Goal: Task Accomplishment & Management: Manage account settings

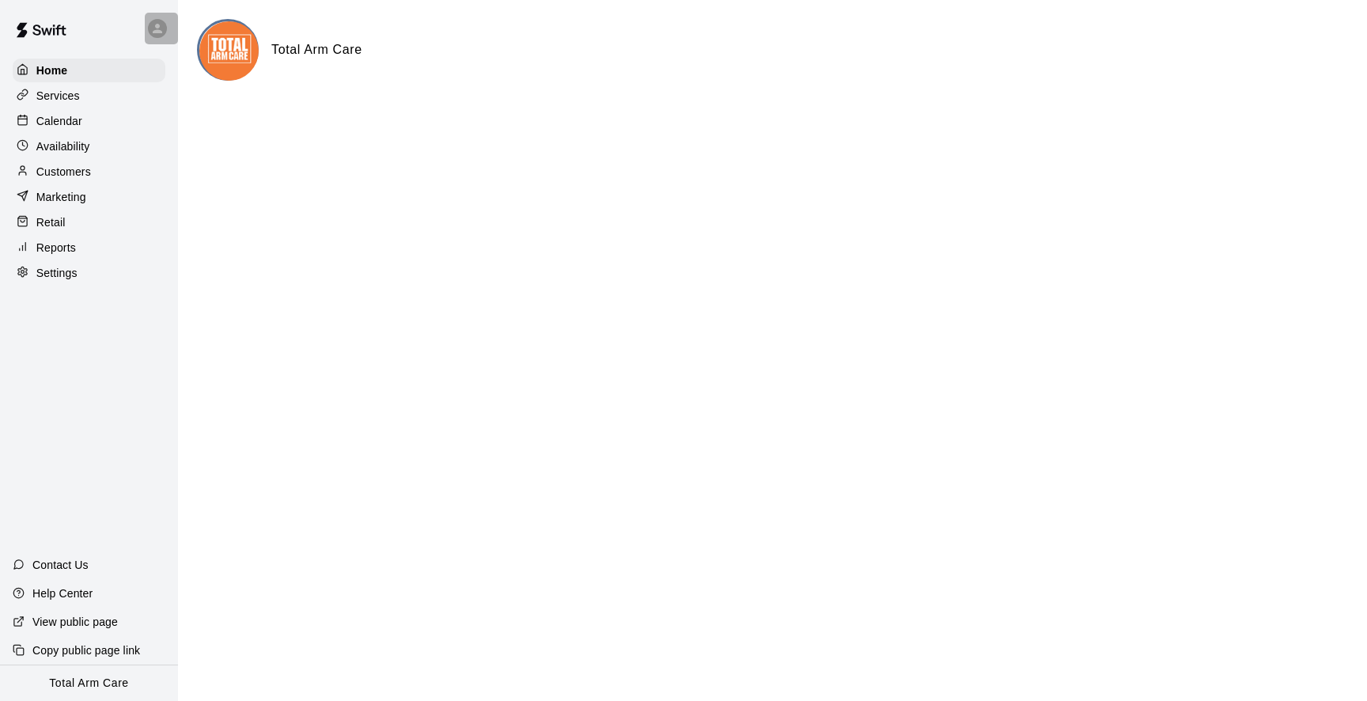
click at [146, 23] on div at bounding box center [161, 29] width 33 height 32
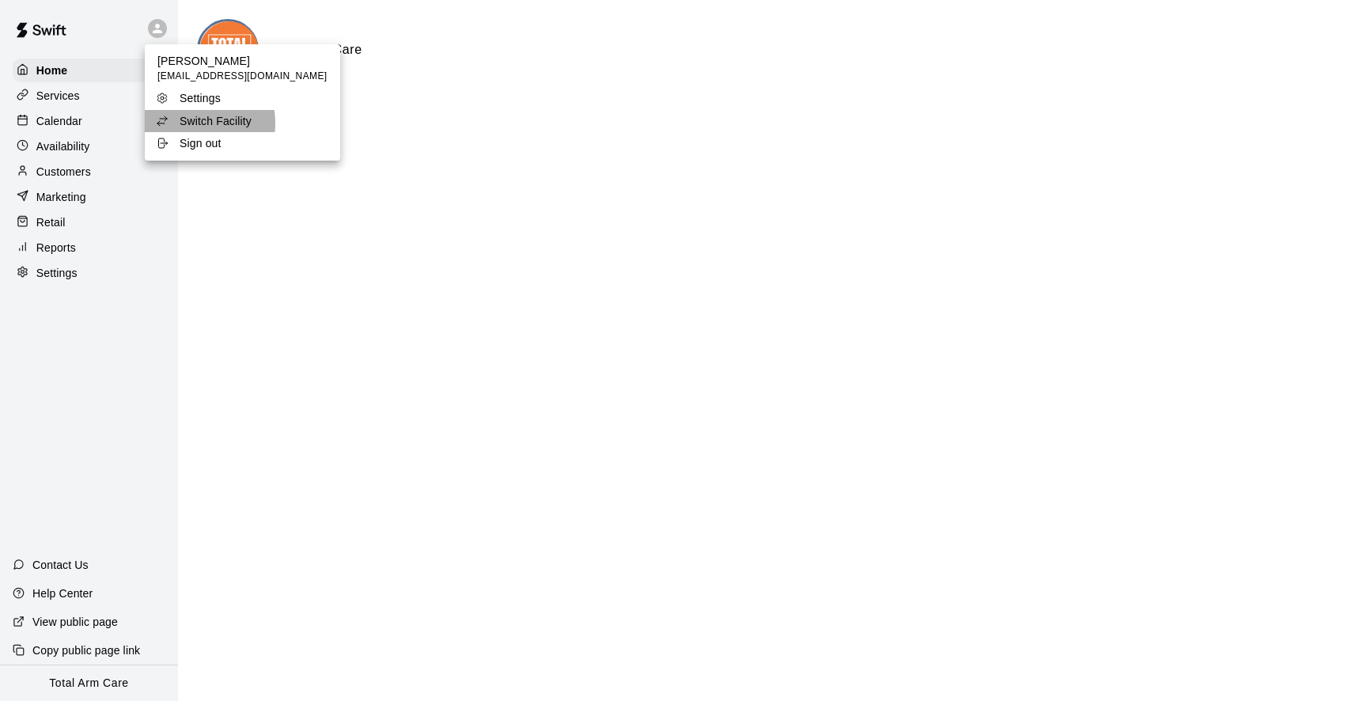
click at [188, 123] on p "Switch Facility" at bounding box center [216, 121] width 72 height 16
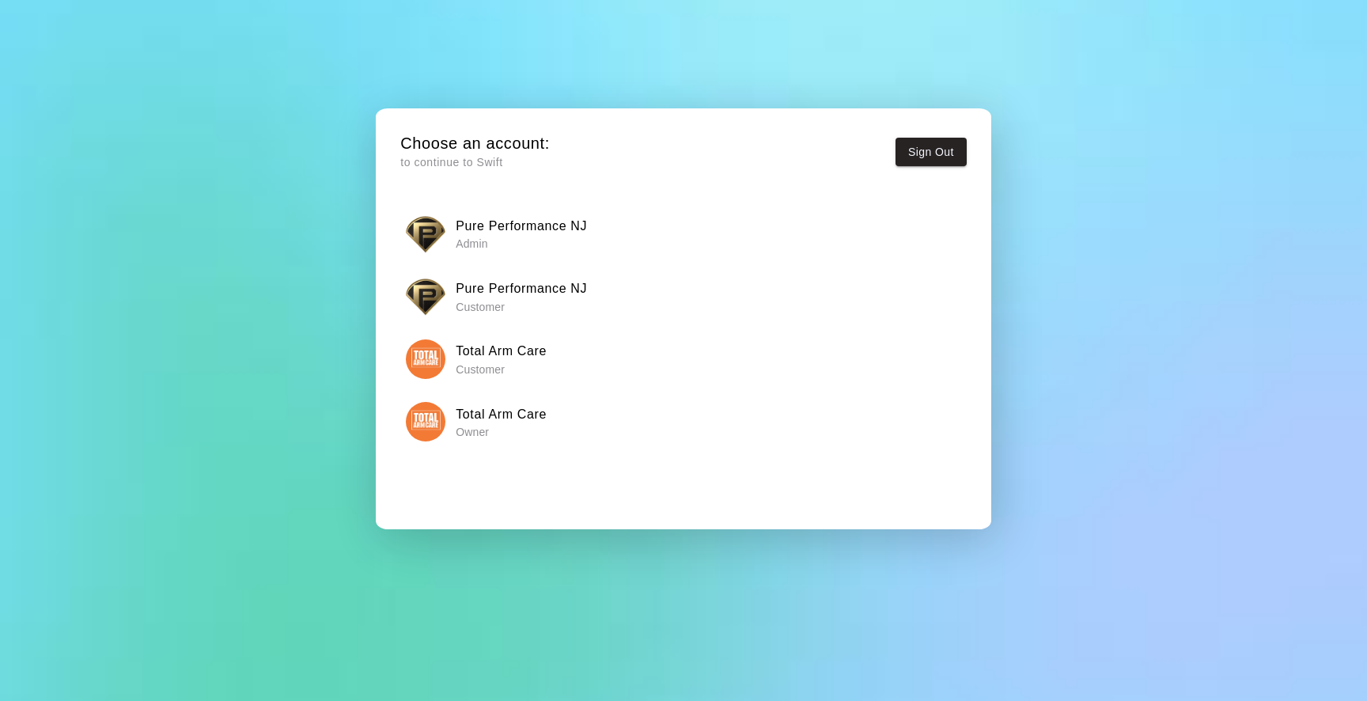
click at [420, 236] on img "button" at bounding box center [426, 234] width 40 height 40
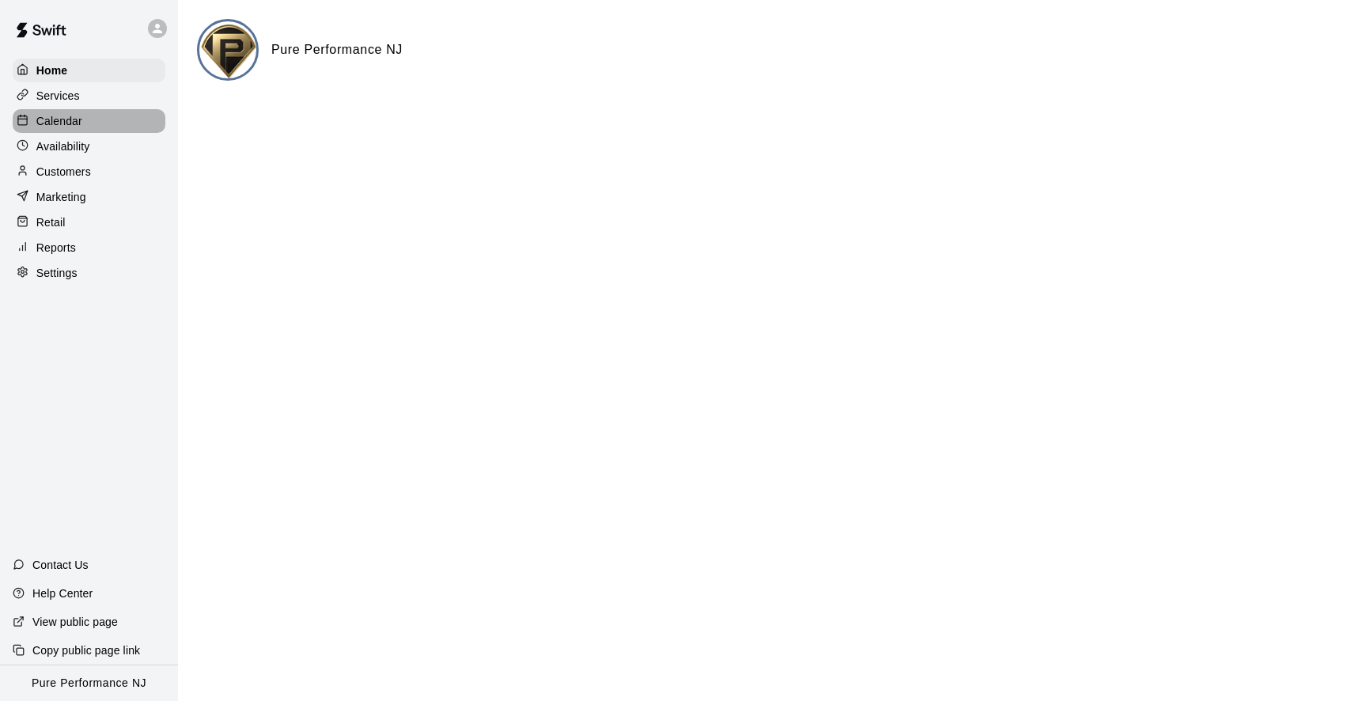
click at [78, 123] on p "Calendar" at bounding box center [59, 121] width 46 height 16
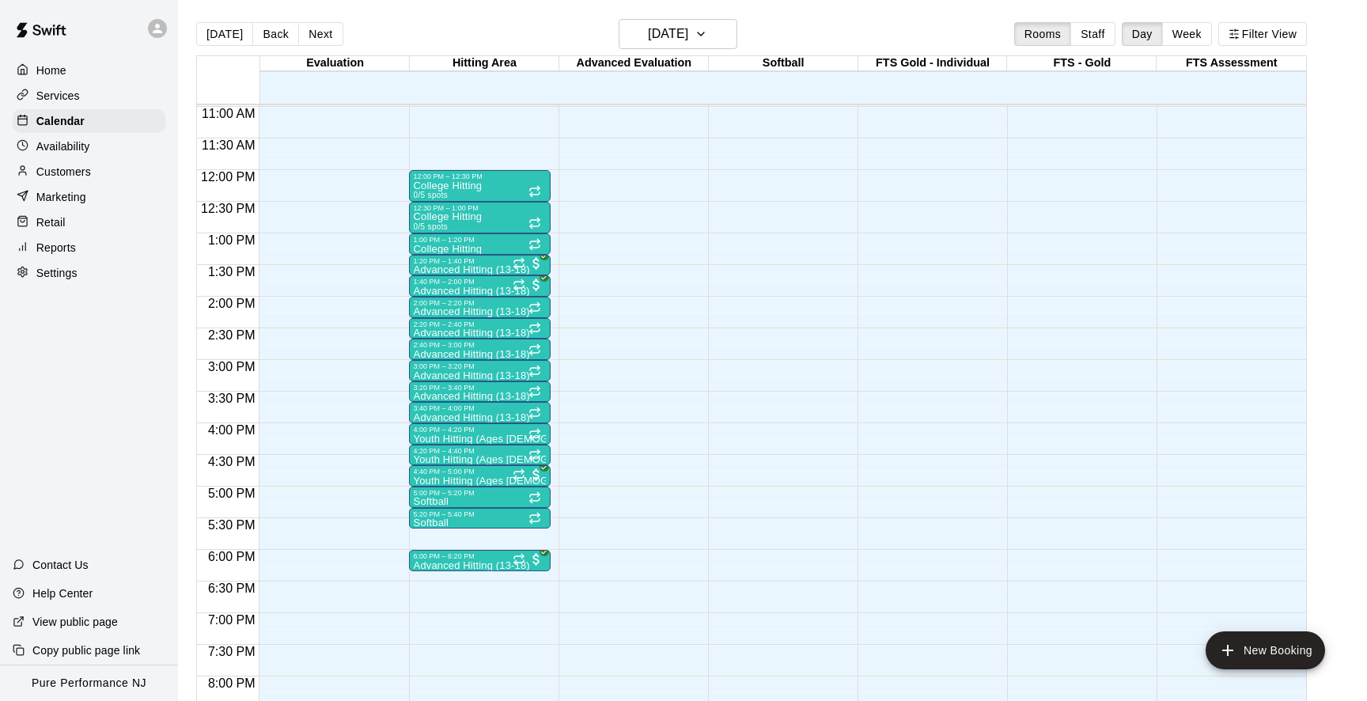
scroll to position [694, 0]
click at [320, 30] on button "Next" at bounding box center [320, 34] width 44 height 24
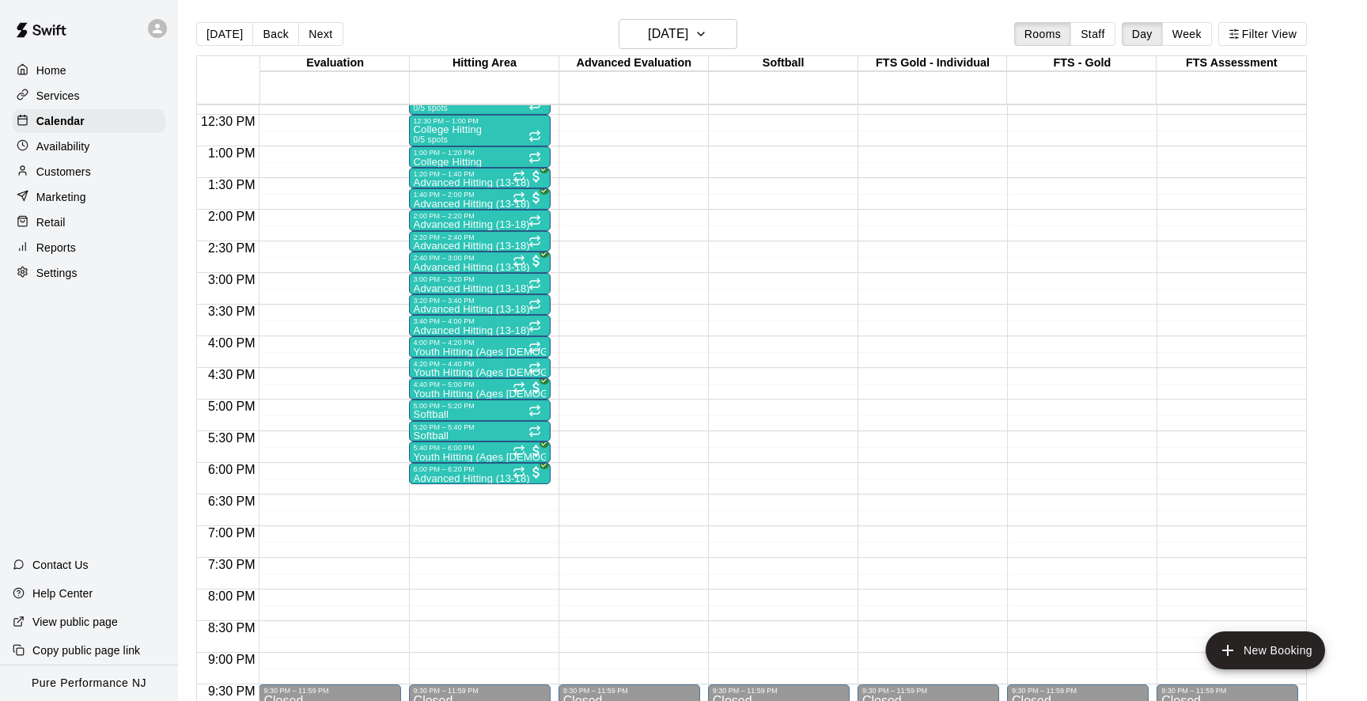
scroll to position [784, 0]
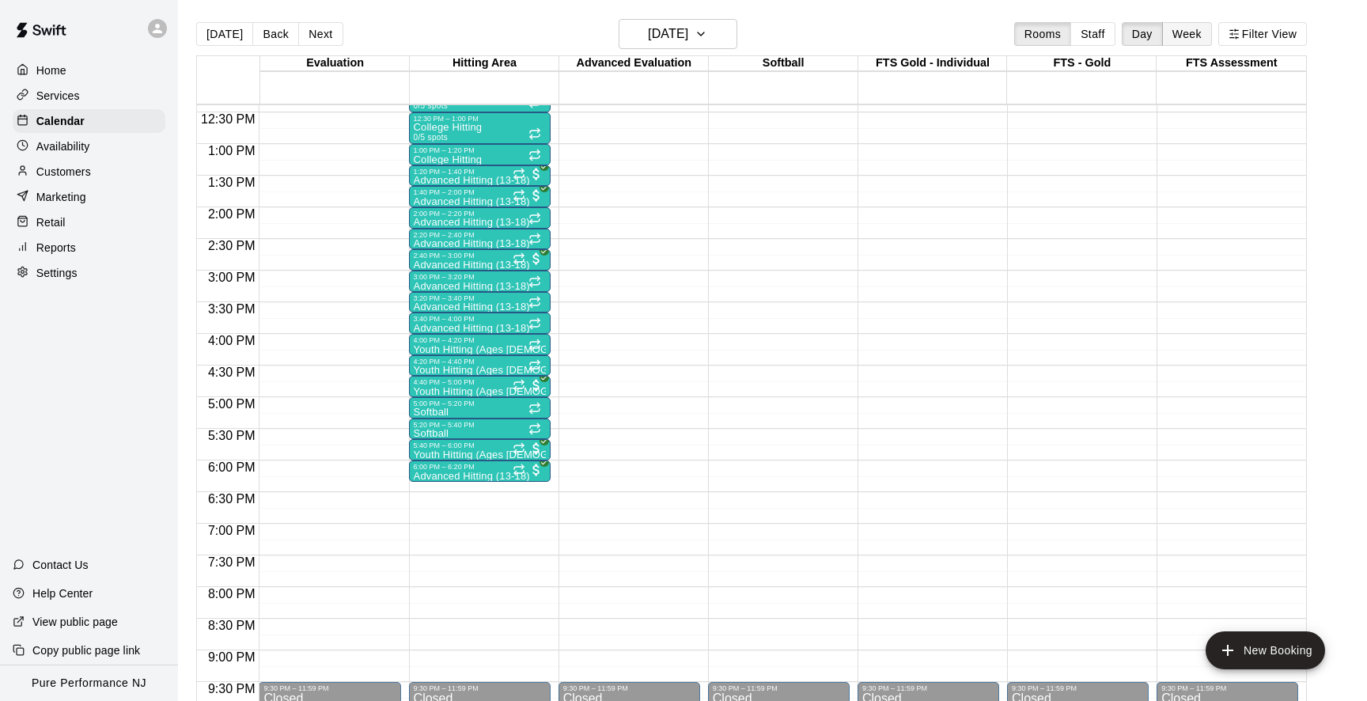
click at [1179, 36] on button "Week" at bounding box center [1187, 34] width 50 height 24
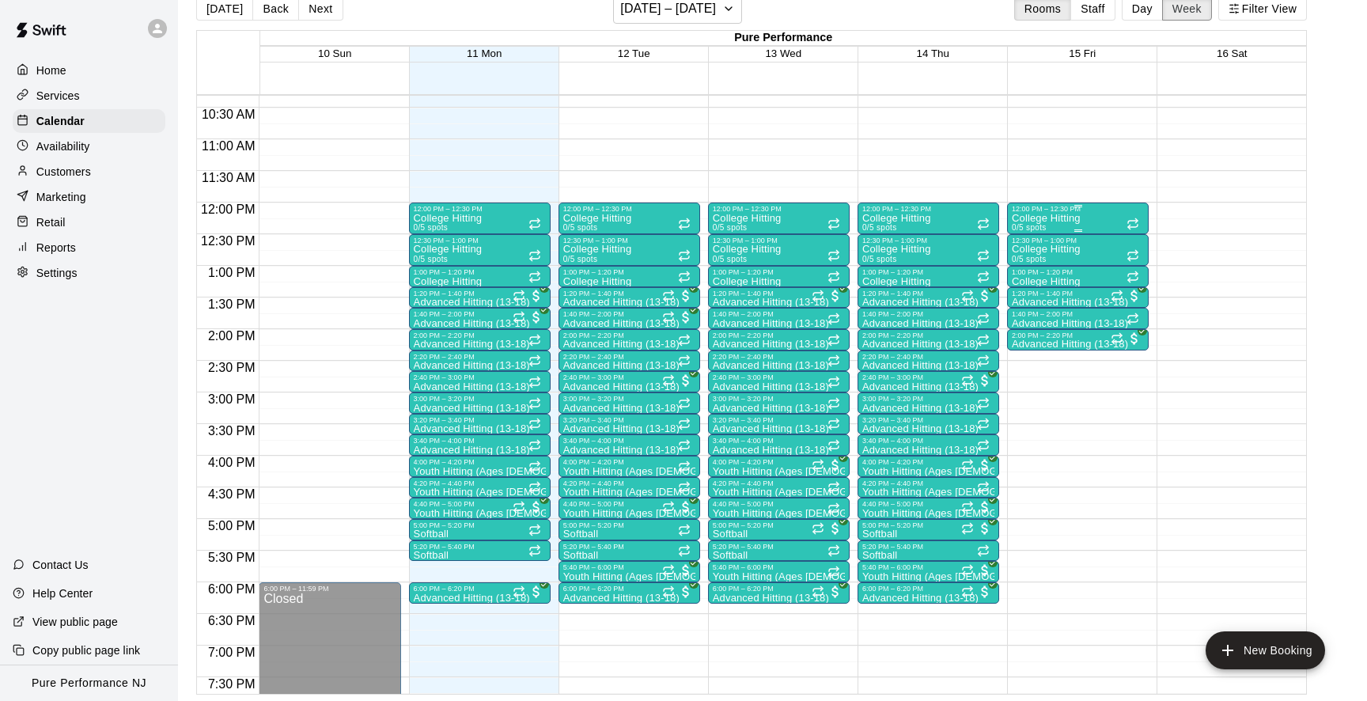
scroll to position [0, 0]
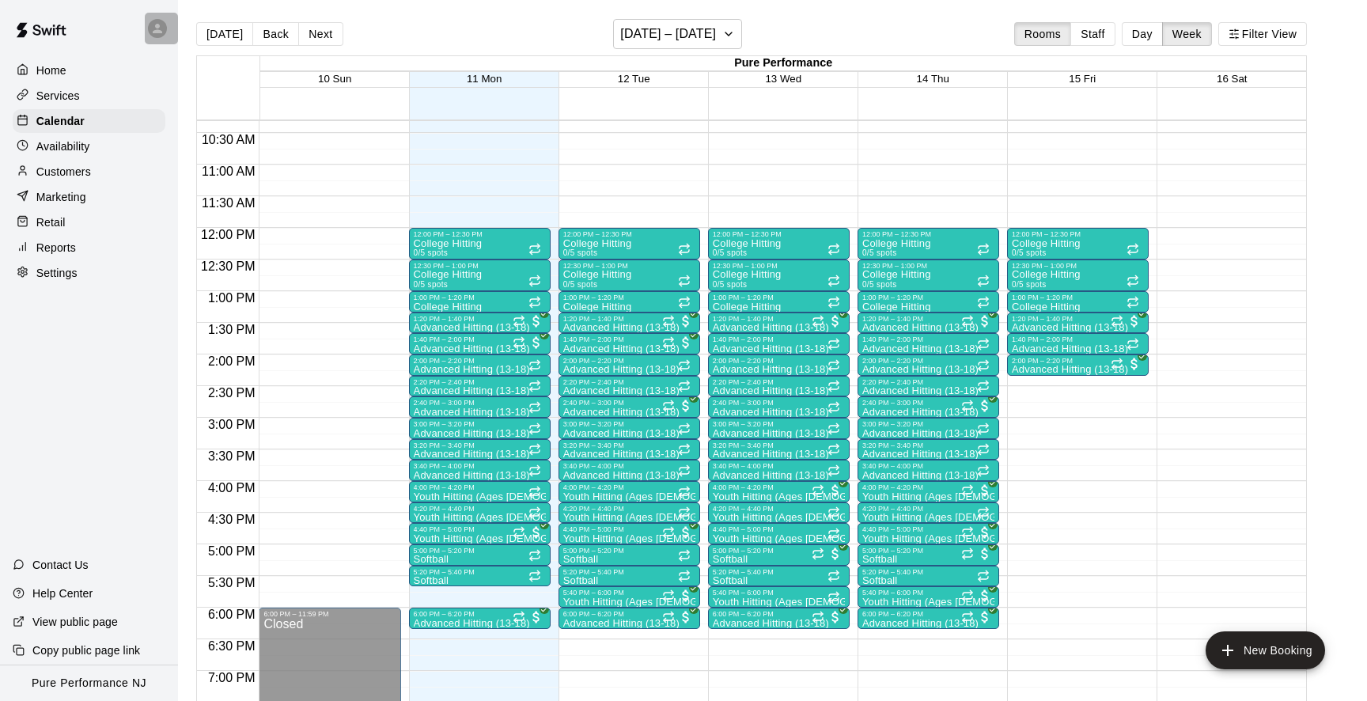
click at [165, 25] on div at bounding box center [157, 28] width 19 height 19
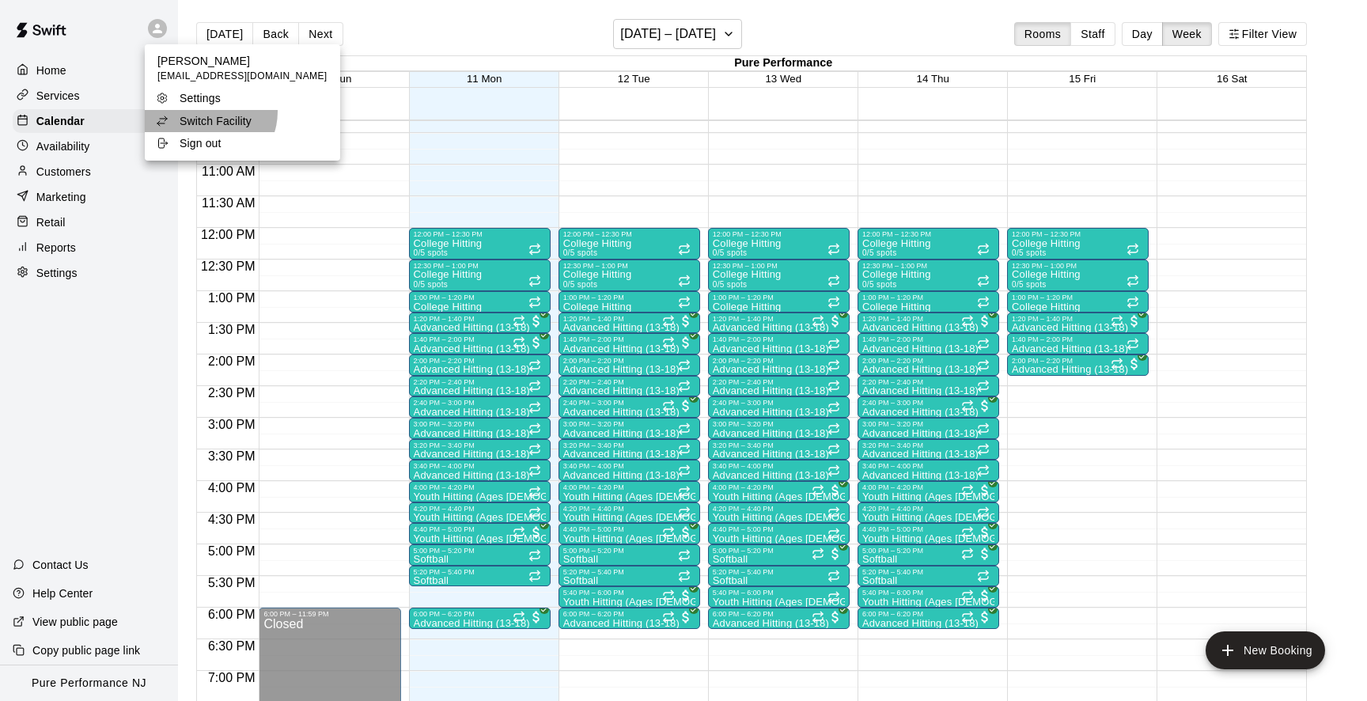
click at [208, 112] on li "Switch Facility" at bounding box center [242, 121] width 195 height 22
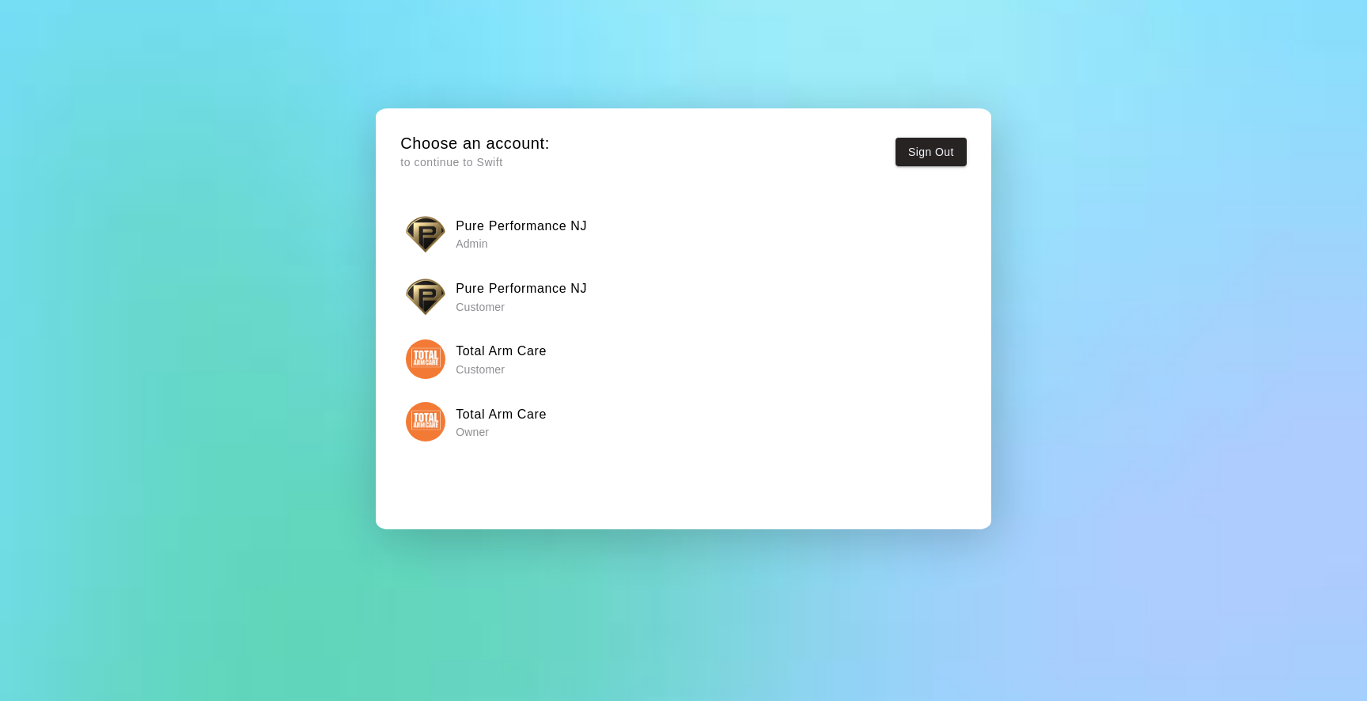
click at [452, 426] on div "Total Arm Care Owner" at bounding box center [683, 422] width 555 height 40
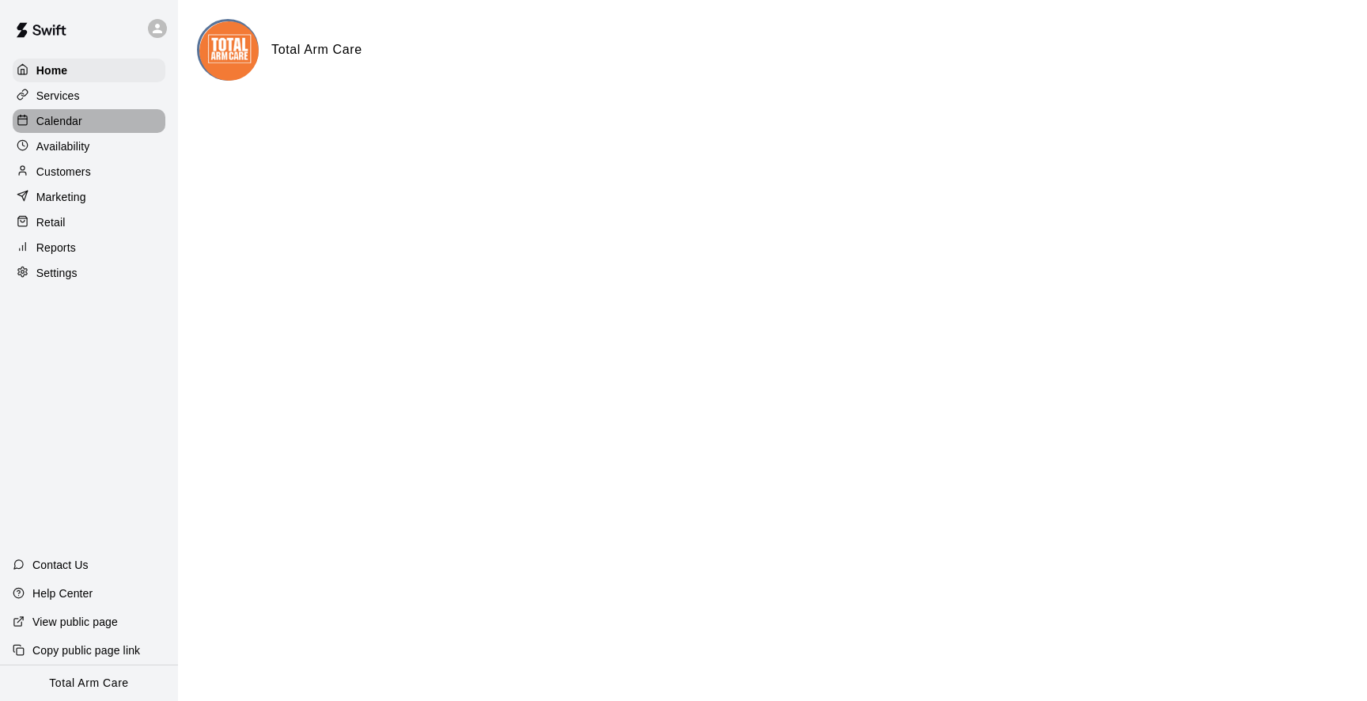
click at [74, 115] on p "Calendar" at bounding box center [59, 121] width 46 height 16
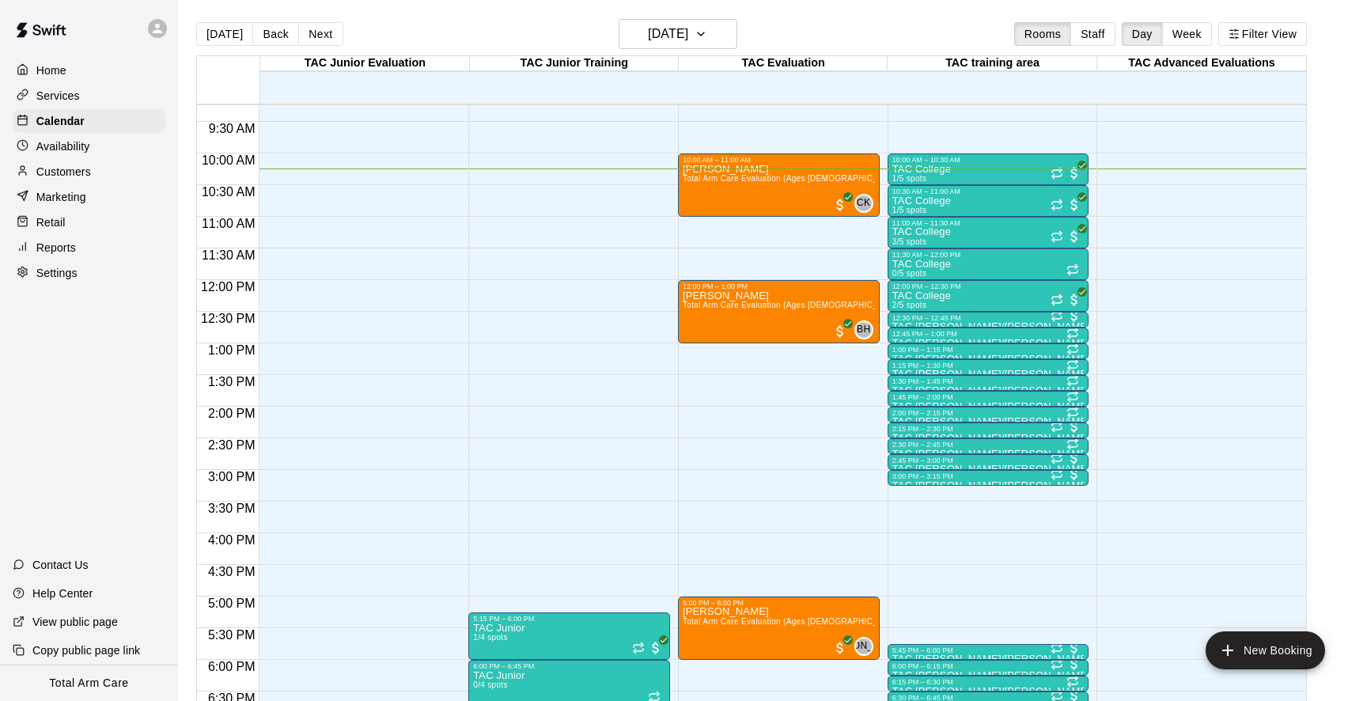
scroll to position [588, 0]
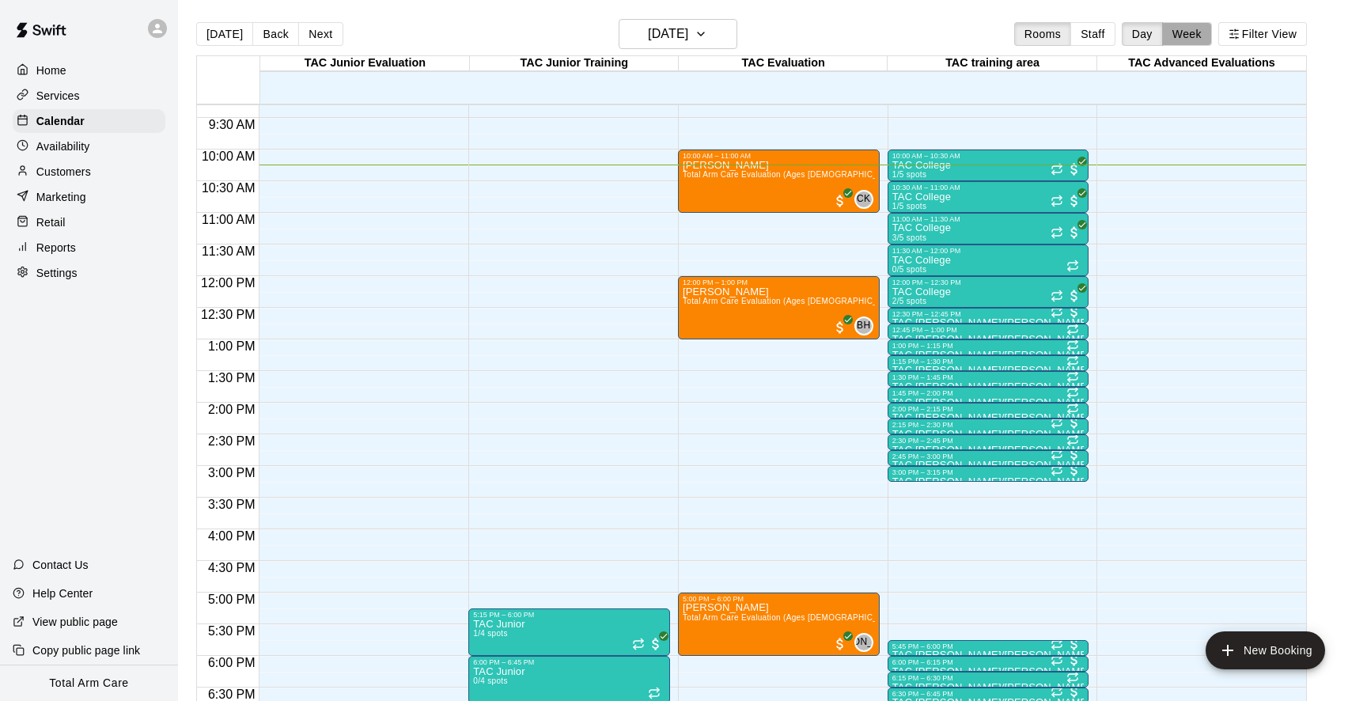
click at [1172, 32] on button "Week" at bounding box center [1187, 34] width 50 height 24
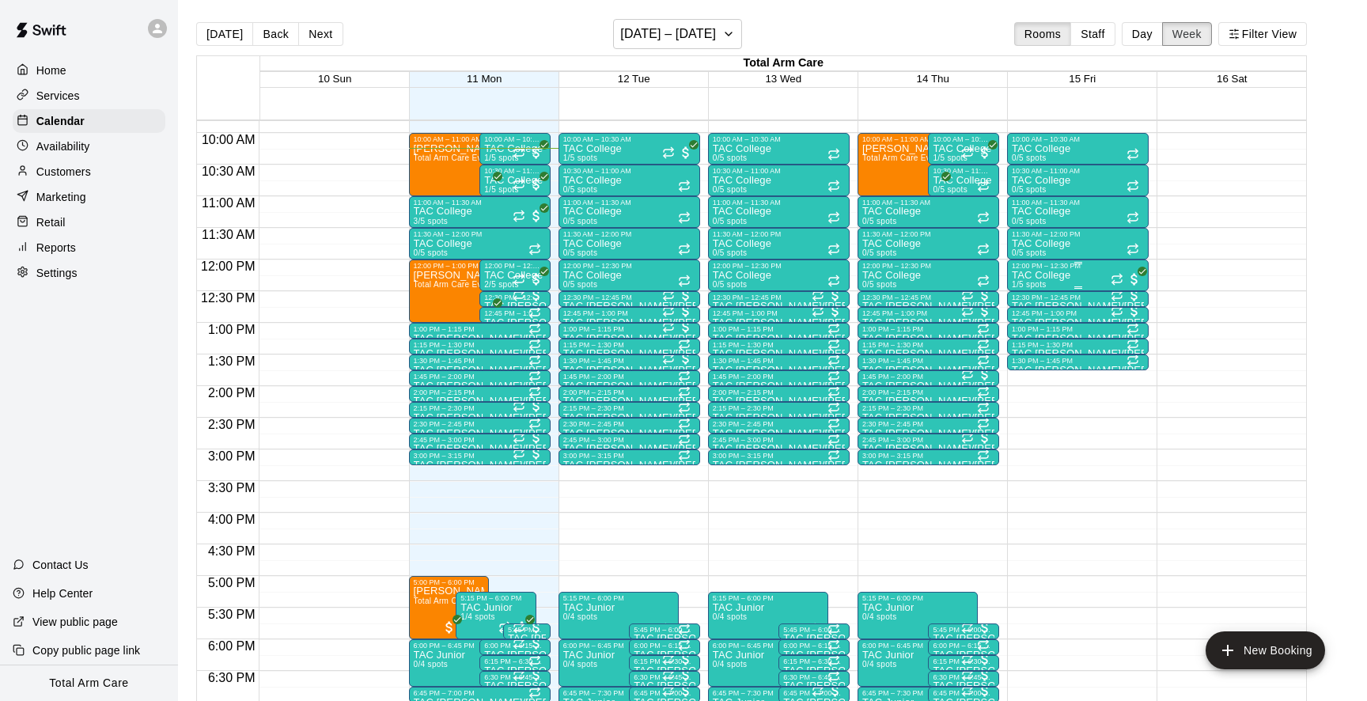
scroll to position [613, 0]
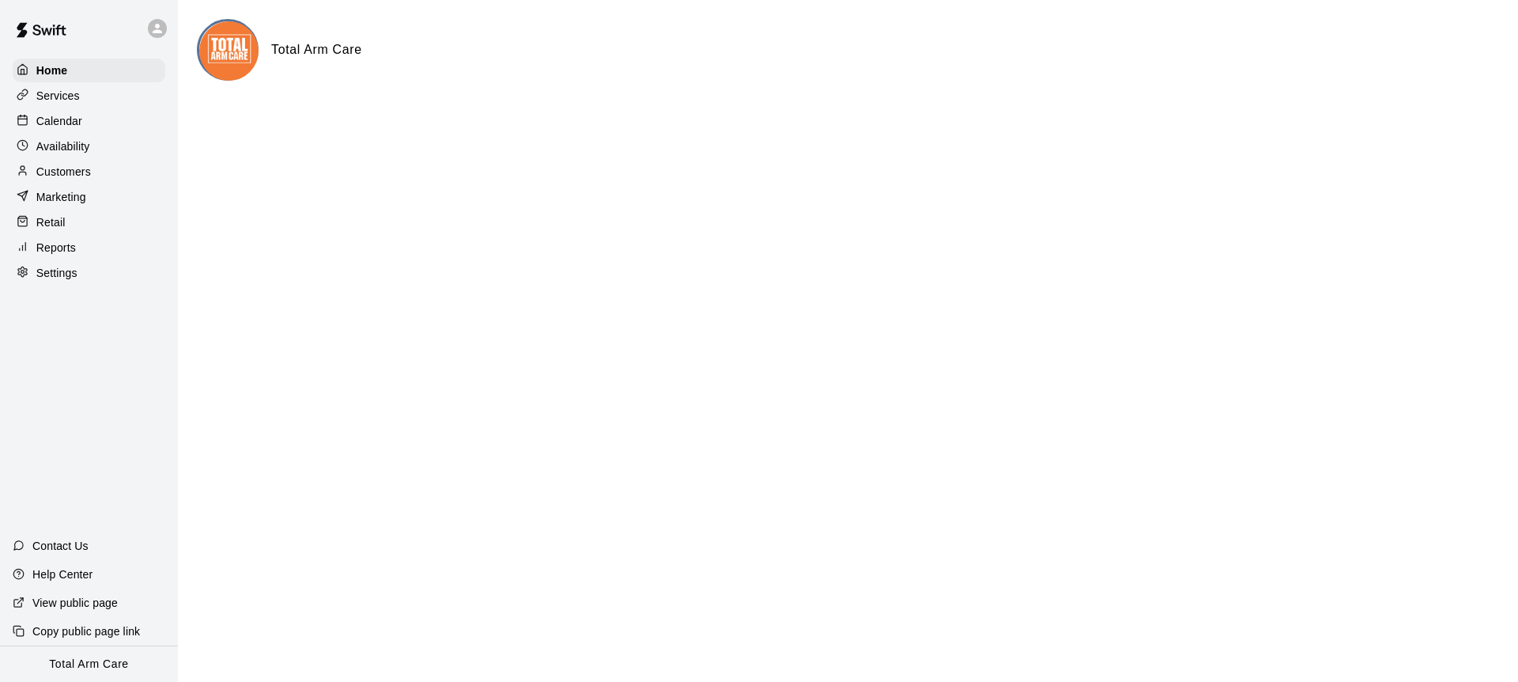
click at [74, 115] on p "Calendar" at bounding box center [59, 121] width 46 height 16
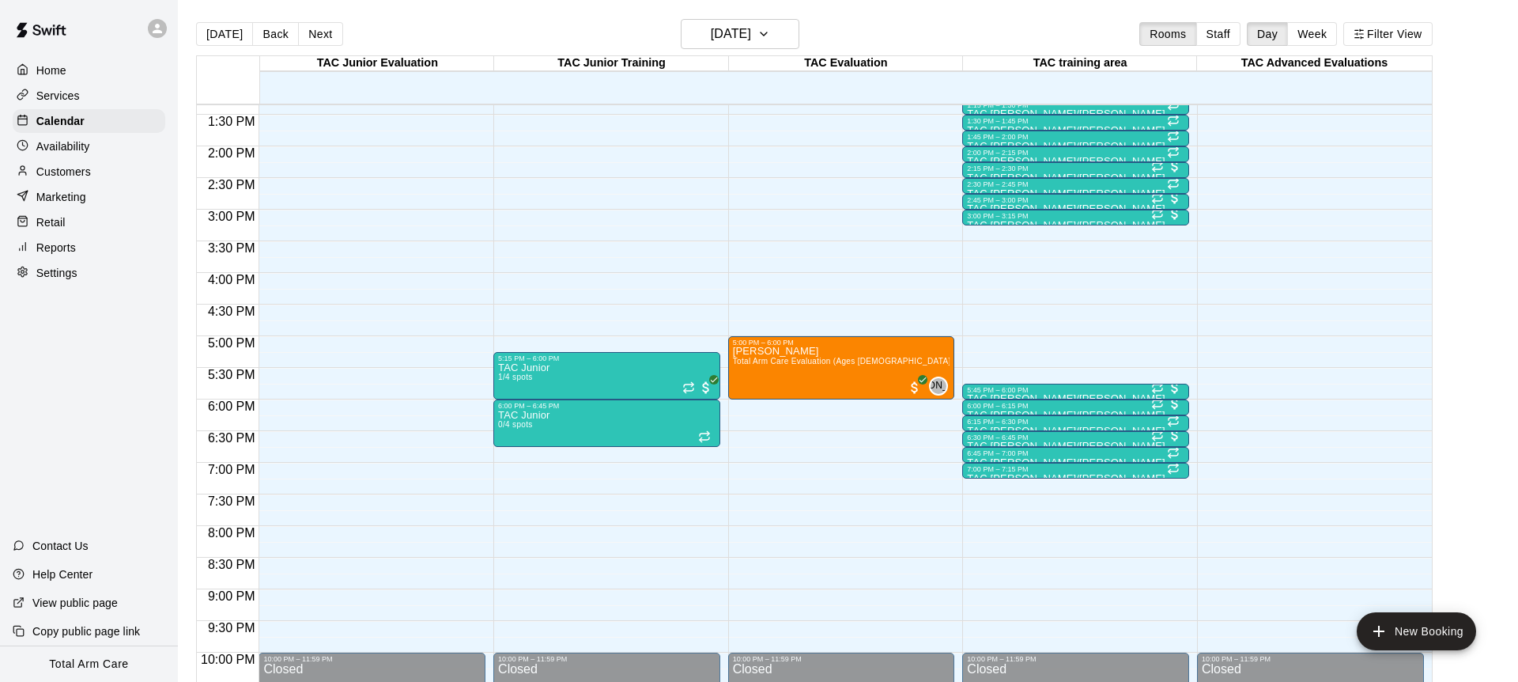
scroll to position [846, 0]
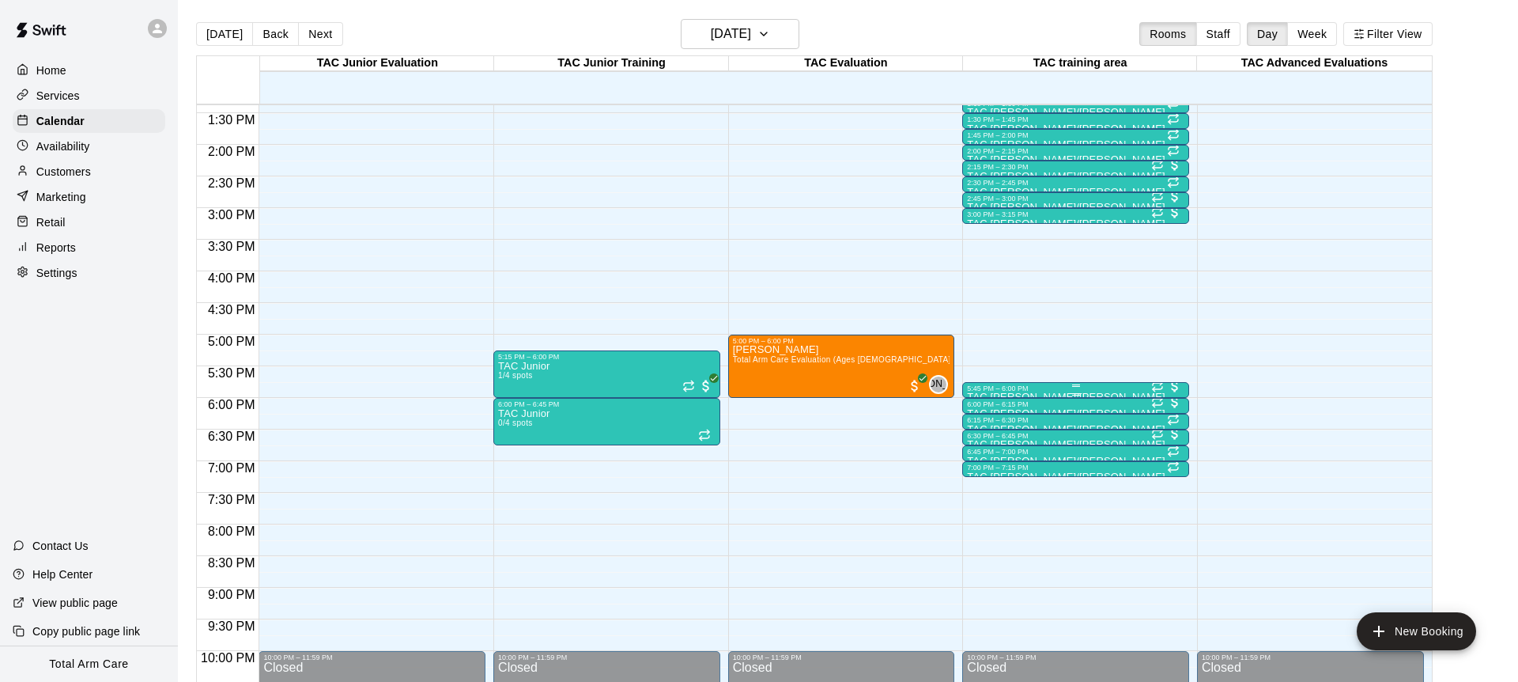
click at [996, 393] on div at bounding box center [1075, 394] width 217 height 2
click at [976, 450] on img "edit" at bounding box center [984, 446] width 18 height 18
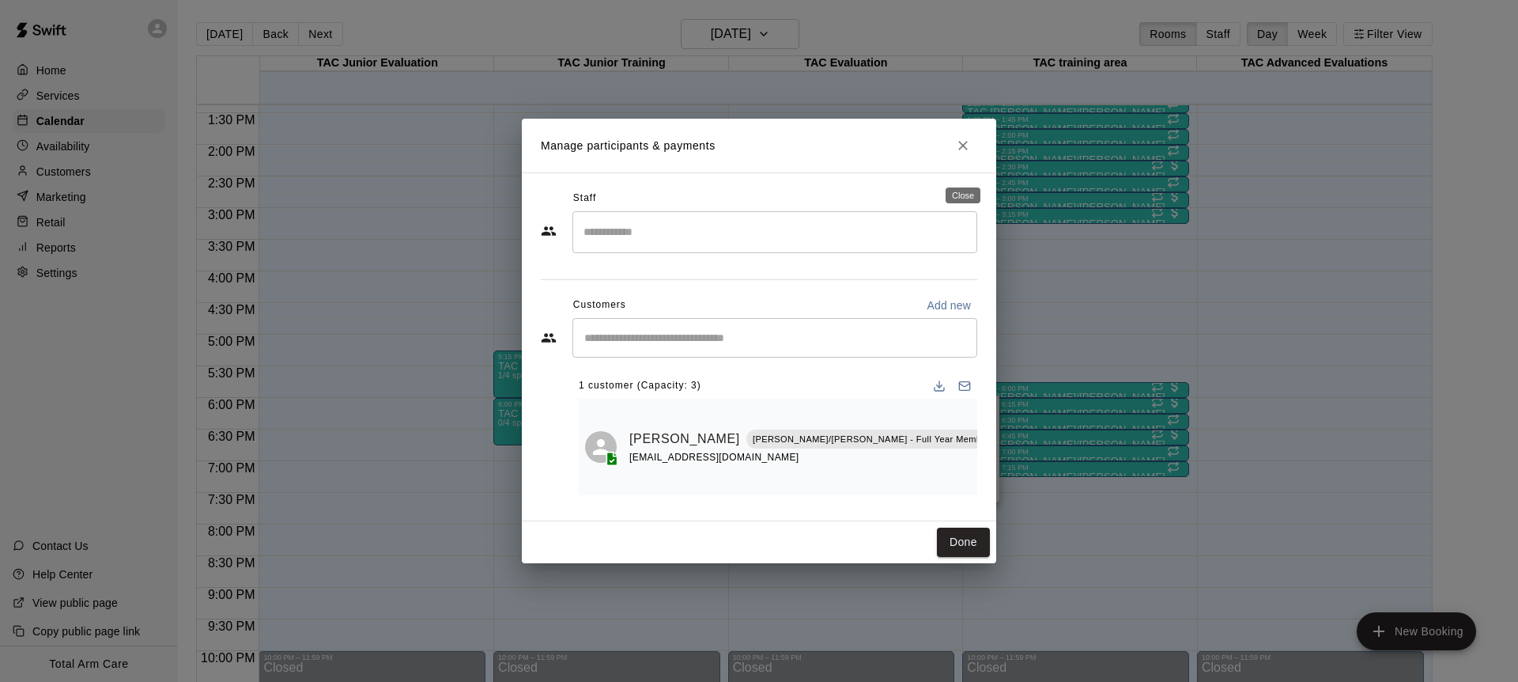
click at [971, 156] on button "Close" at bounding box center [963, 145] width 28 height 28
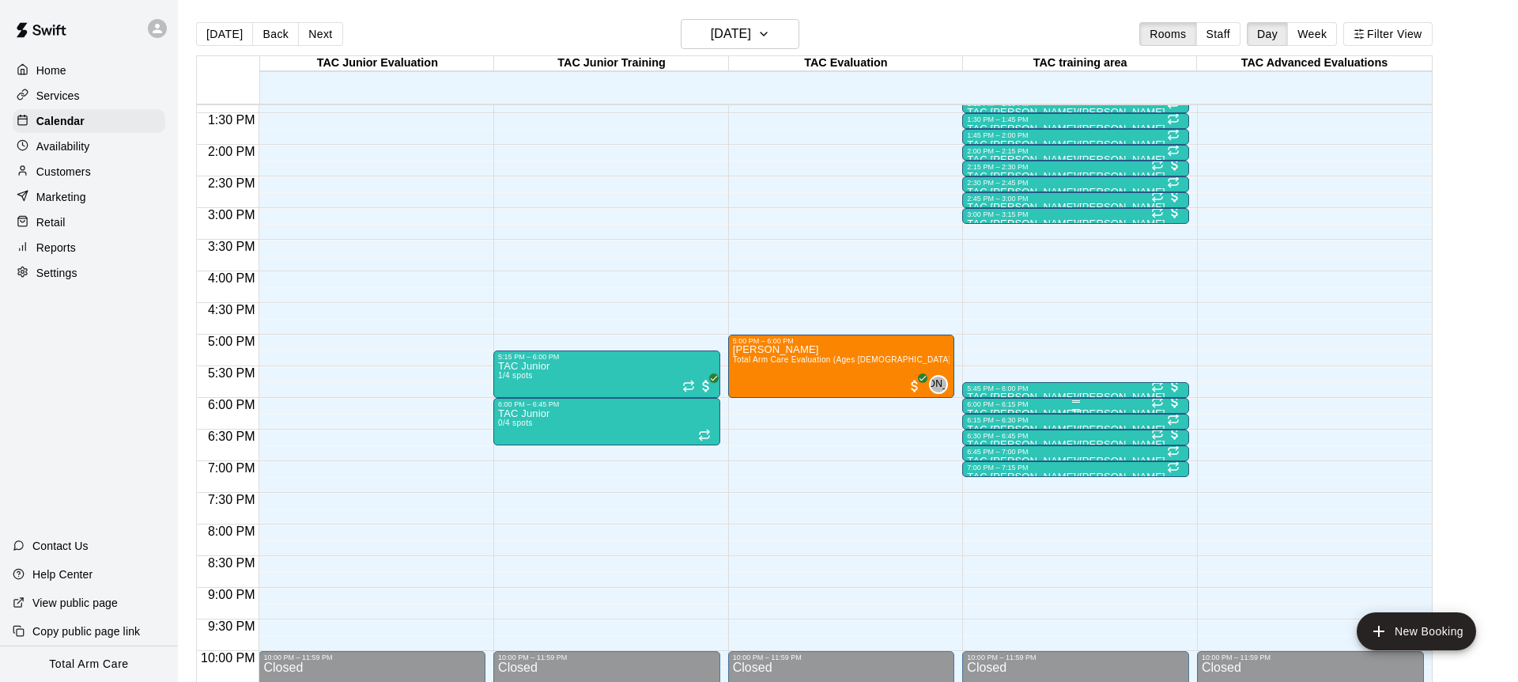
click at [1047, 407] on div "6:00 PM – 6:15 PM" at bounding box center [1075, 404] width 217 height 8
click at [978, 448] on img "edit" at bounding box center [984, 453] width 18 height 18
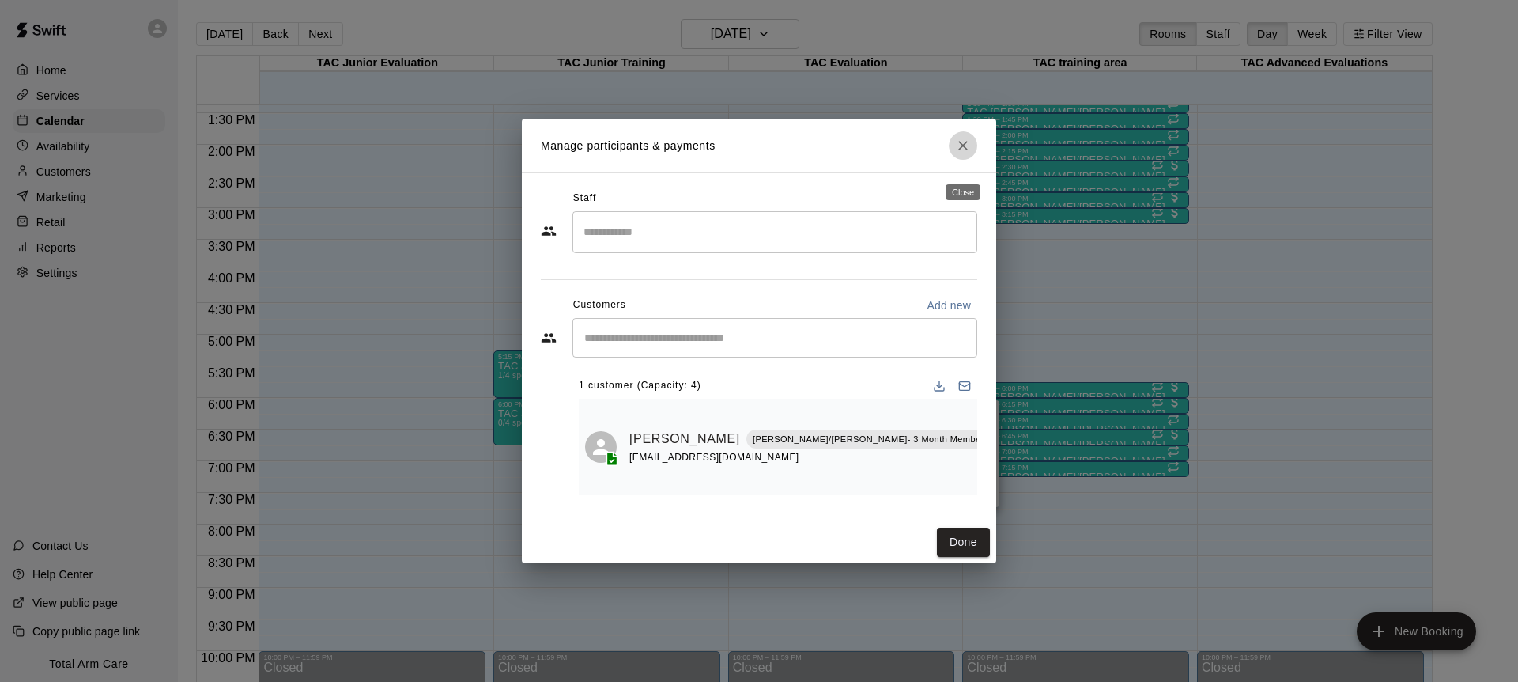
click at [962, 150] on icon "Close" at bounding box center [963, 145] width 9 height 9
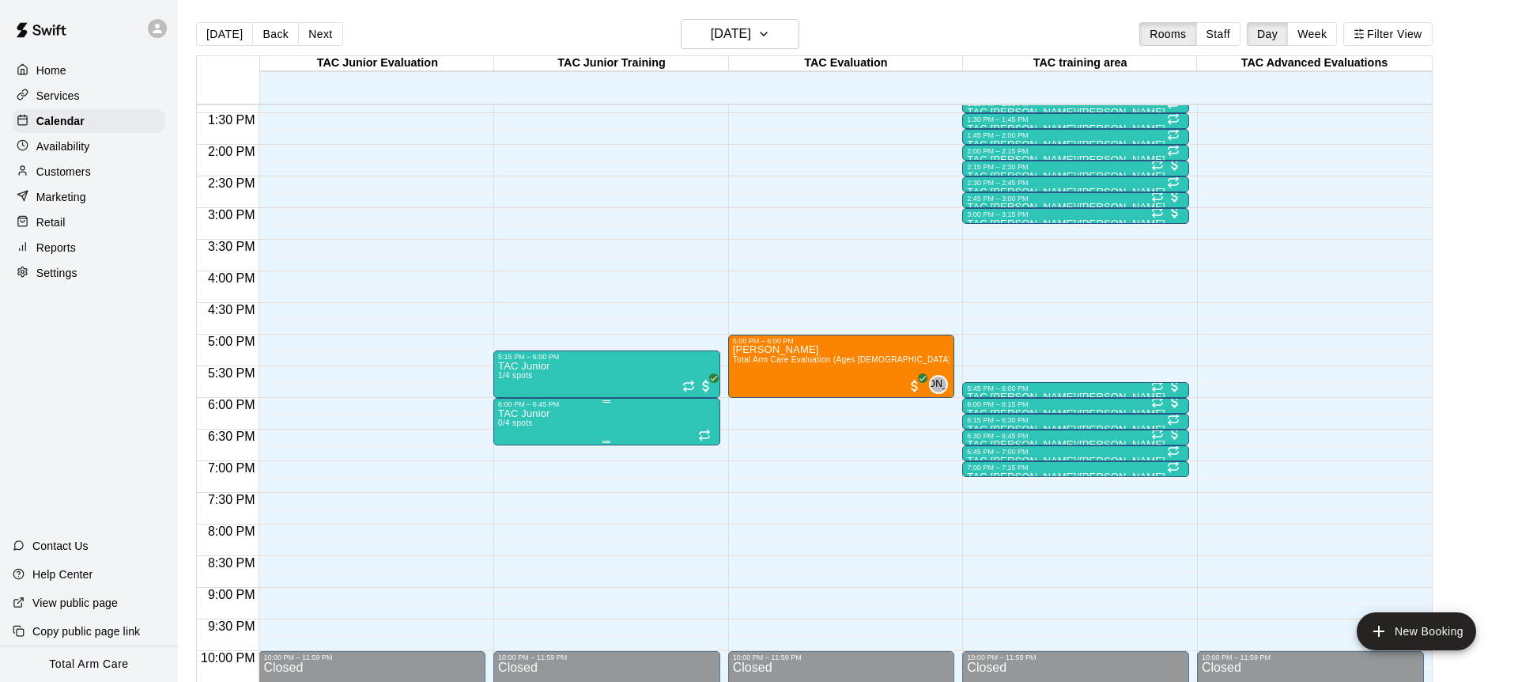
click at [633, 403] on div "6:00 PM – 6:45 PM" at bounding box center [606, 404] width 217 height 8
click at [514, 494] on icon "delete" at bounding box center [514, 491] width 11 height 14
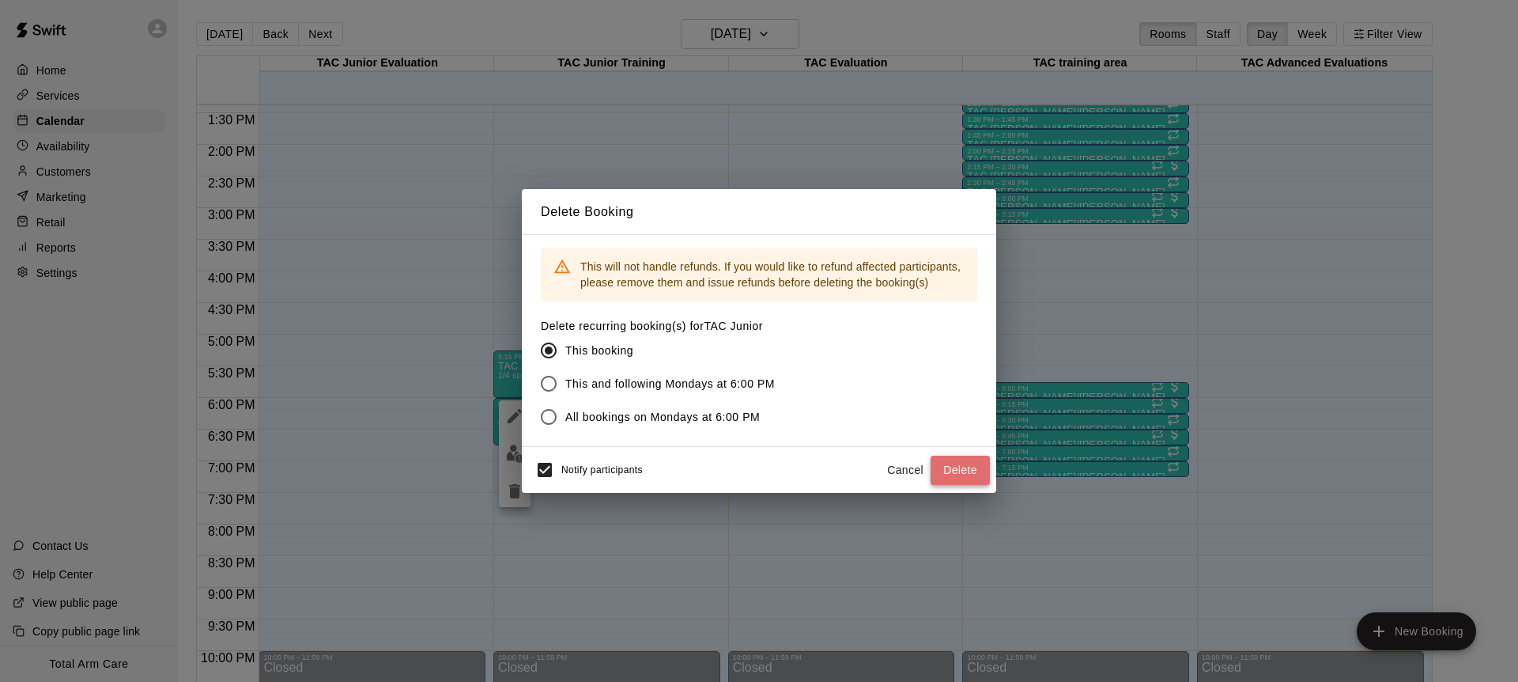
click at [955, 466] on button "Delete" at bounding box center [960, 470] width 59 height 29
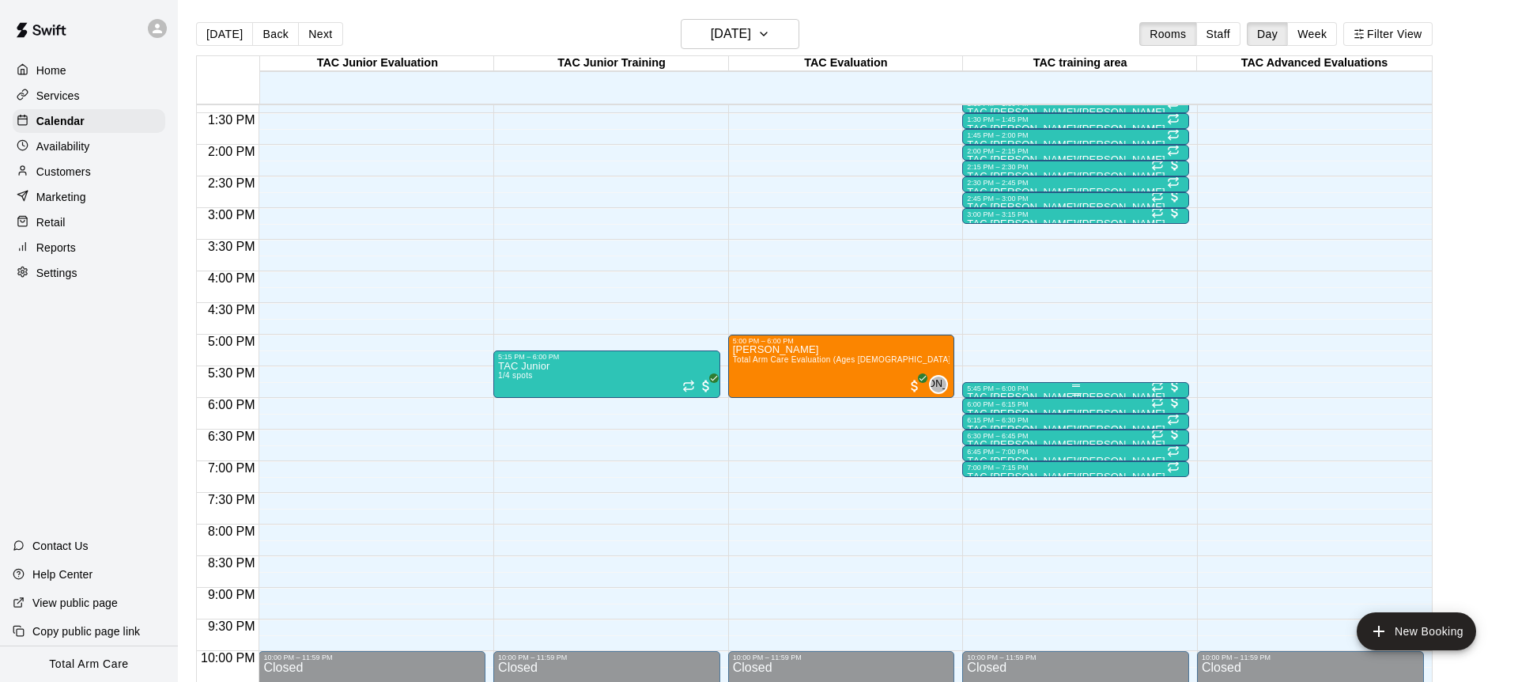
click at [1013, 386] on div at bounding box center [1075, 385] width 217 height 2
click at [978, 444] on img "edit" at bounding box center [984, 438] width 18 height 18
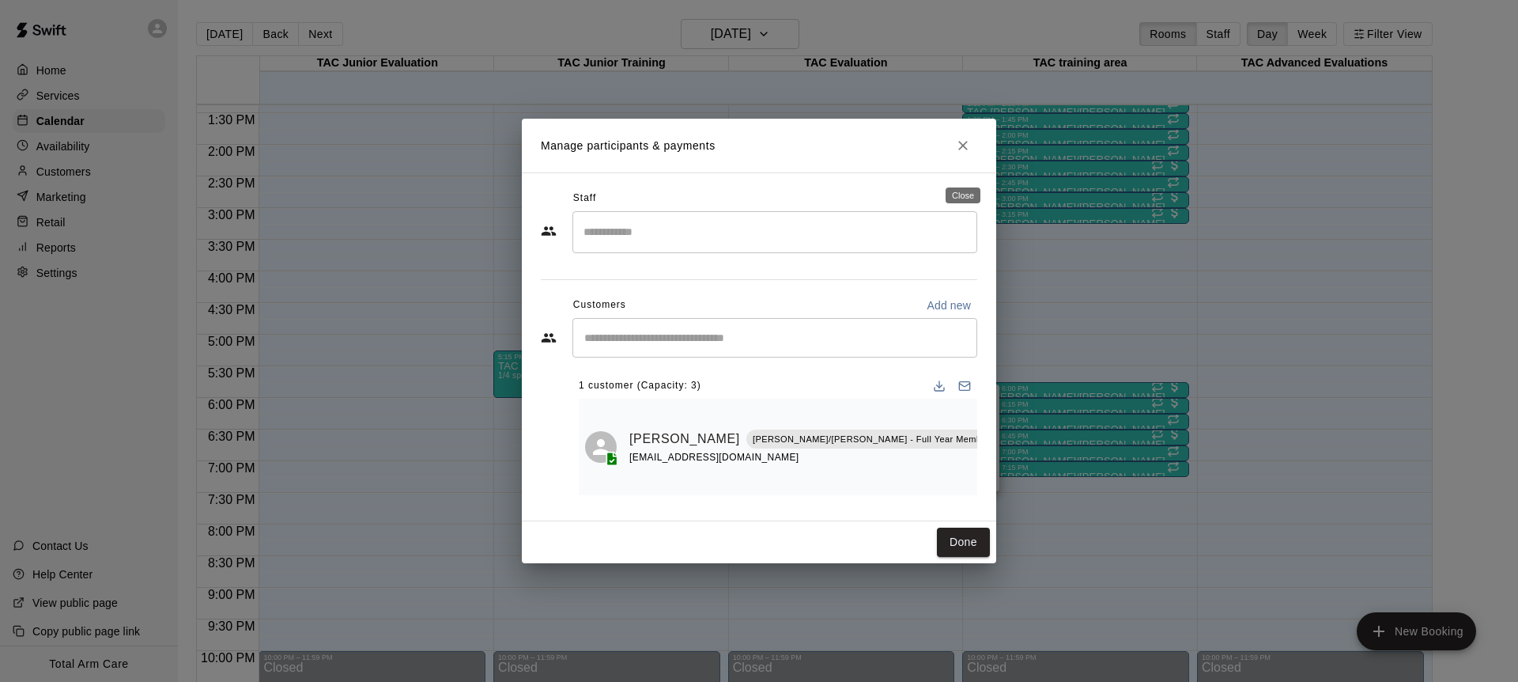
click at [963, 153] on icon "Close" at bounding box center [963, 146] width 16 height 16
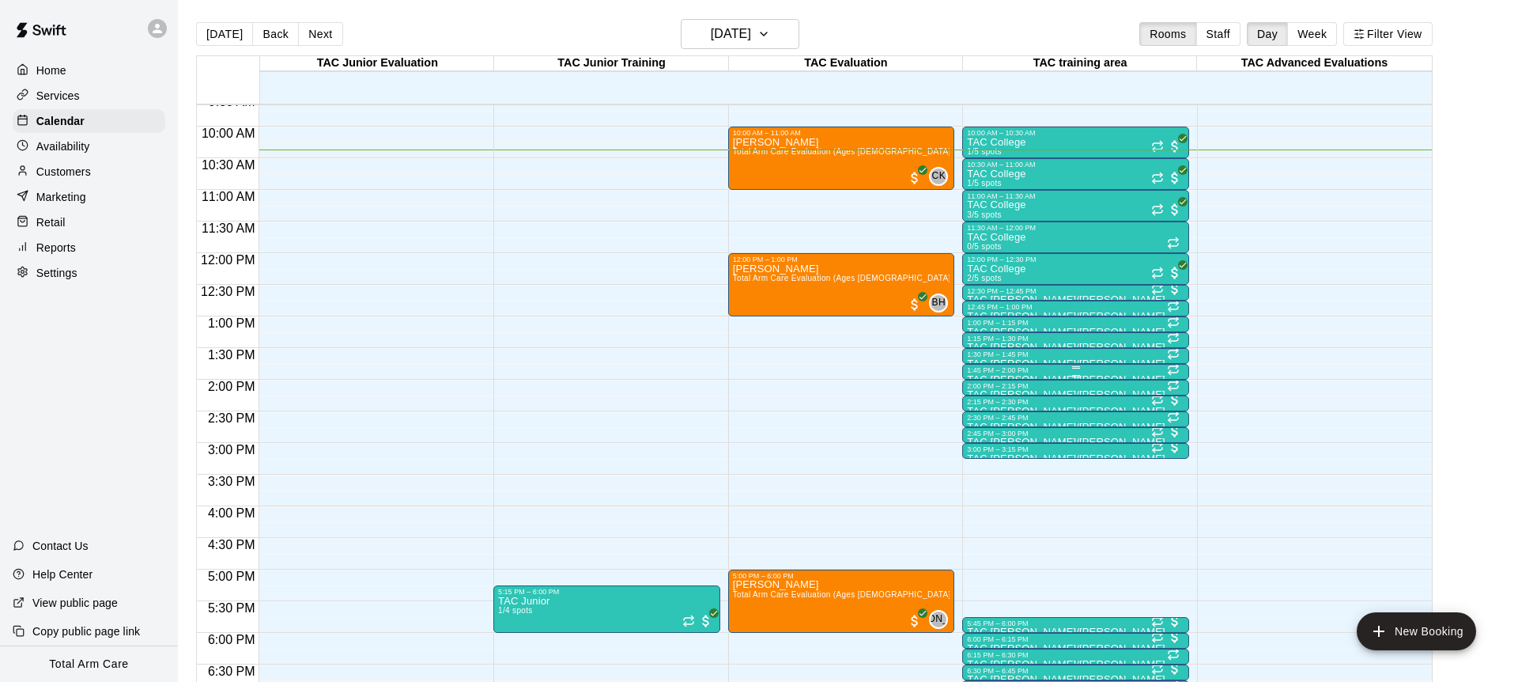
scroll to position [601, 0]
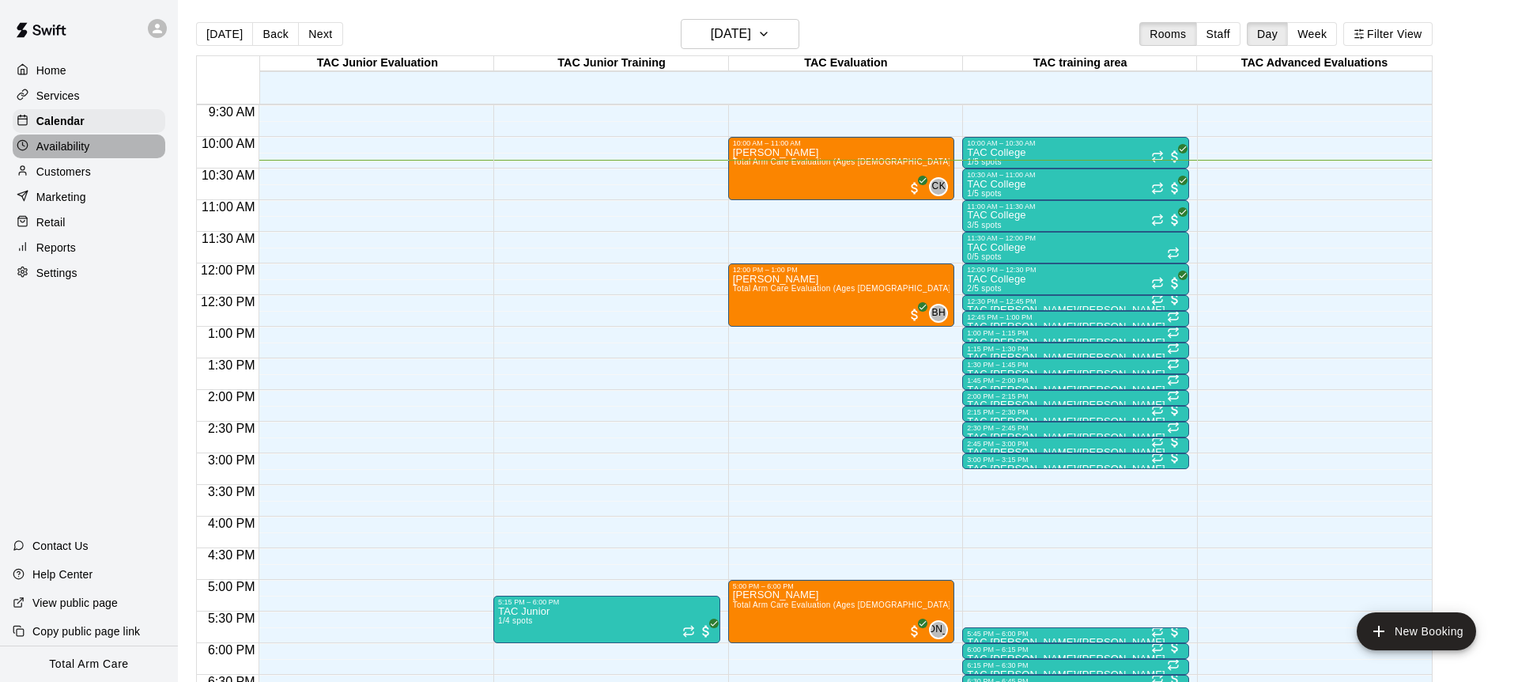
click at [70, 139] on p "Availability" at bounding box center [63, 146] width 54 height 16
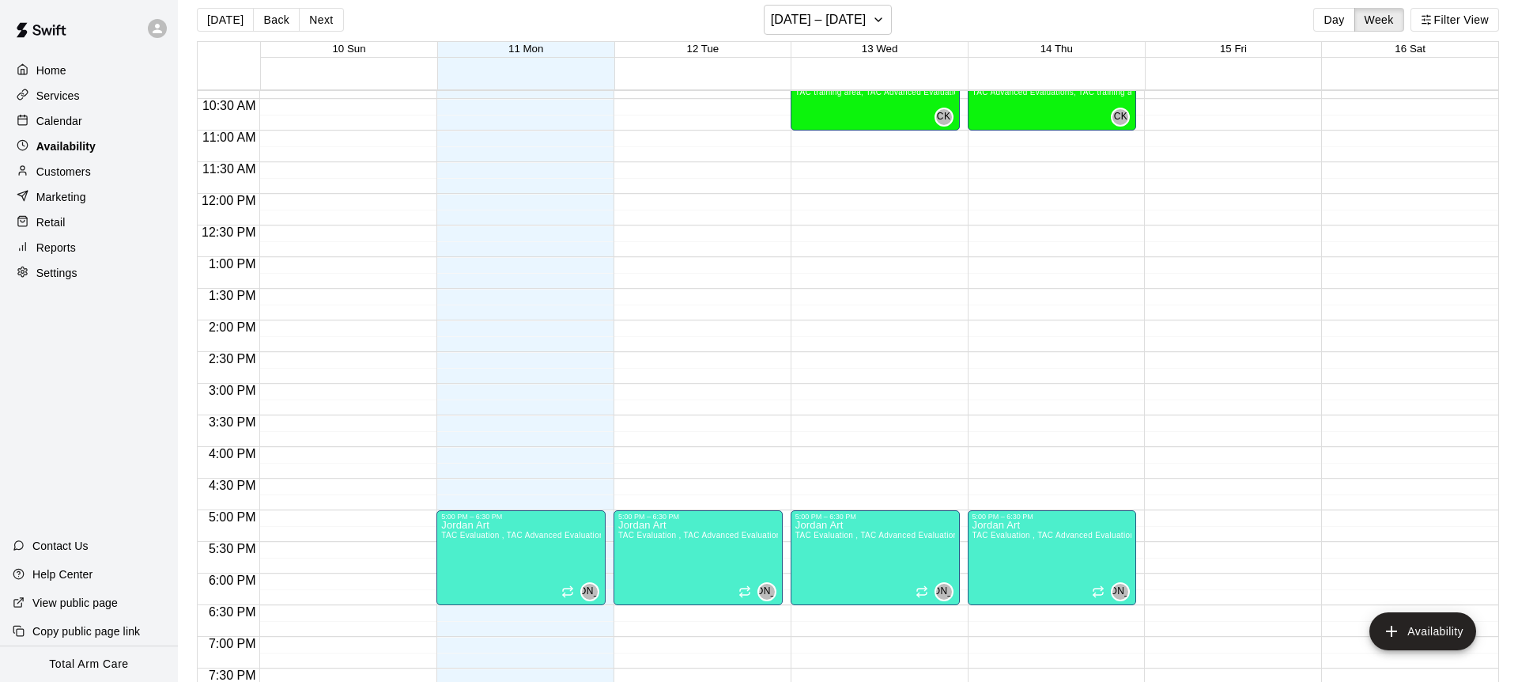
scroll to position [25, 0]
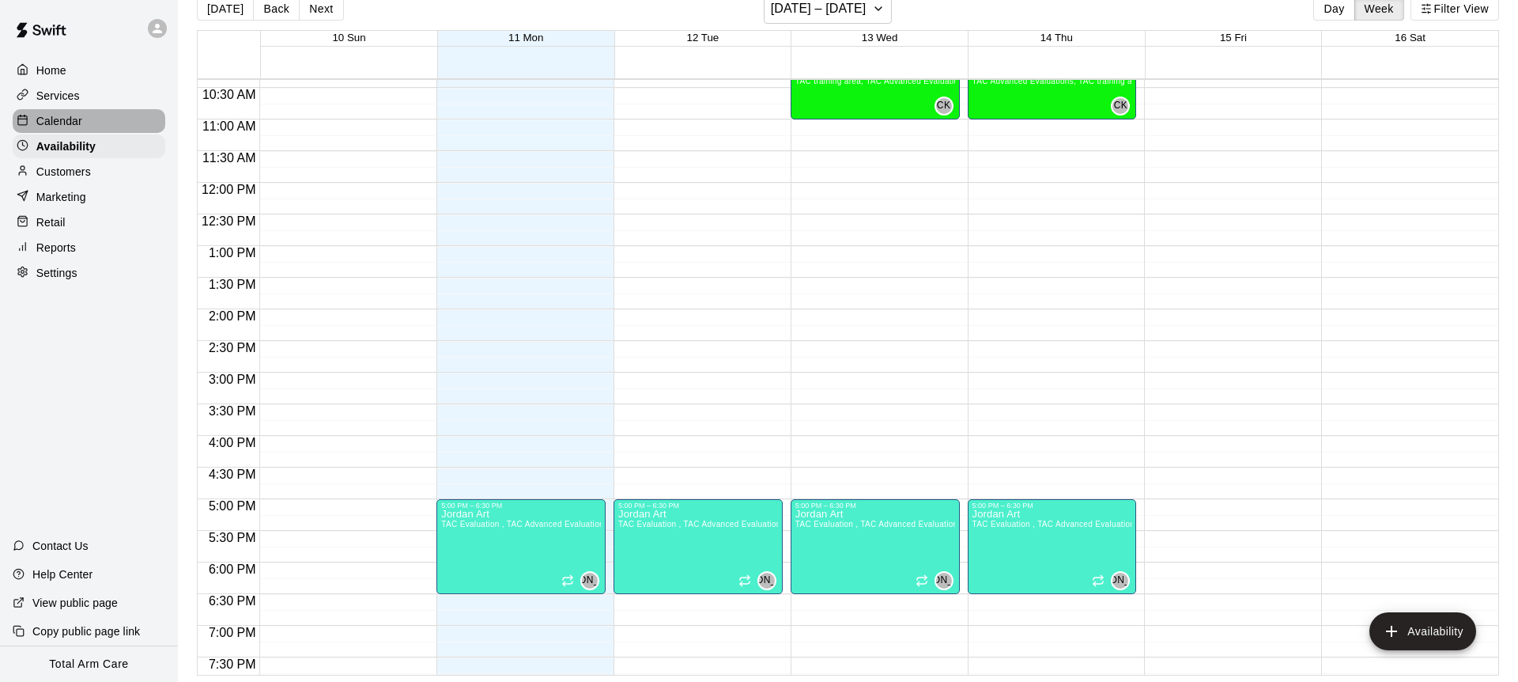
click at [51, 114] on p "Calendar" at bounding box center [59, 121] width 46 height 16
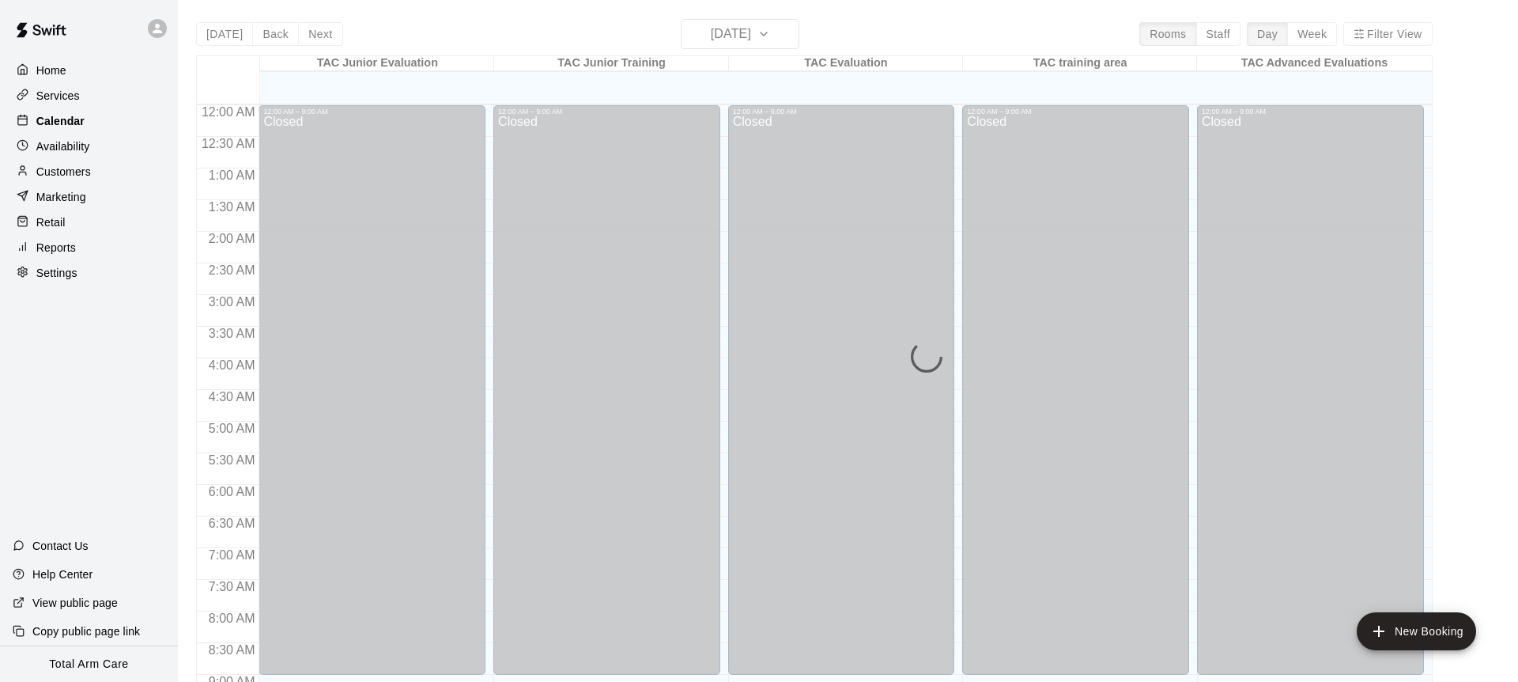
scroll to position [656, 0]
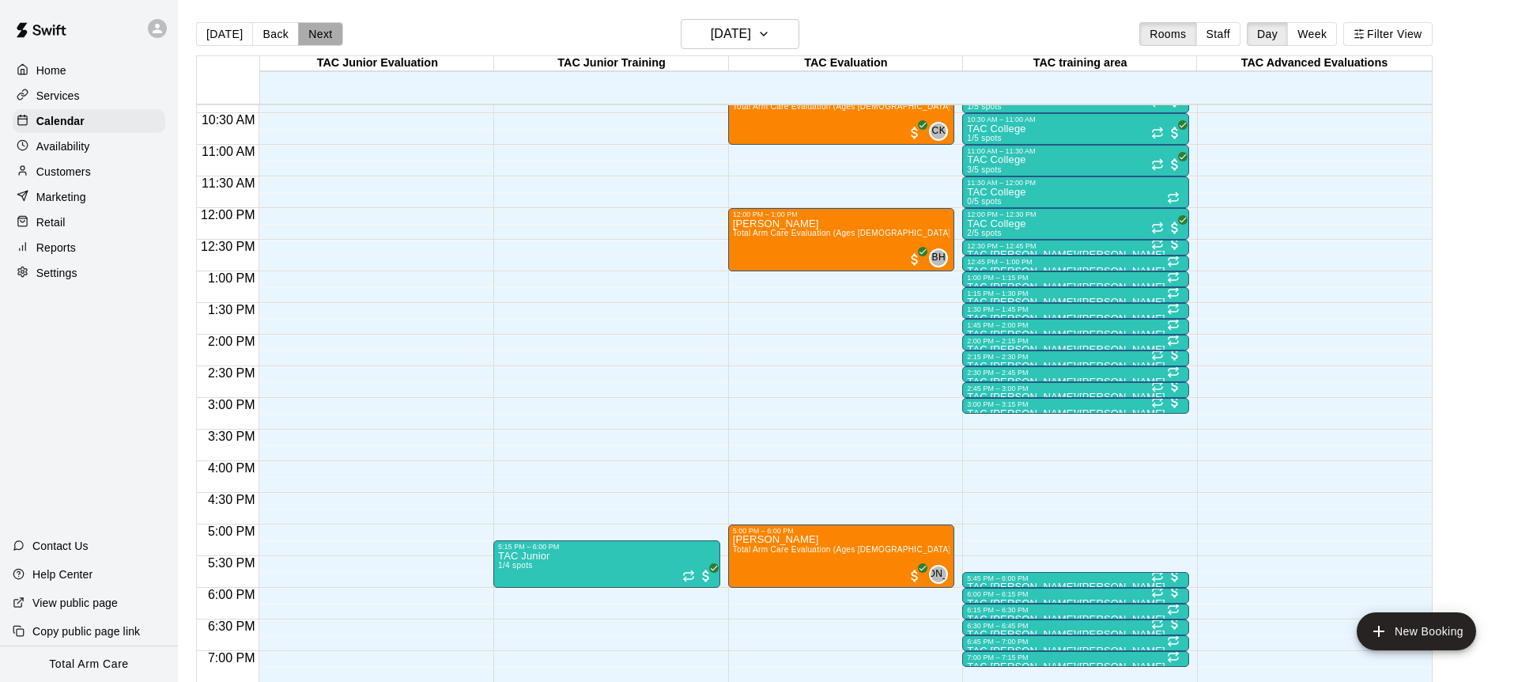
click at [323, 40] on button "Next" at bounding box center [320, 34] width 44 height 24
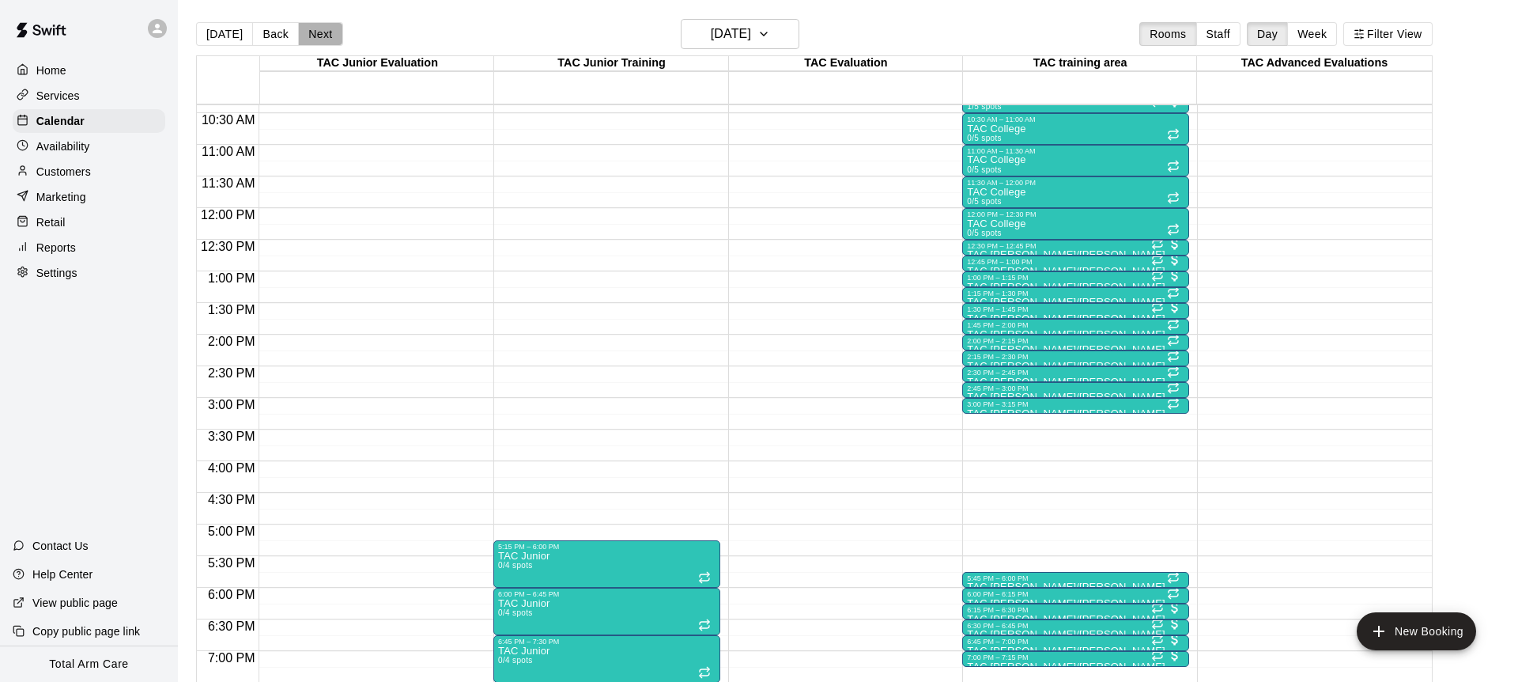
click at [323, 40] on button "Next" at bounding box center [320, 34] width 44 height 24
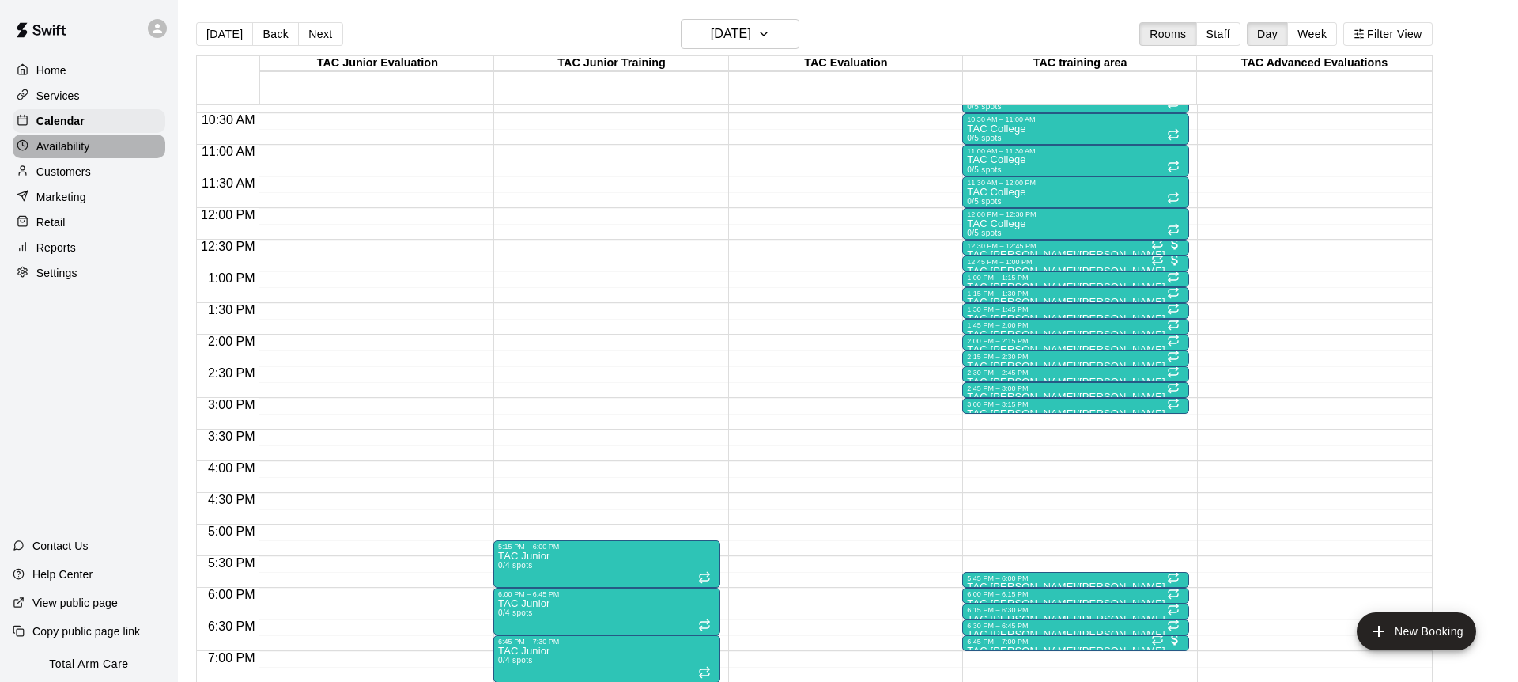
click at [105, 142] on div "Availability" at bounding box center [89, 146] width 153 height 24
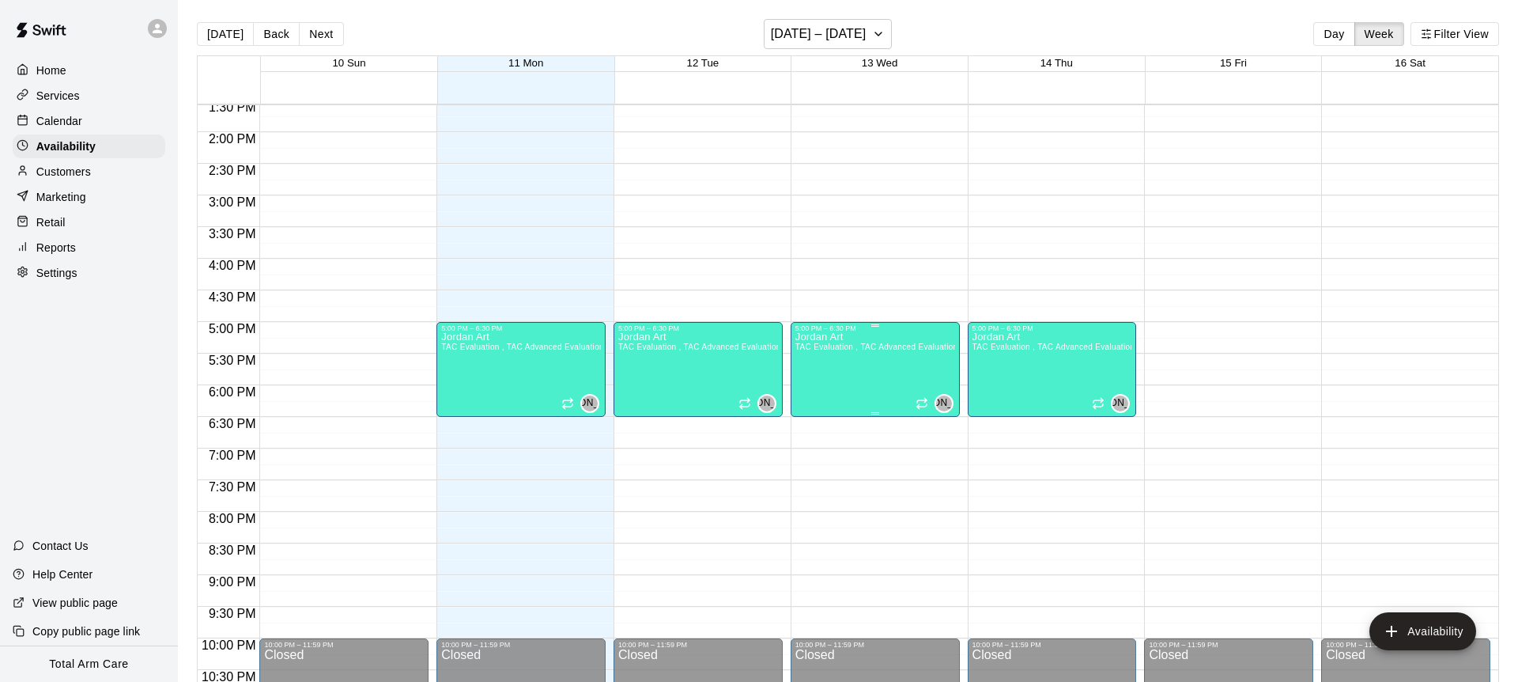
scroll to position [873, 0]
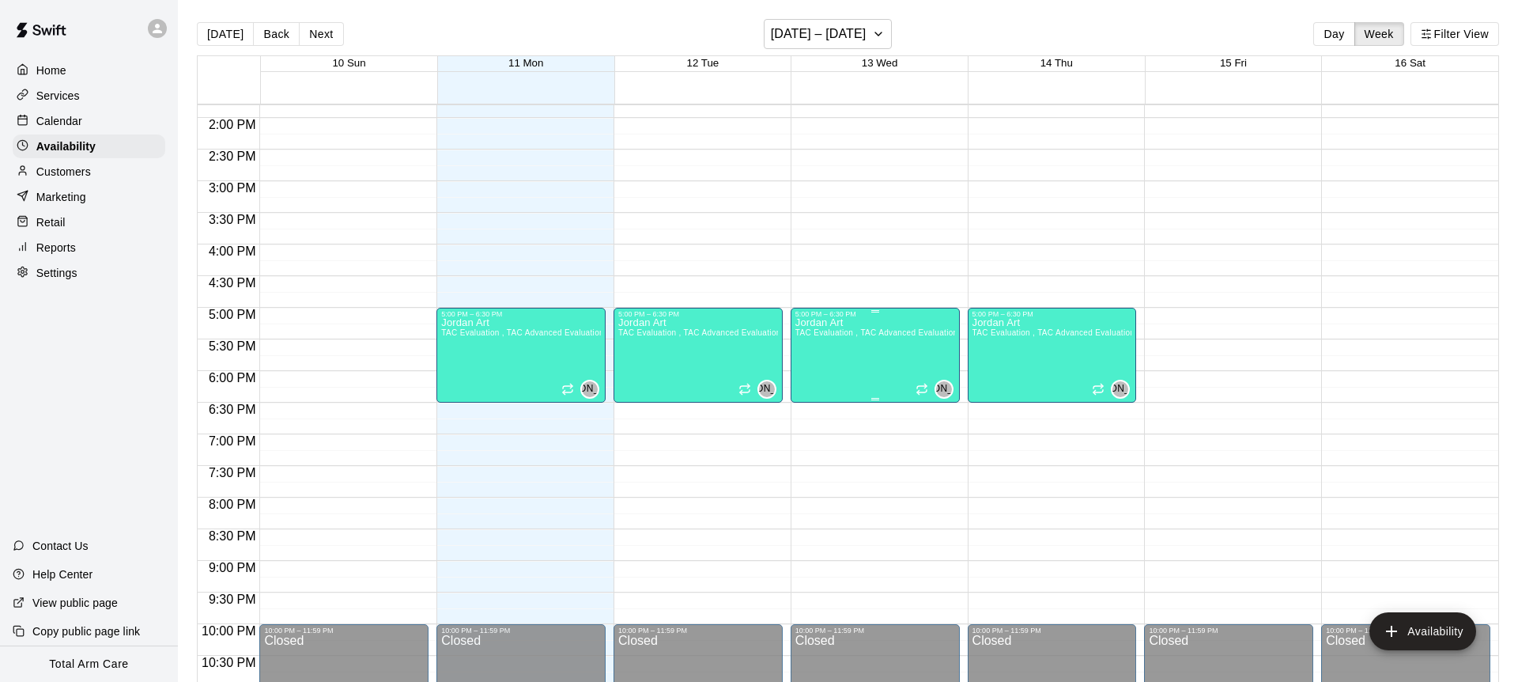
click at [853, 369] on div "Jordan Art TAC Evaluation , TAC Advanced Evaluations" at bounding box center [876, 659] width 160 height 682
click at [809, 369] on icon "delete" at bounding box center [811, 372] width 11 height 14
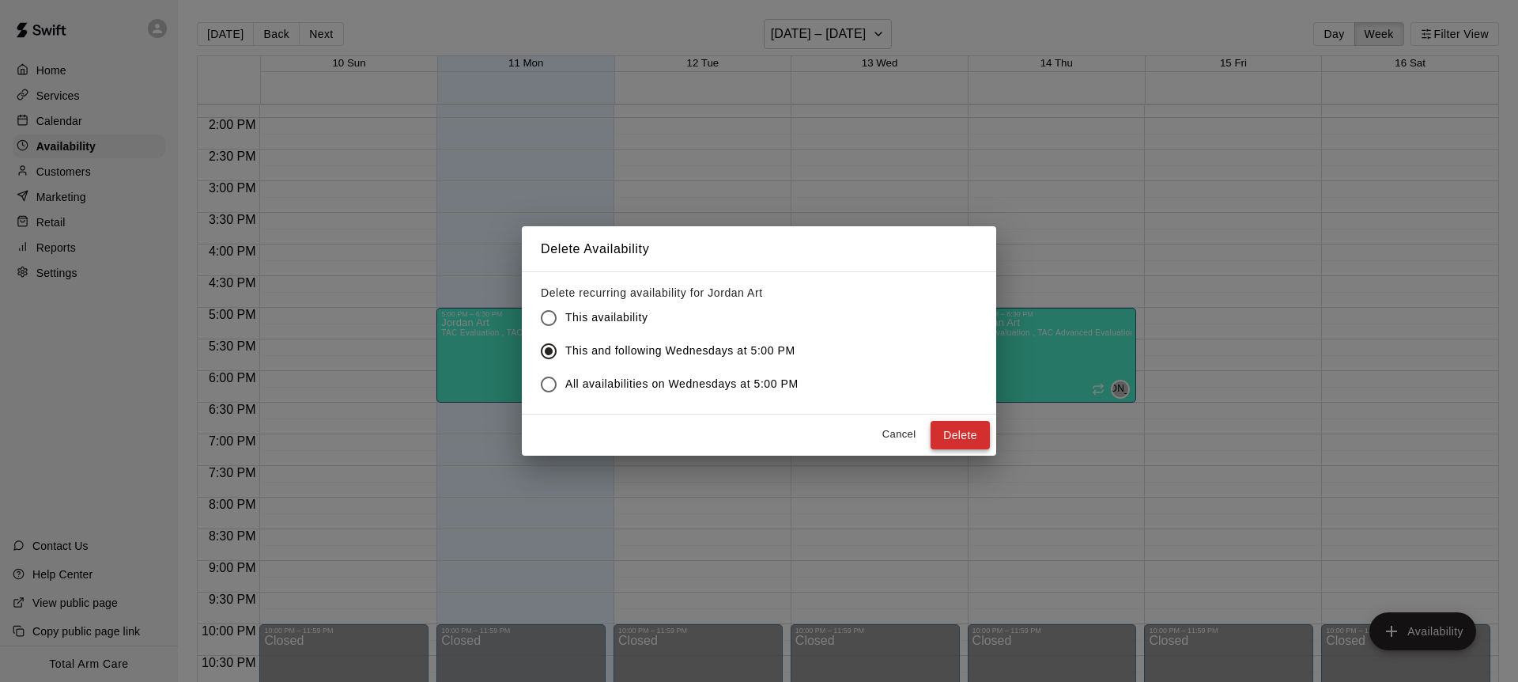
click at [956, 441] on button "Delete" at bounding box center [960, 435] width 59 height 29
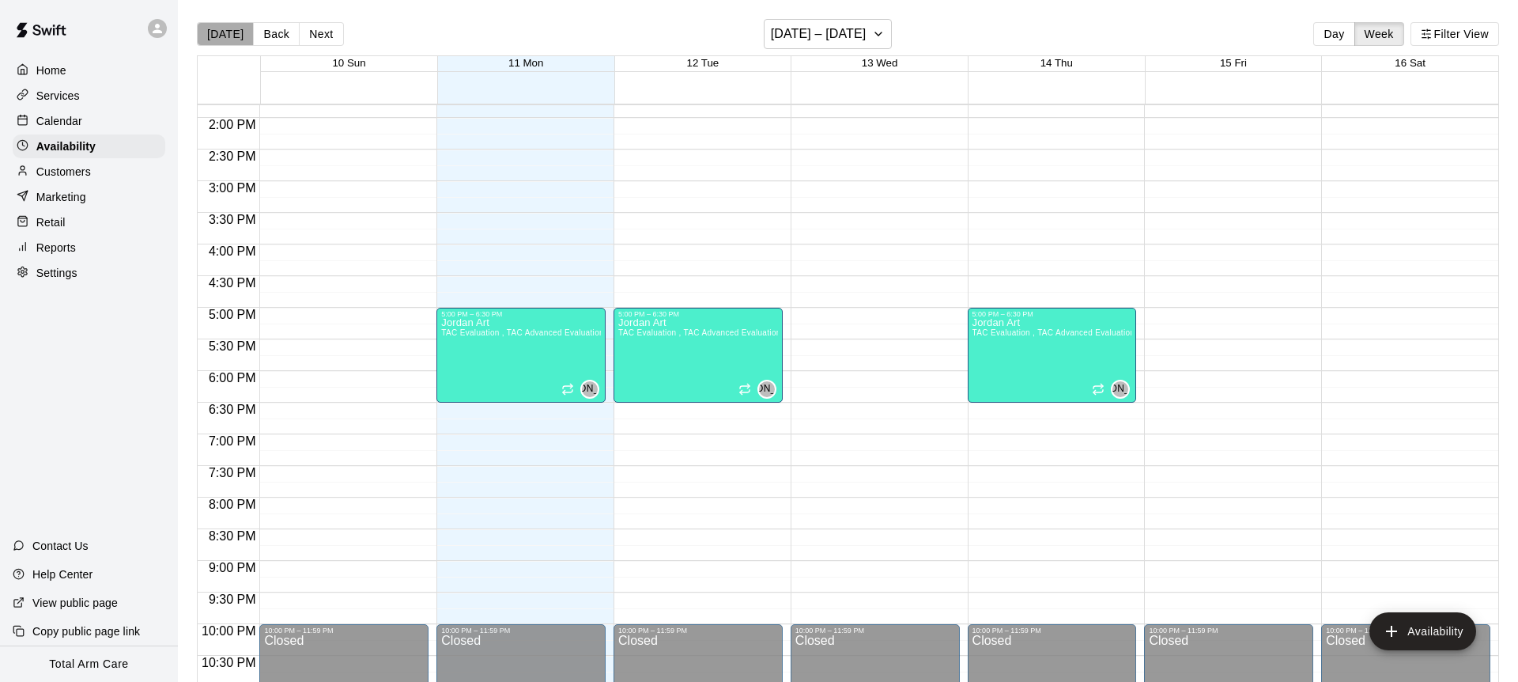
click at [225, 42] on button "[DATE]" at bounding box center [225, 34] width 57 height 24
click at [816, 37] on h6 "[DATE] – [DATE]" at bounding box center [819, 34] width 96 height 22
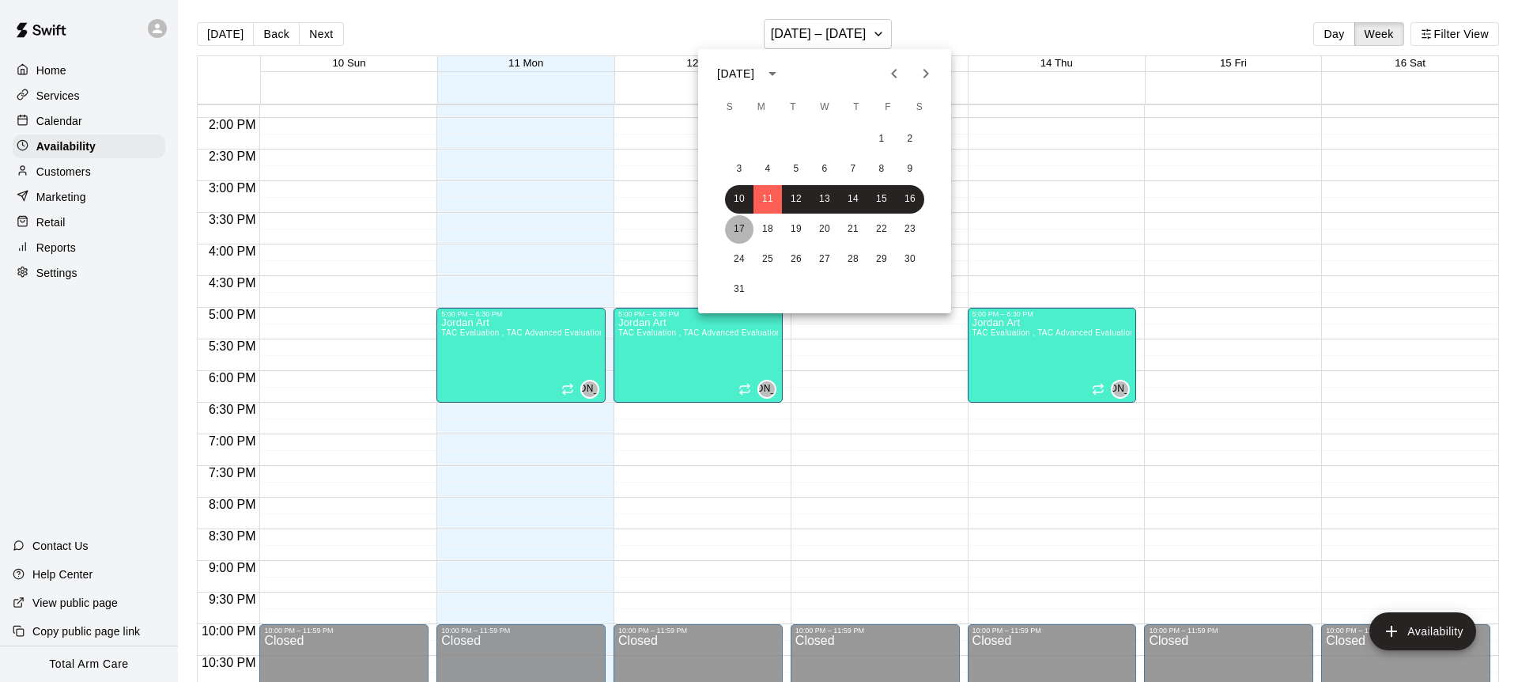
click at [741, 231] on button "17" at bounding box center [739, 229] width 28 height 28
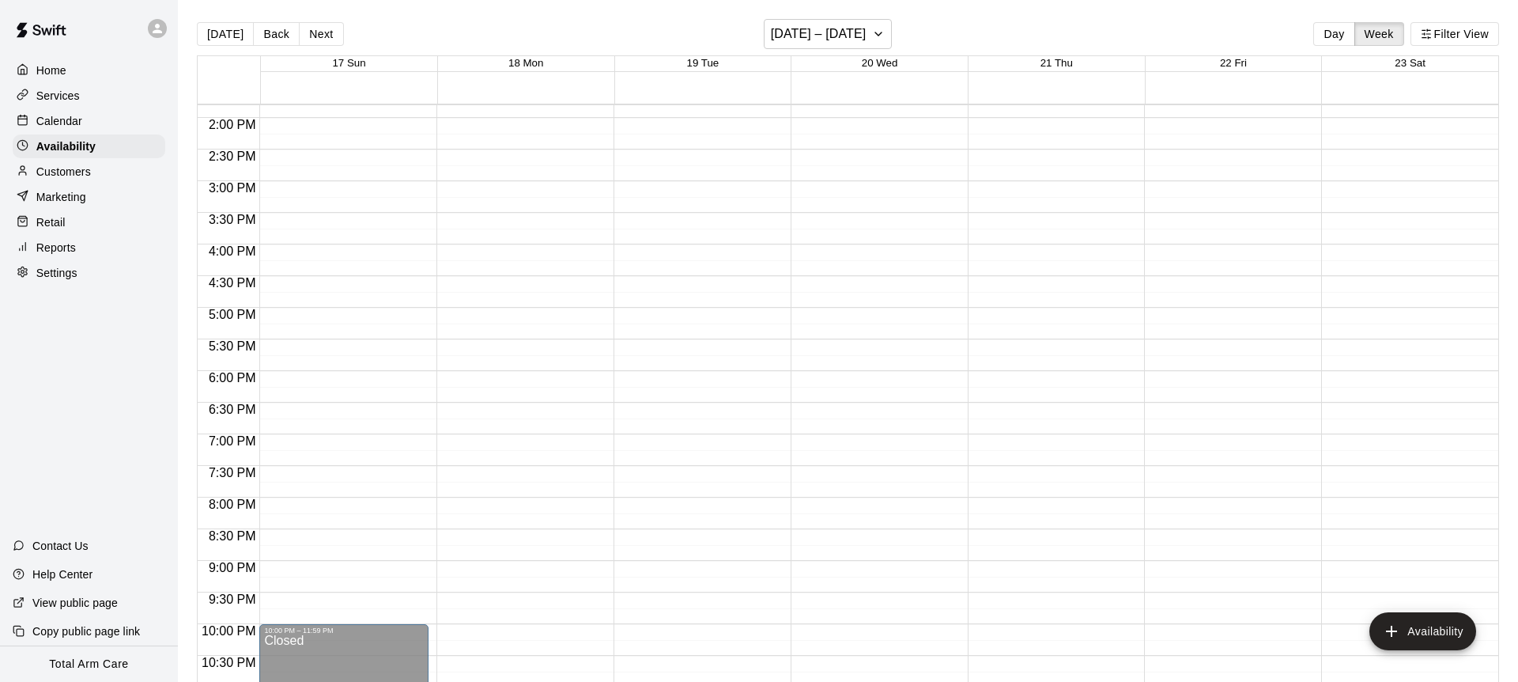
click at [62, 123] on p "Calendar" at bounding box center [59, 121] width 46 height 16
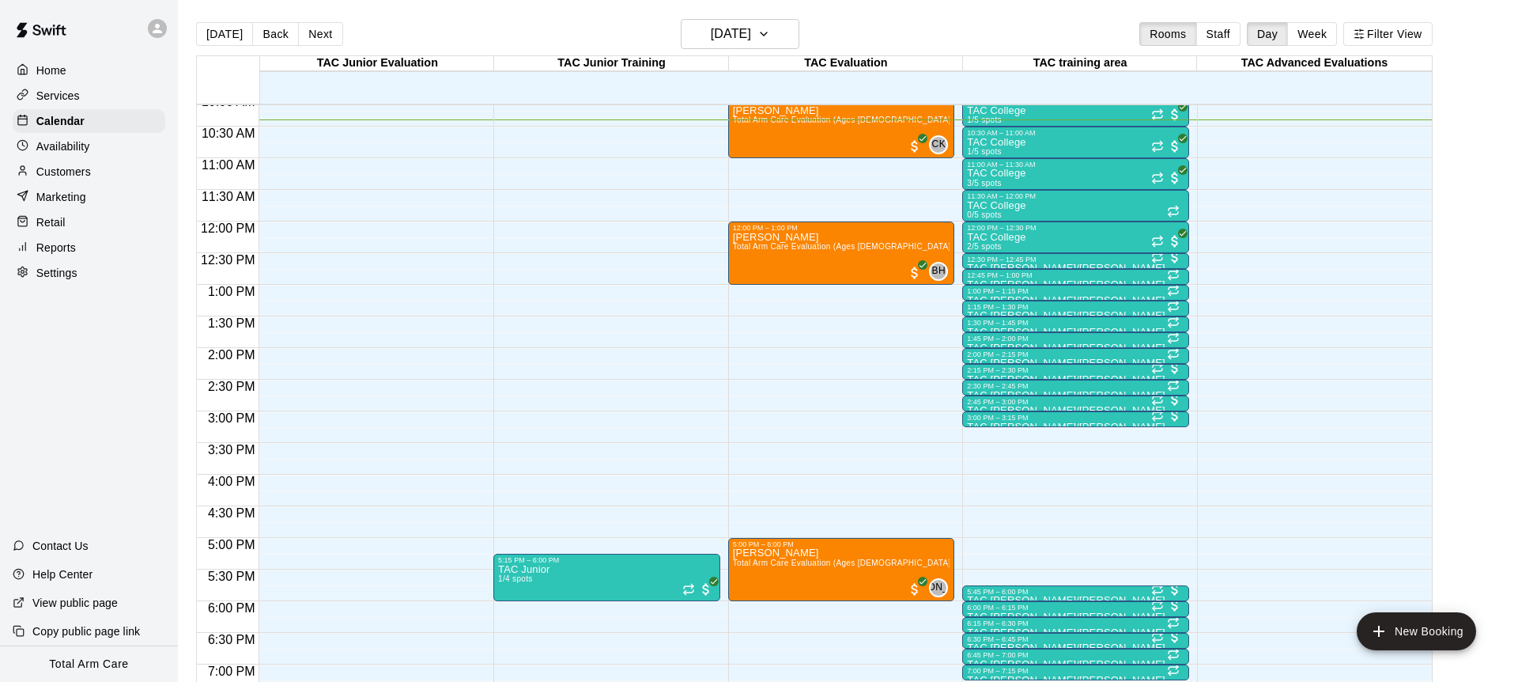
scroll to position [637, 0]
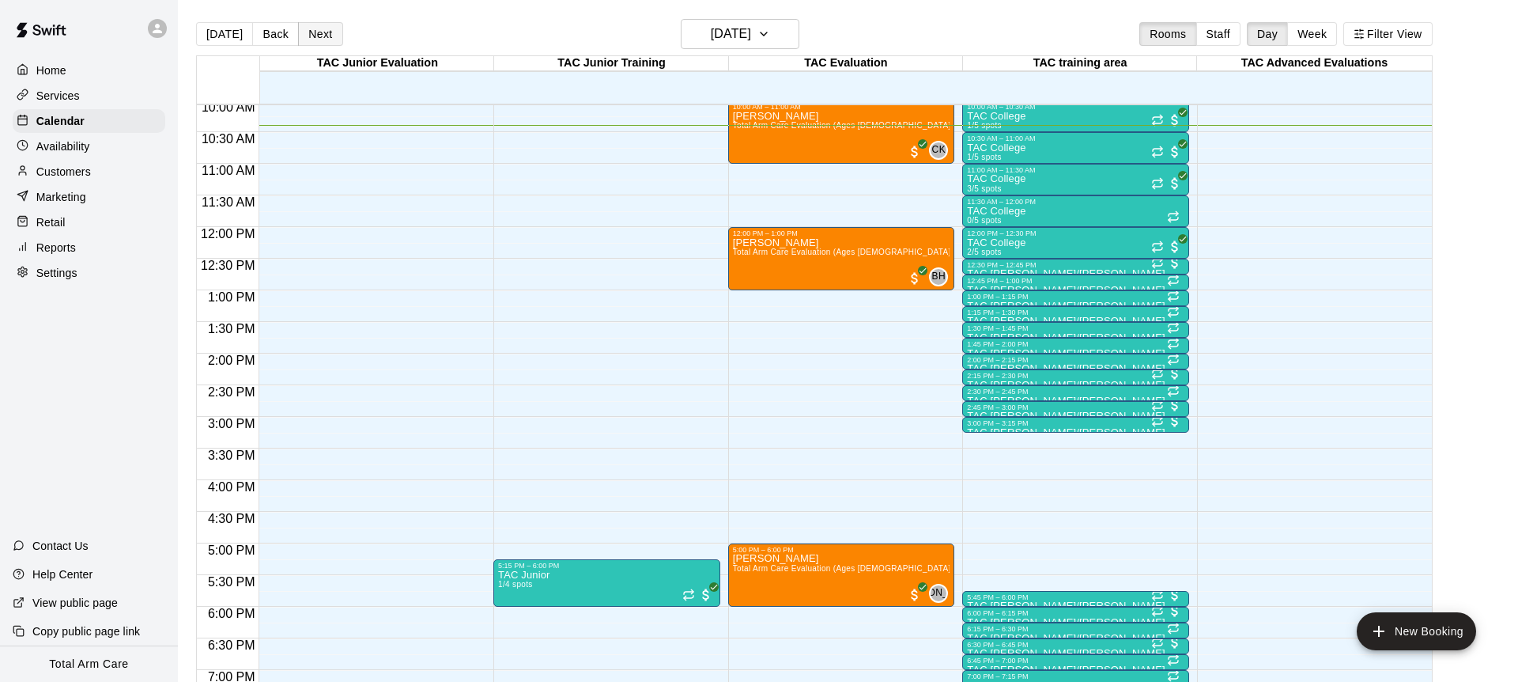
click at [317, 42] on button "Next" at bounding box center [320, 34] width 44 height 24
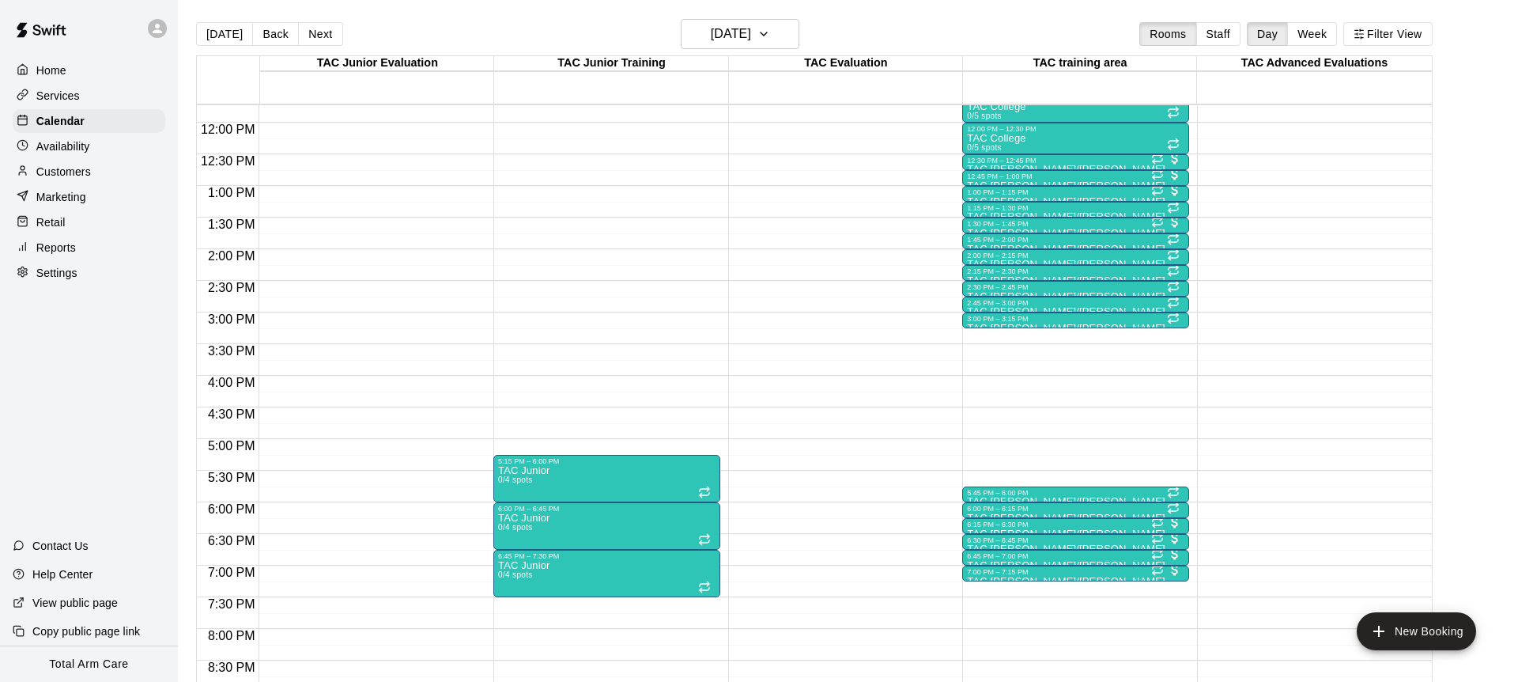
scroll to position [741, 0]
click at [711, 37] on h6 "[DATE]" at bounding box center [731, 34] width 40 height 22
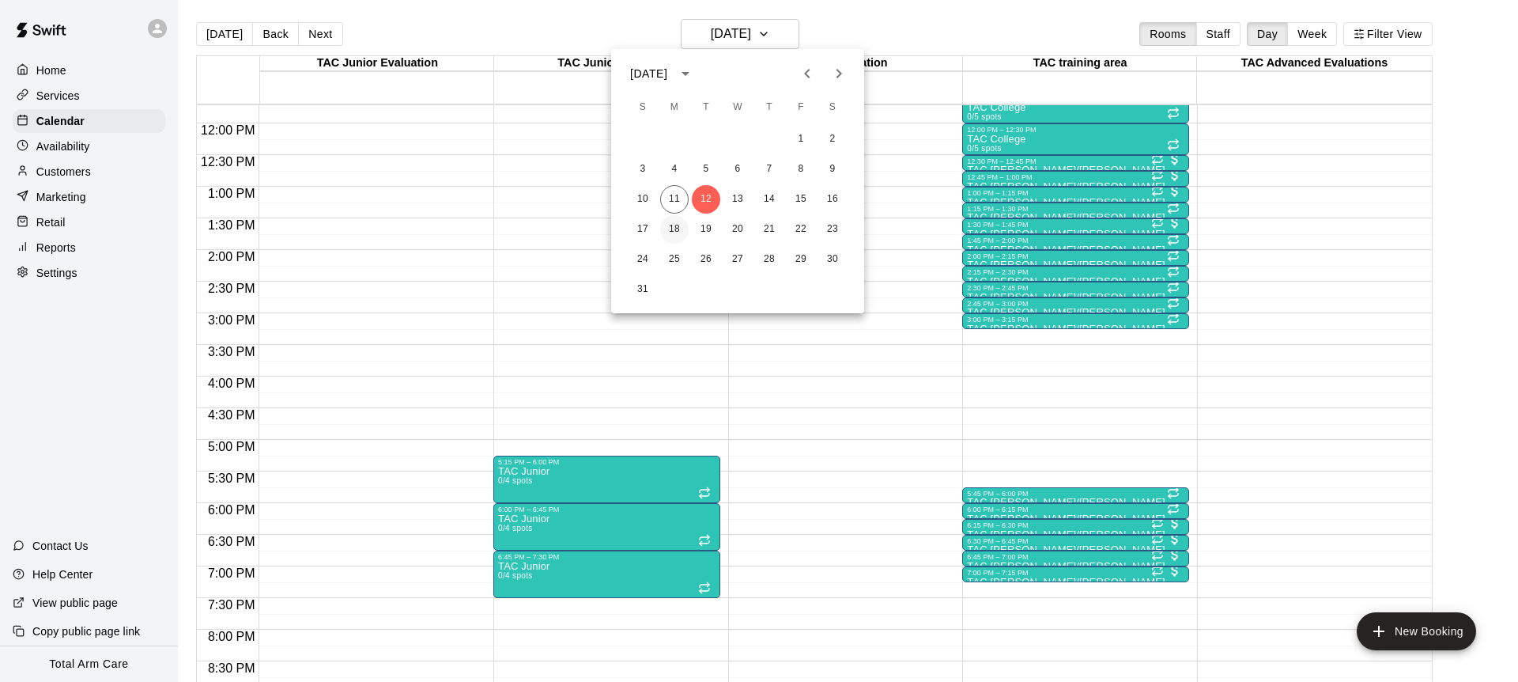
click at [677, 228] on button "18" at bounding box center [674, 229] width 28 height 28
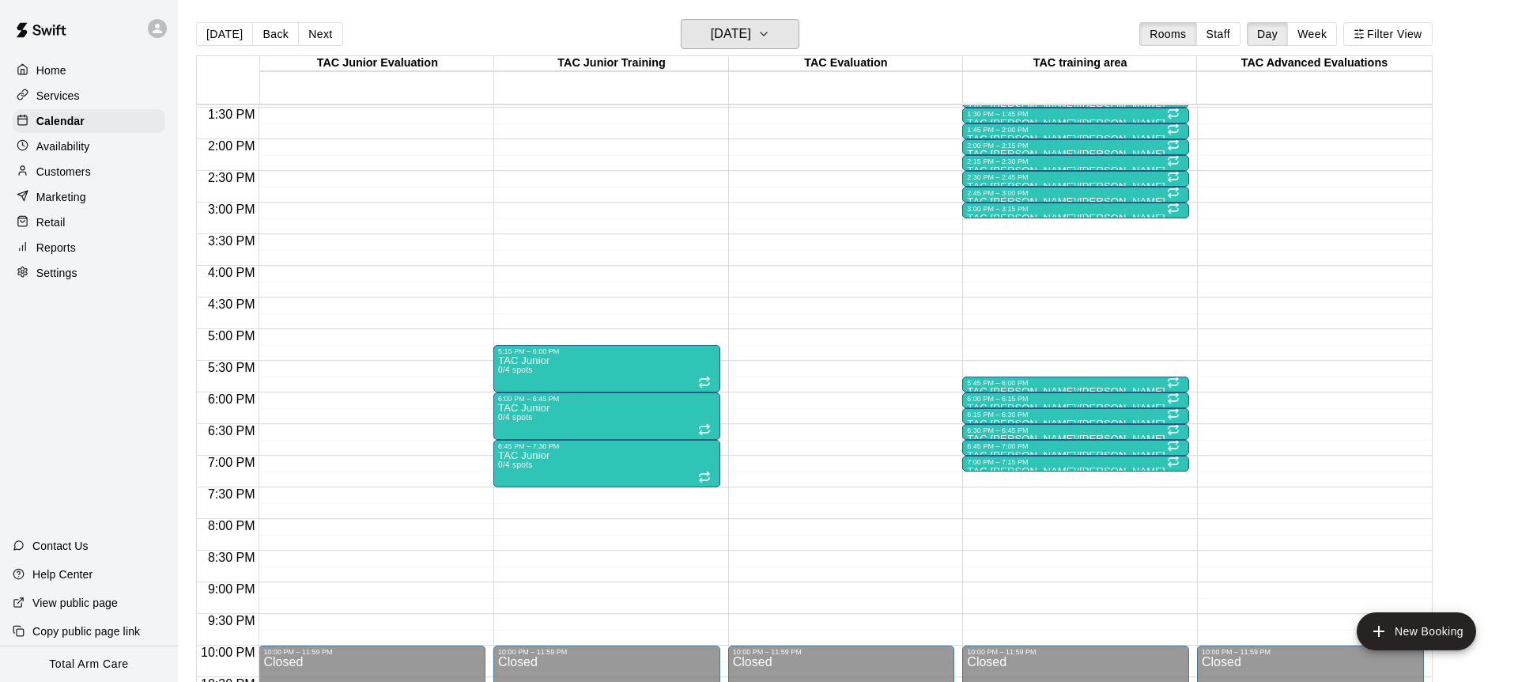
scroll to position [849, 0]
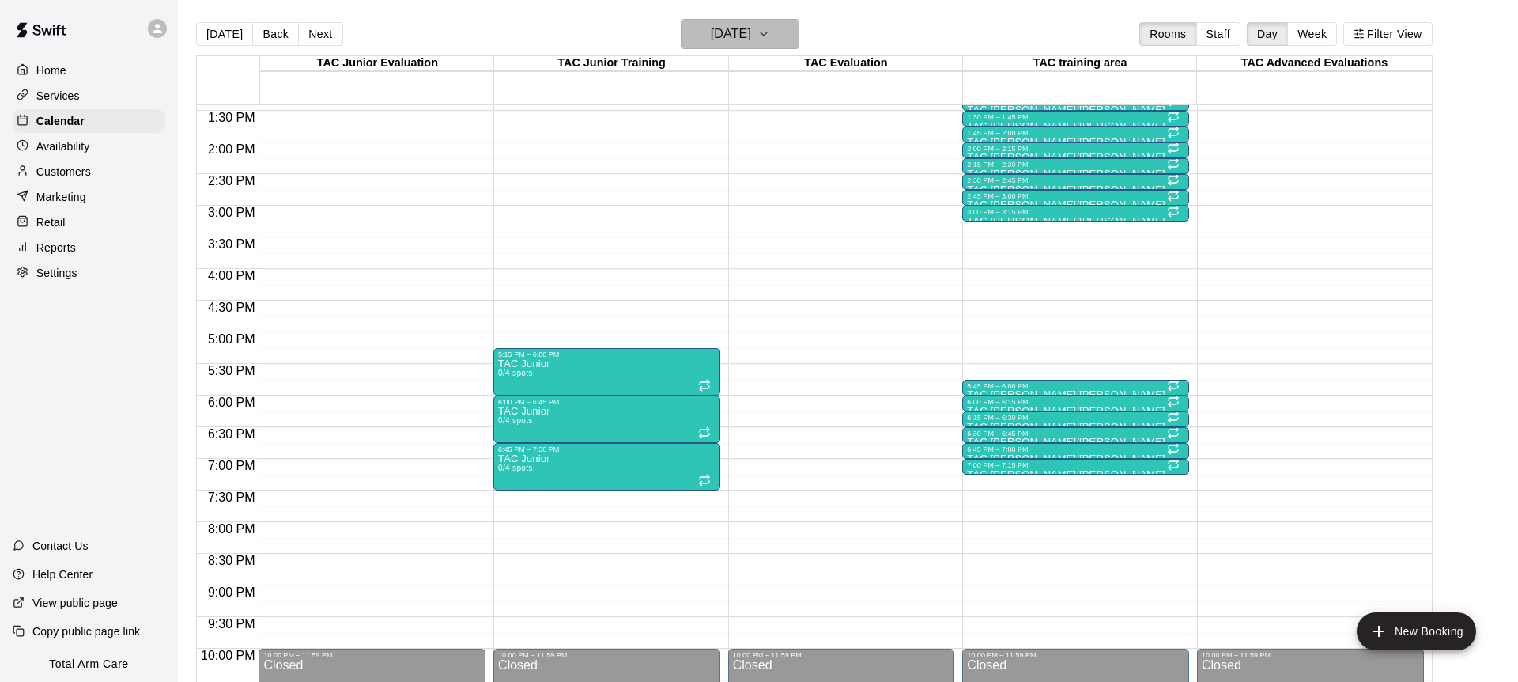
click at [711, 25] on h6 "[DATE]" at bounding box center [731, 34] width 40 height 22
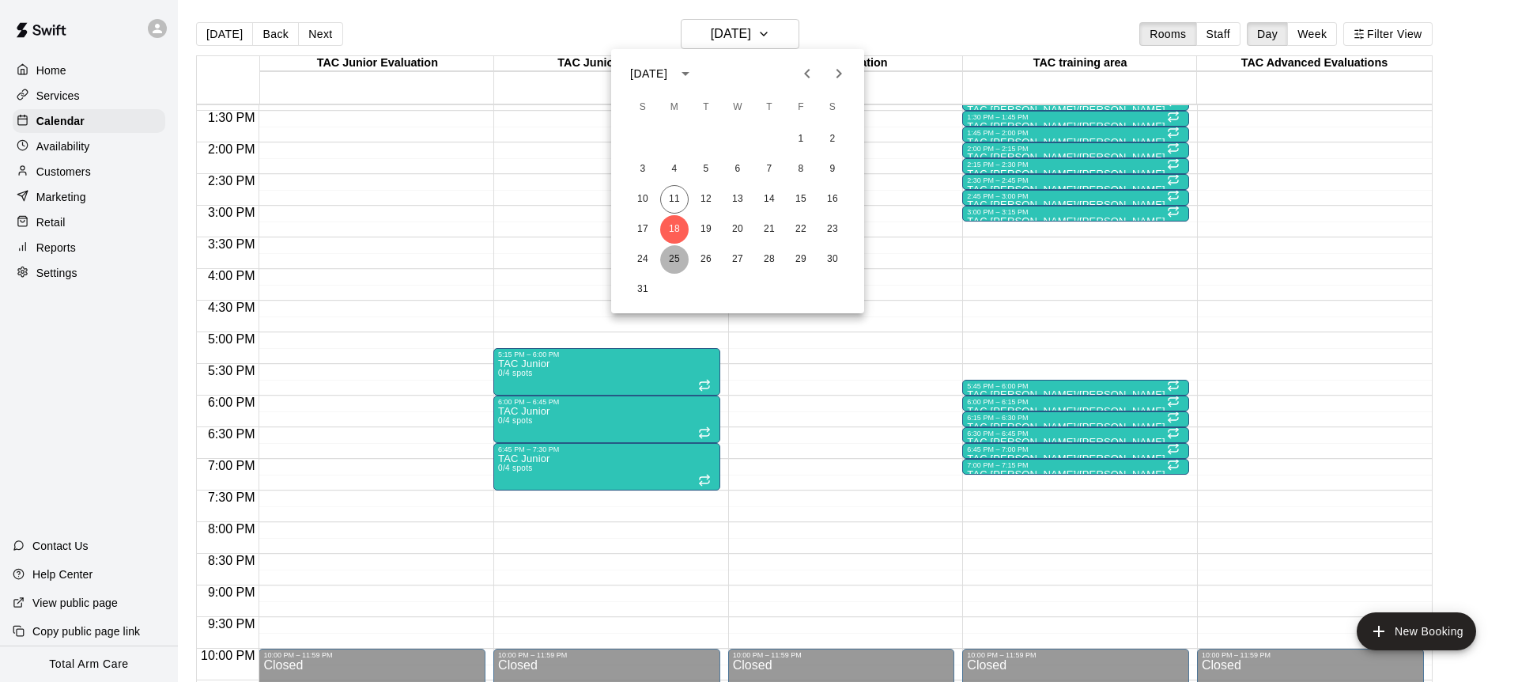
click at [668, 252] on button "25" at bounding box center [674, 259] width 28 height 28
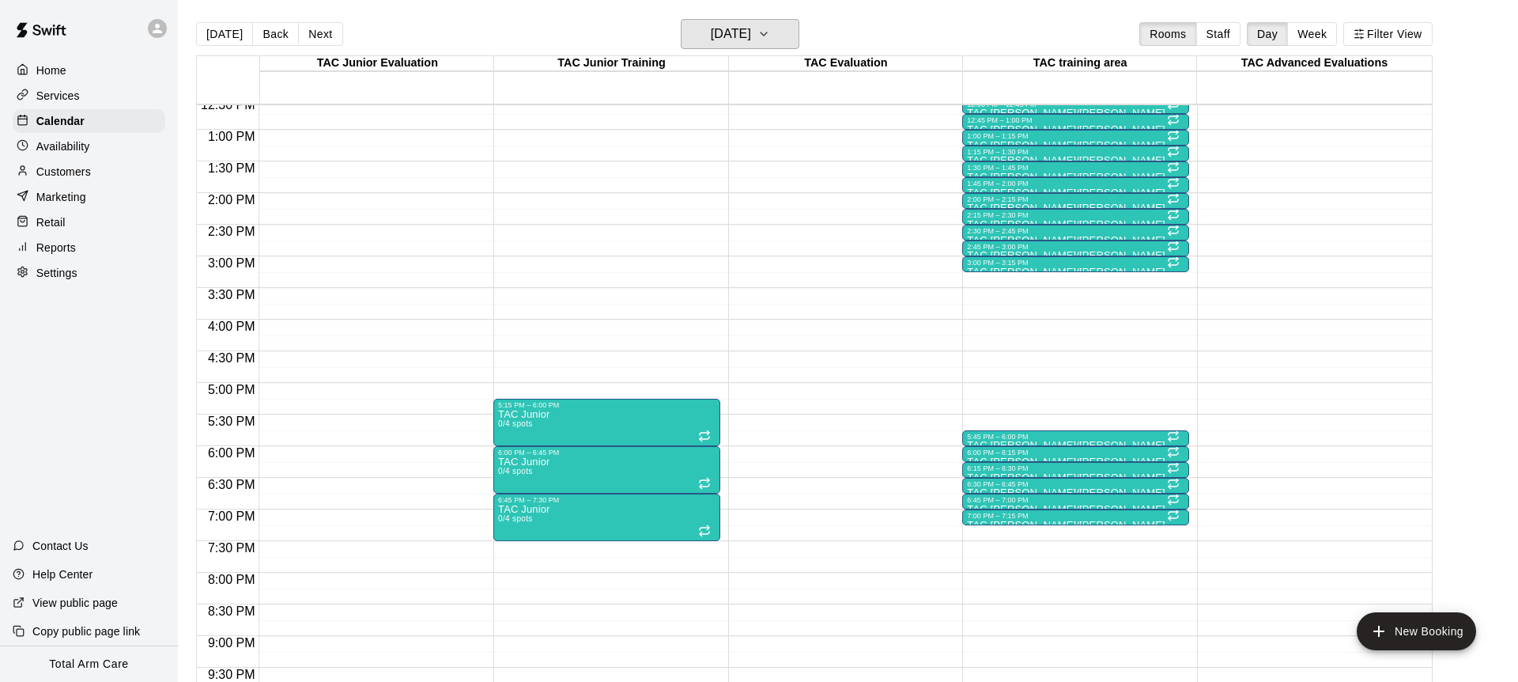
scroll to position [792, 0]
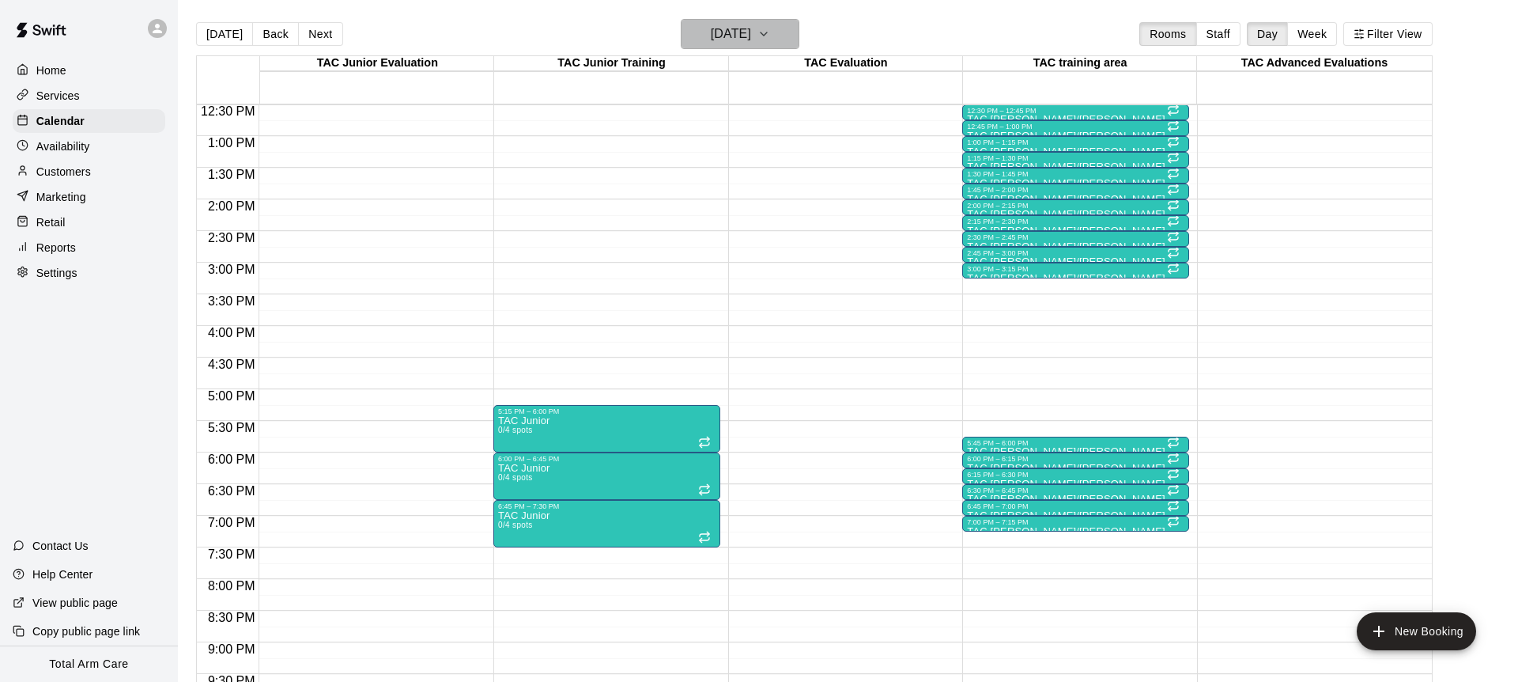
click at [711, 30] on h6 "[DATE]" at bounding box center [731, 34] width 40 height 22
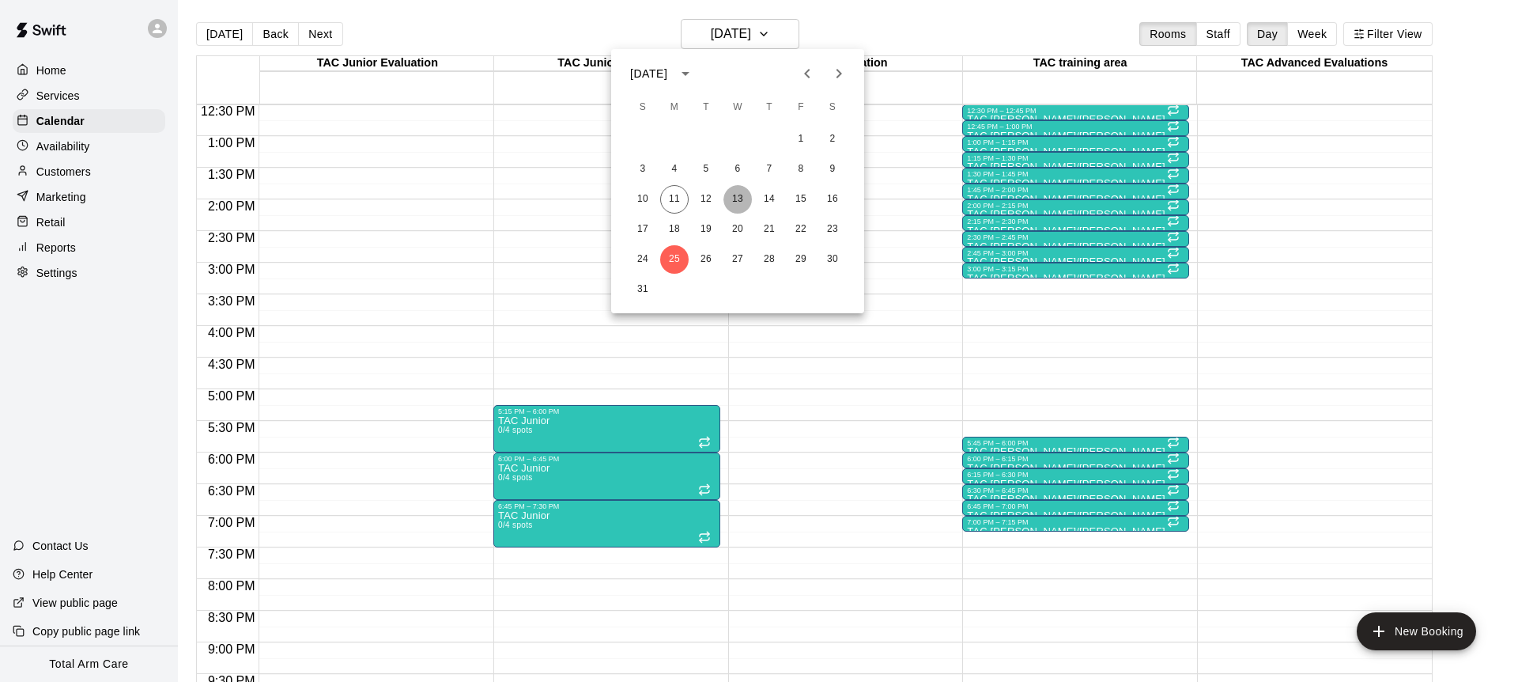
click at [743, 194] on button "13" at bounding box center [738, 199] width 28 height 28
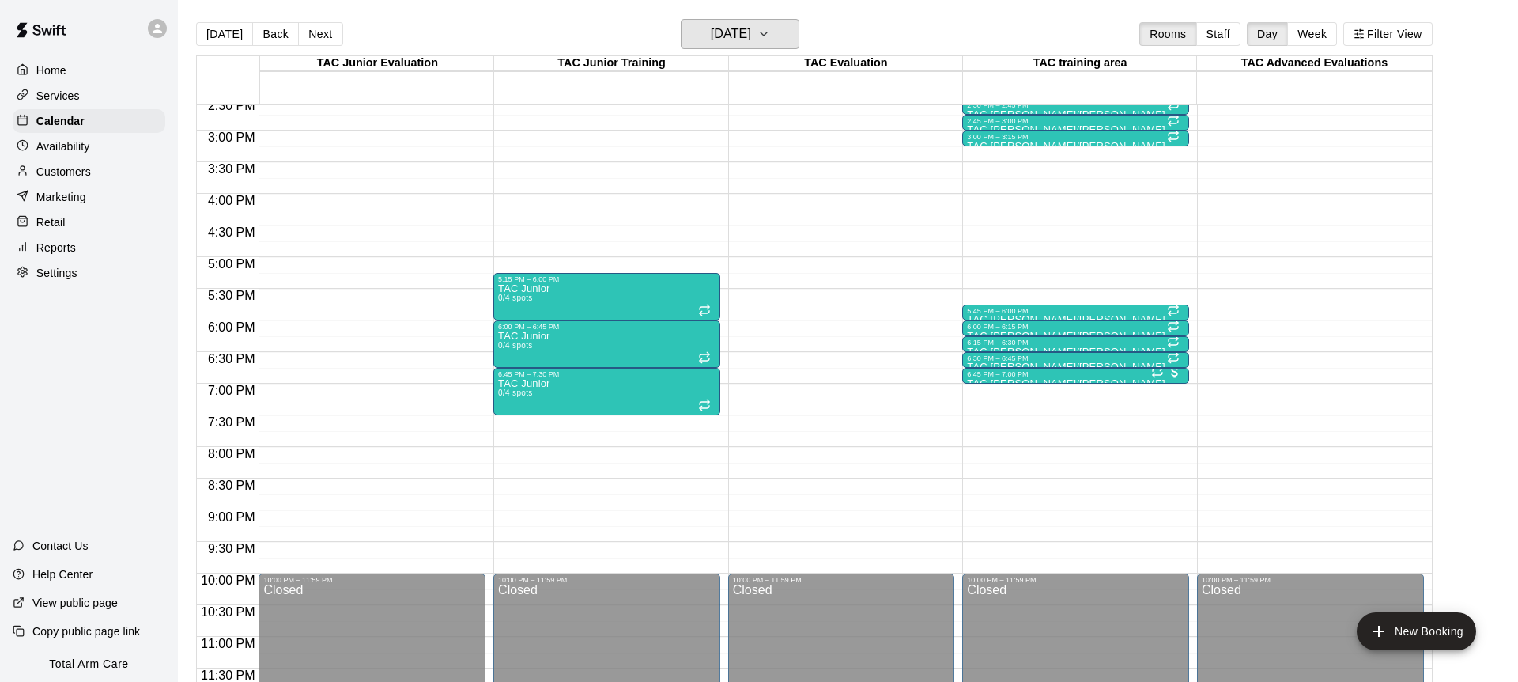
scroll to position [733, 0]
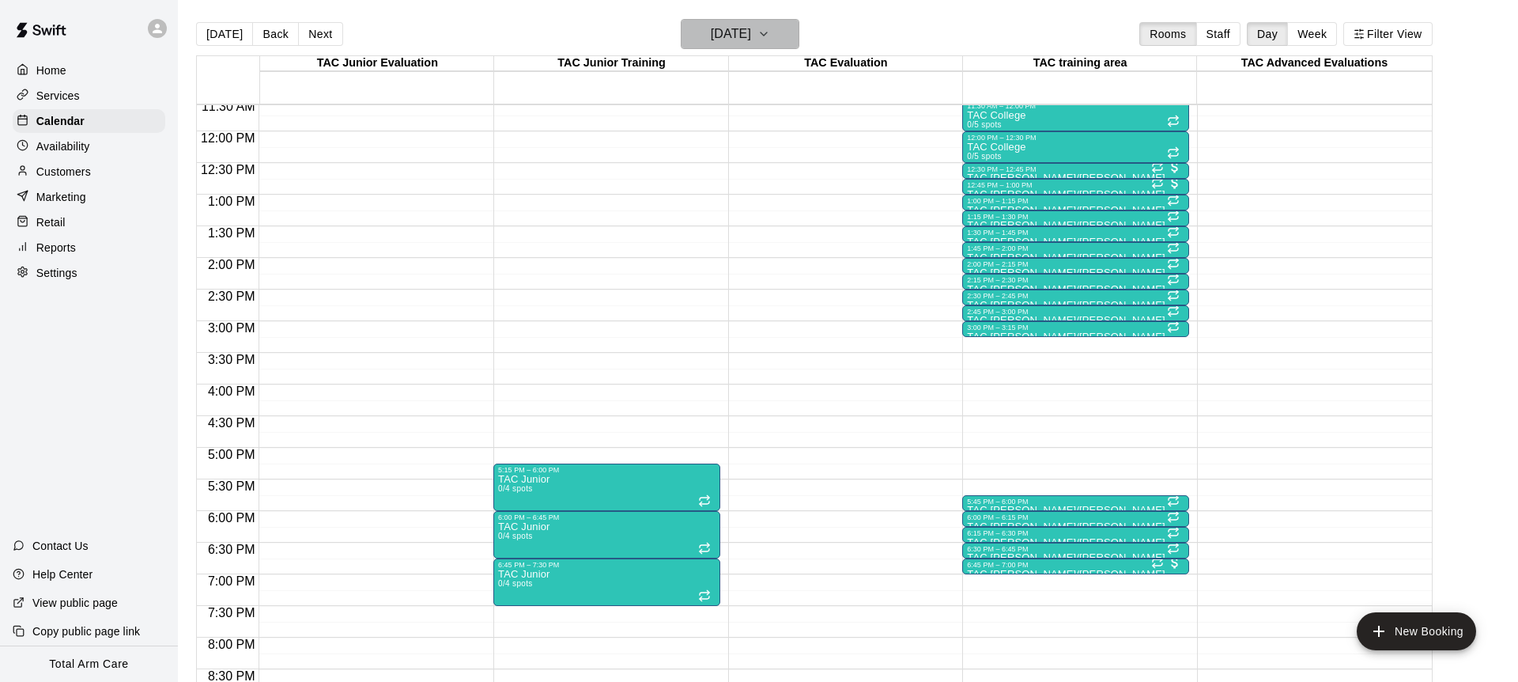
click at [729, 24] on h6 "[DATE]" at bounding box center [731, 34] width 40 height 22
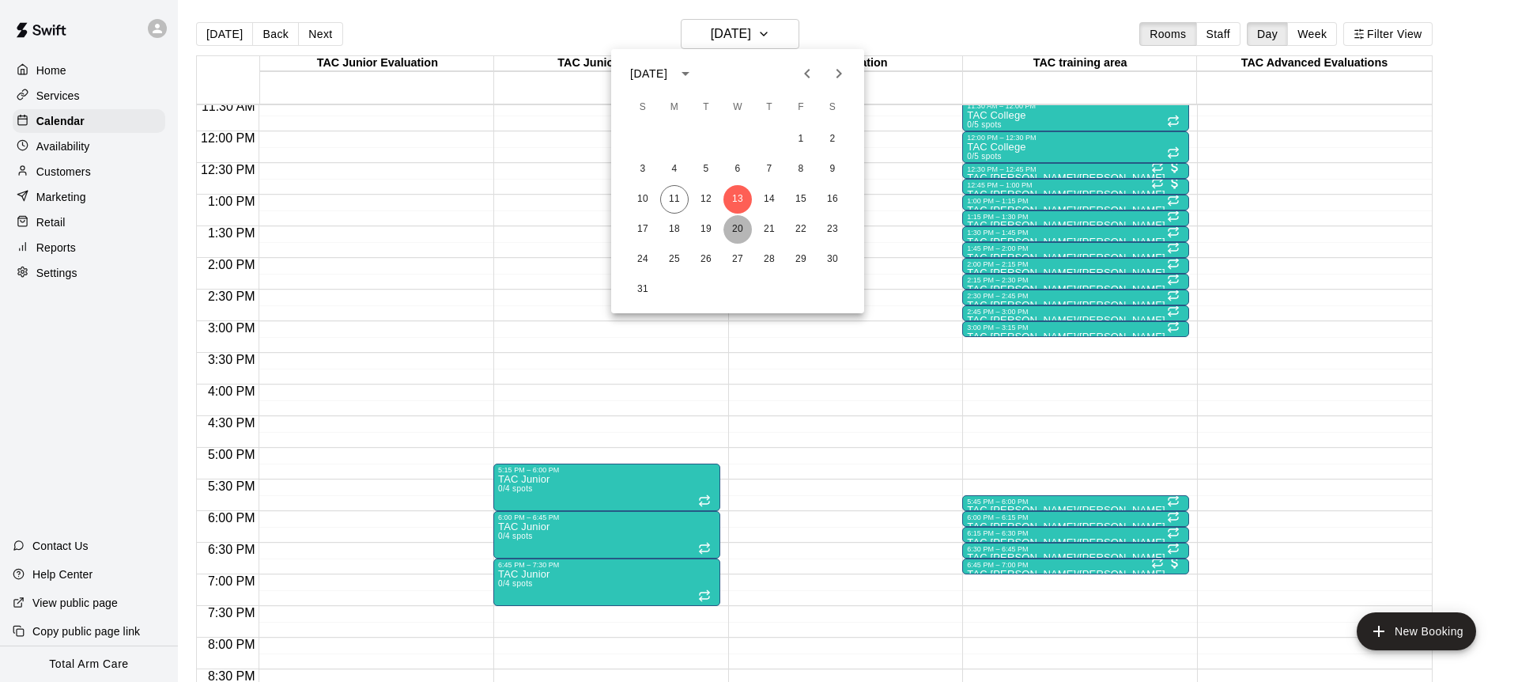
click at [729, 217] on button "20" at bounding box center [738, 229] width 28 height 28
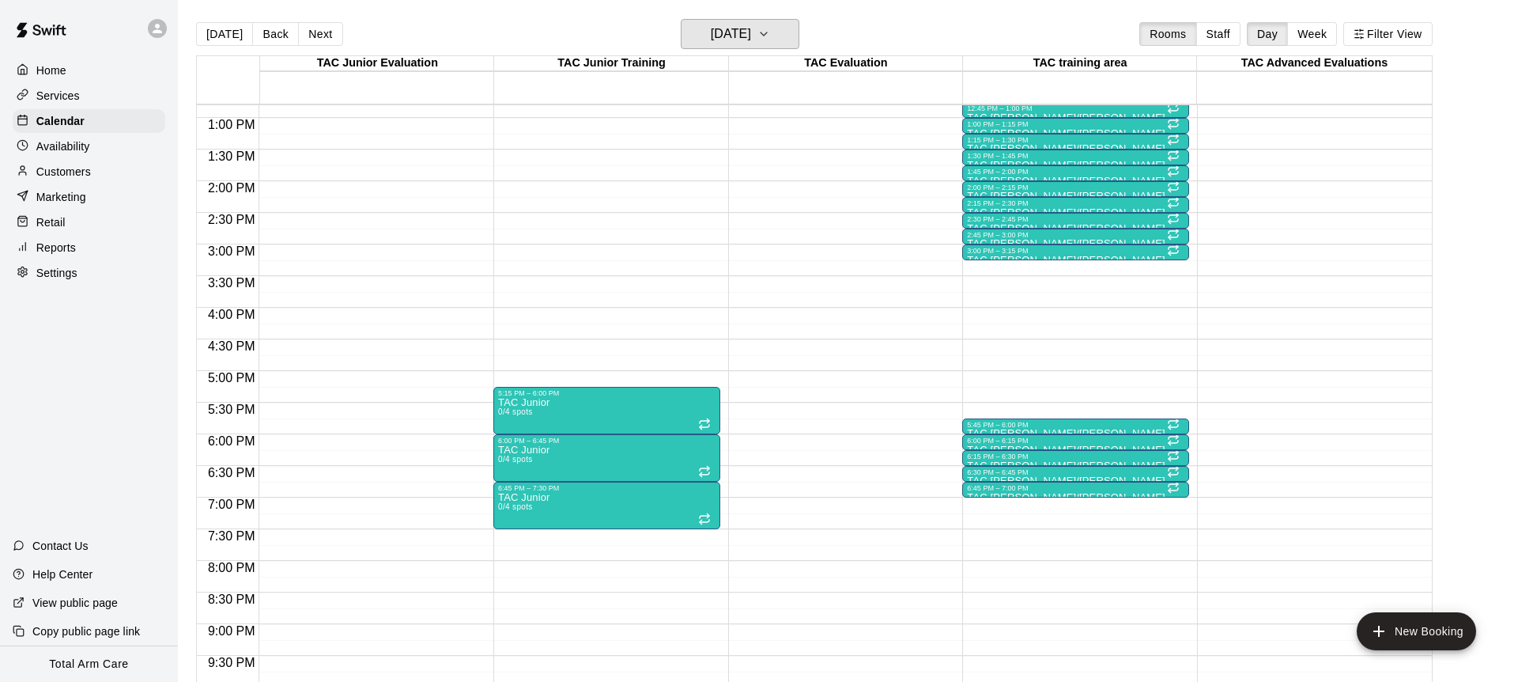
scroll to position [808, 0]
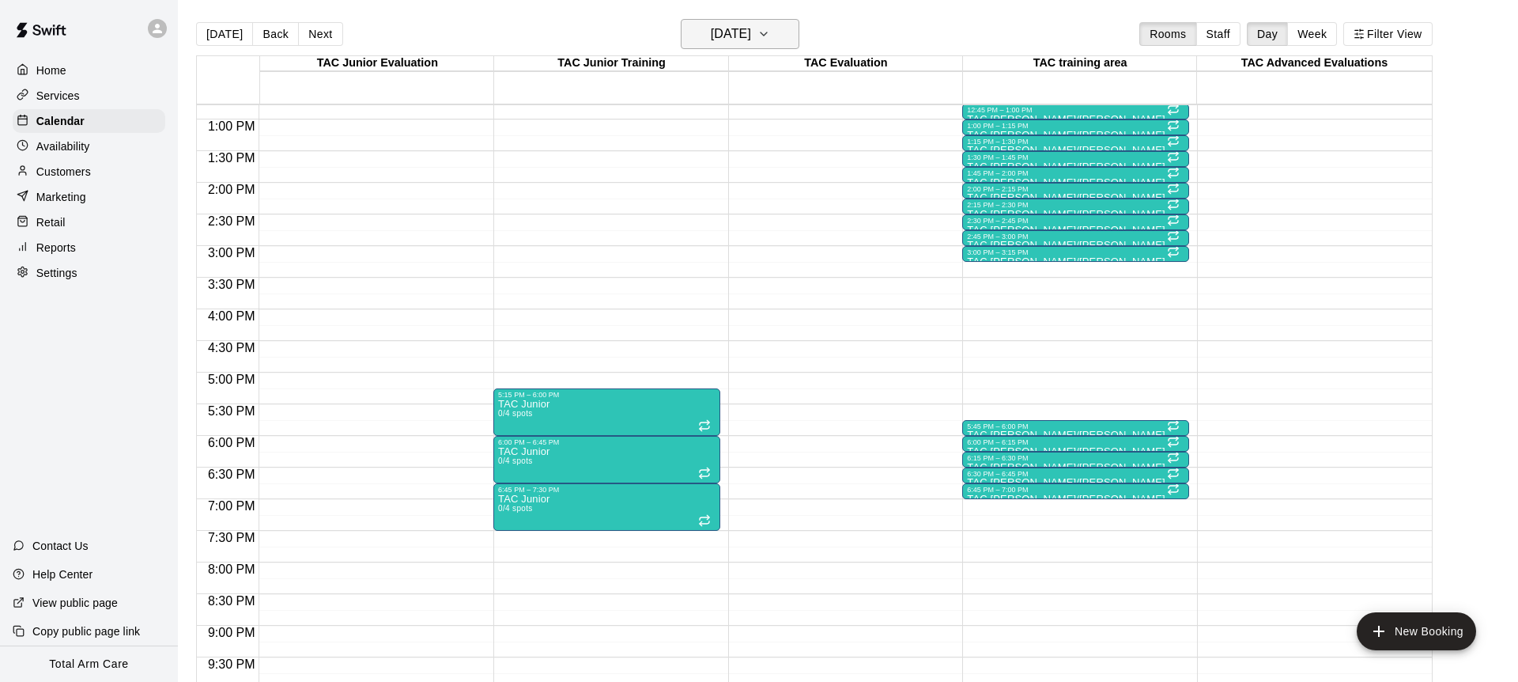
click at [722, 25] on h6 "[DATE]" at bounding box center [731, 34] width 40 height 22
click at [733, 256] on button "27" at bounding box center [738, 257] width 28 height 28
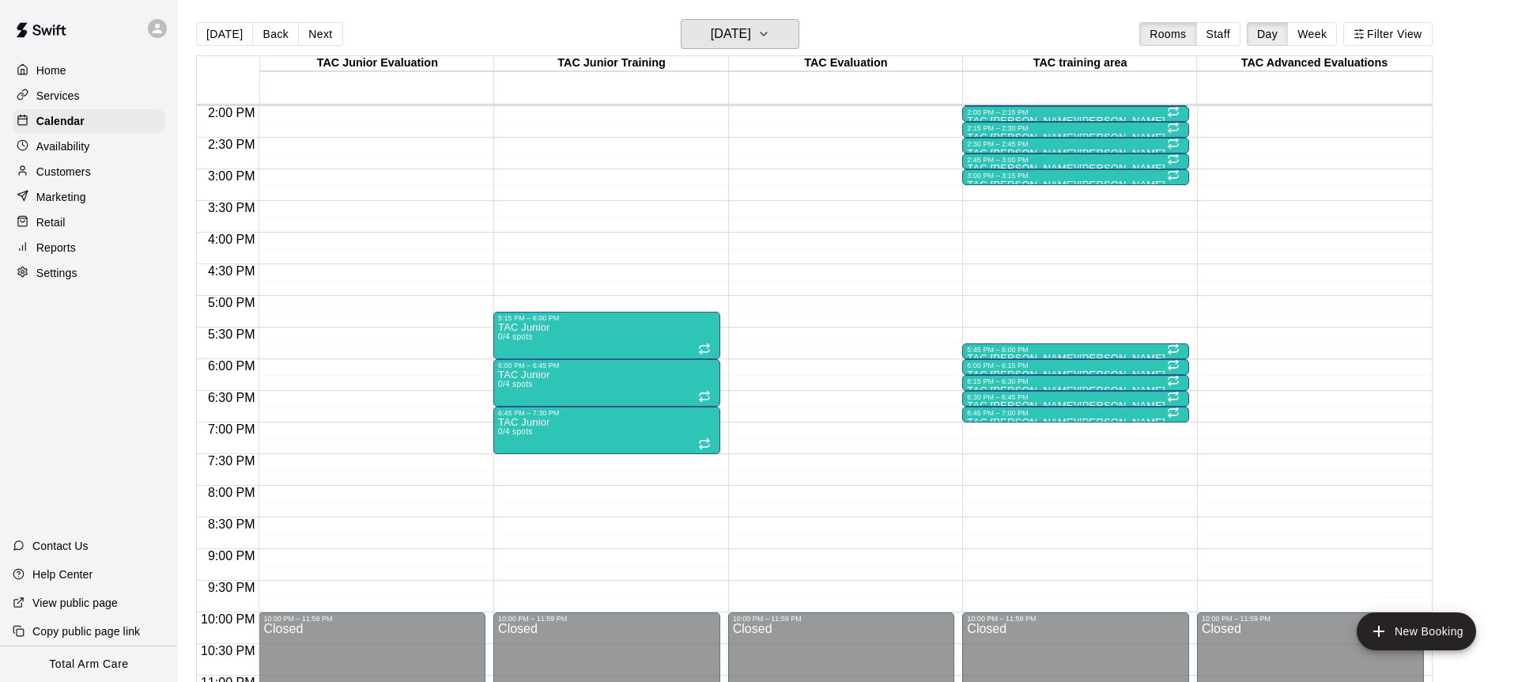
scroll to position [883, 0]
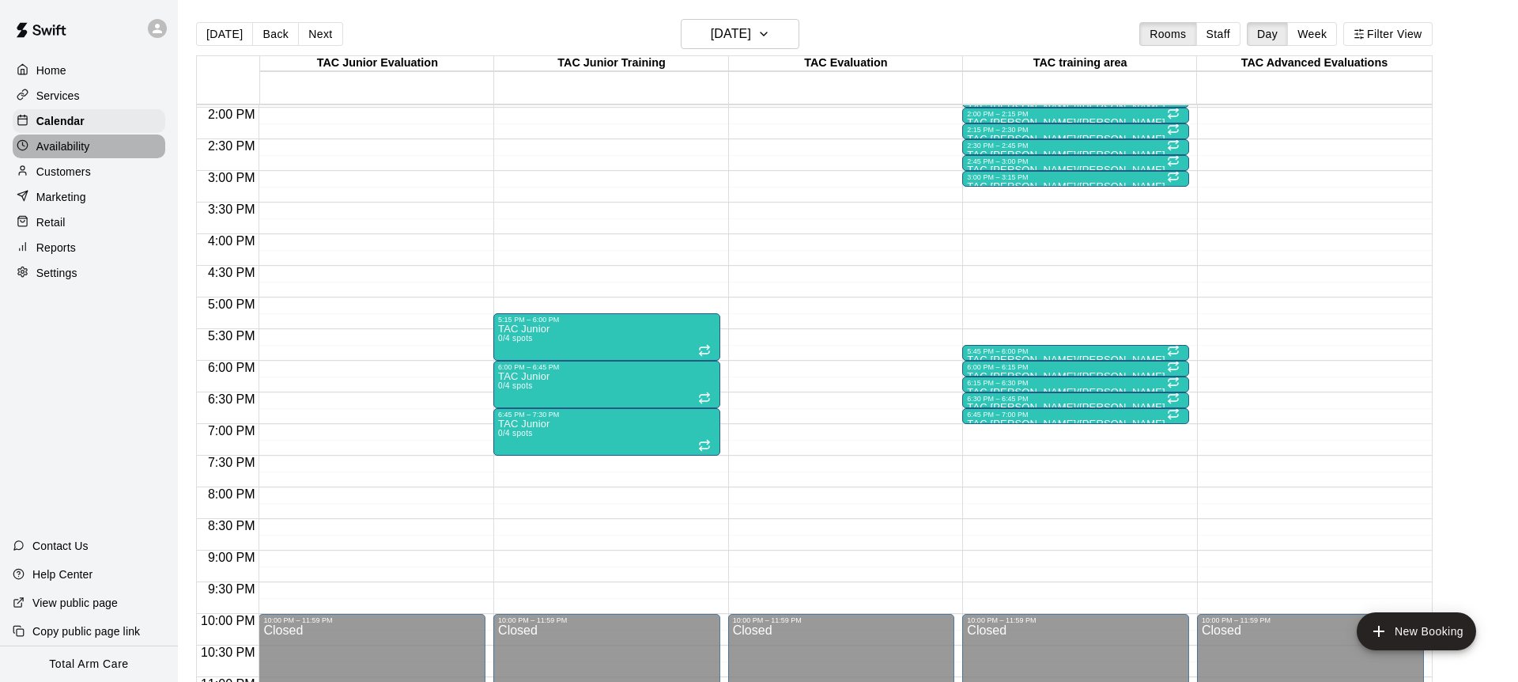
click at [62, 140] on p "Availability" at bounding box center [63, 146] width 54 height 16
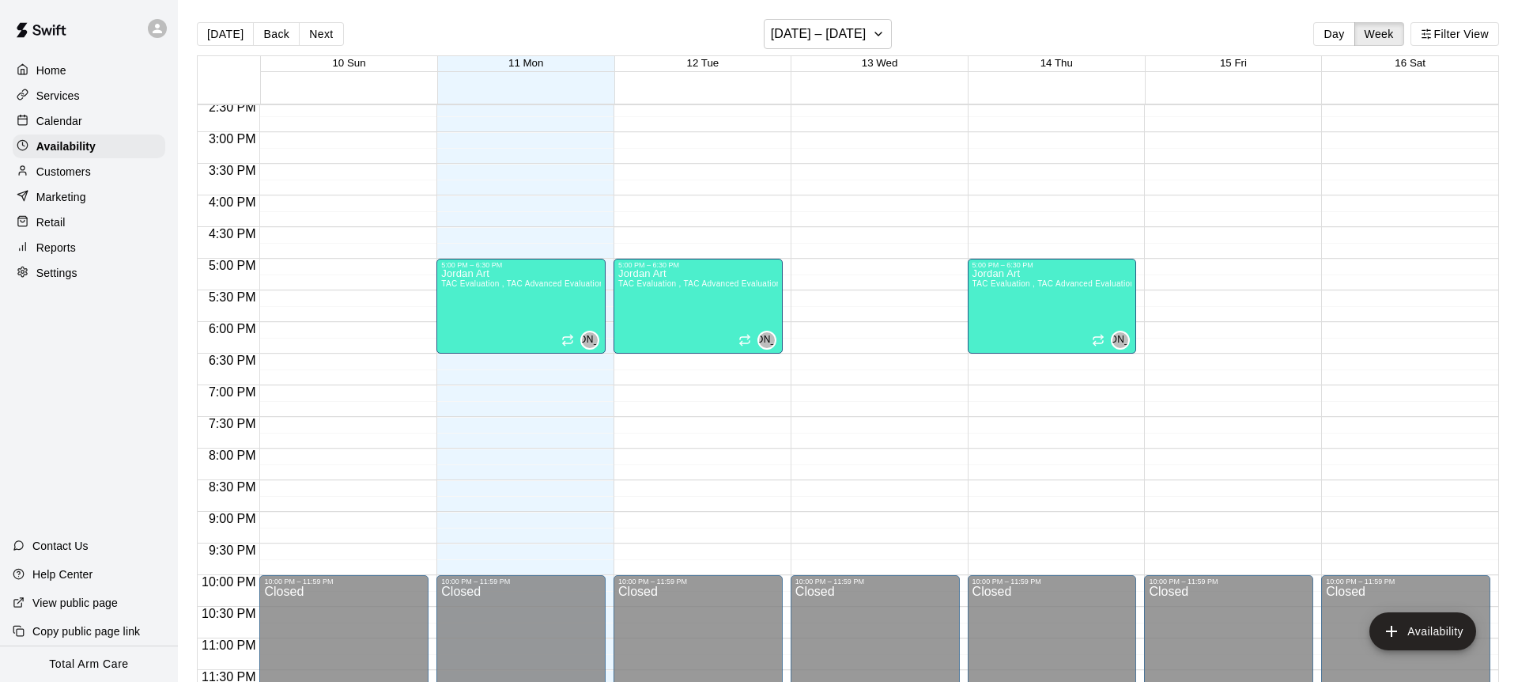
scroll to position [918, 0]
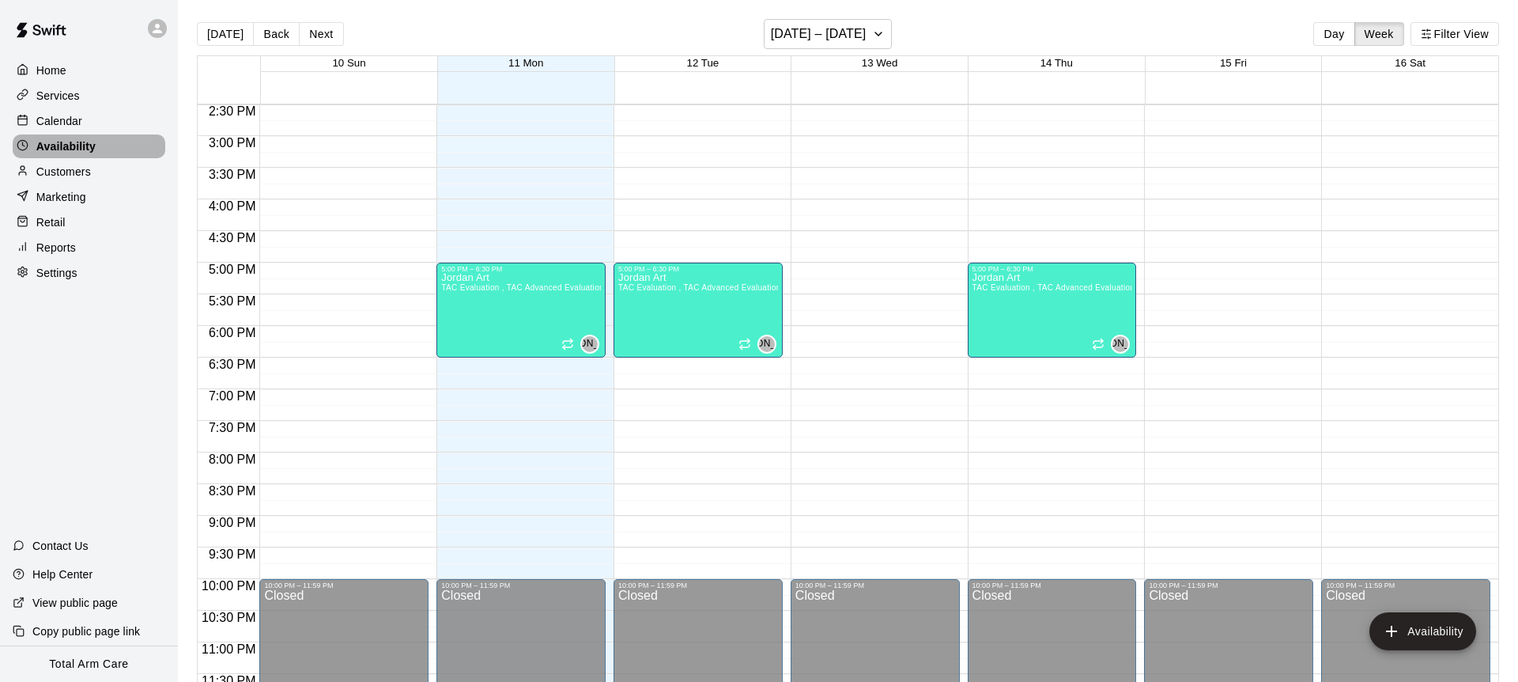
click at [98, 140] on div "Availability" at bounding box center [89, 146] width 153 height 24
click at [325, 35] on button "Next" at bounding box center [321, 34] width 44 height 24
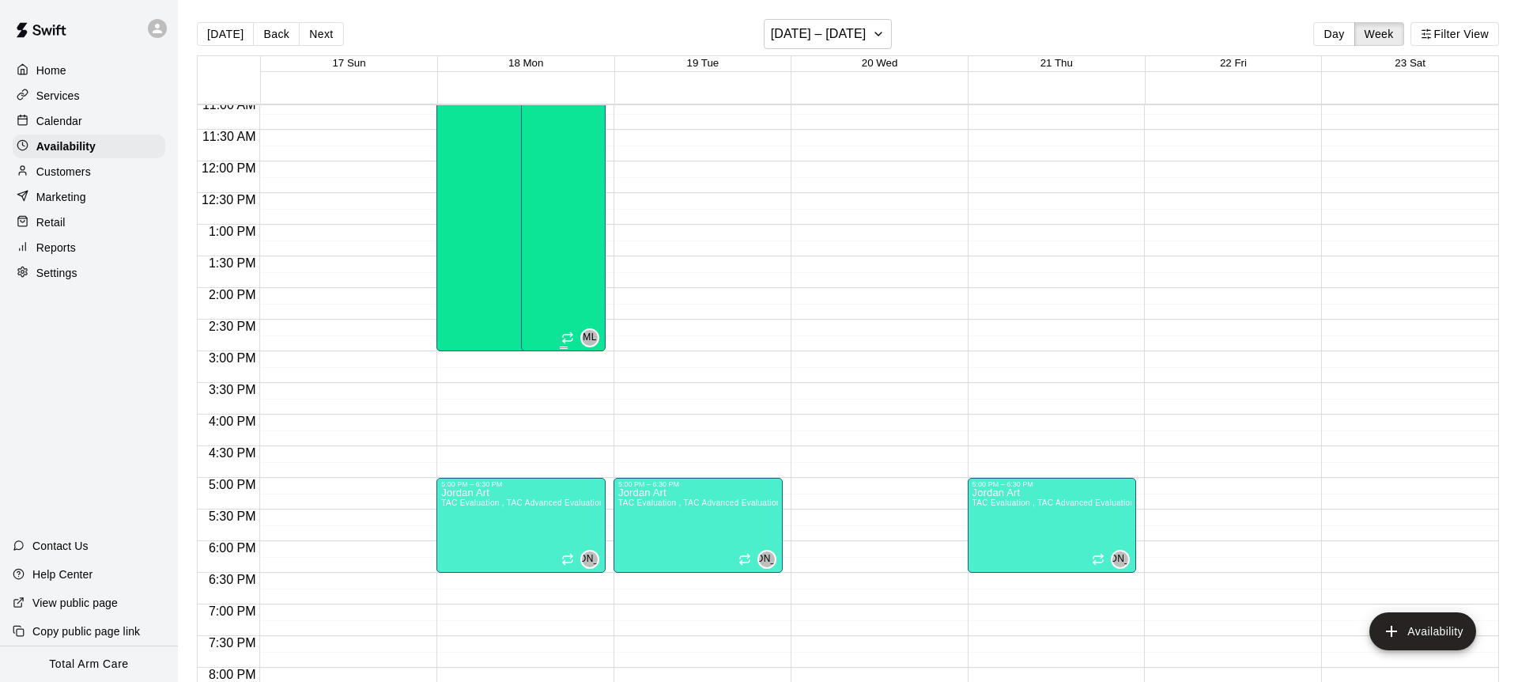
scroll to position [705, 0]
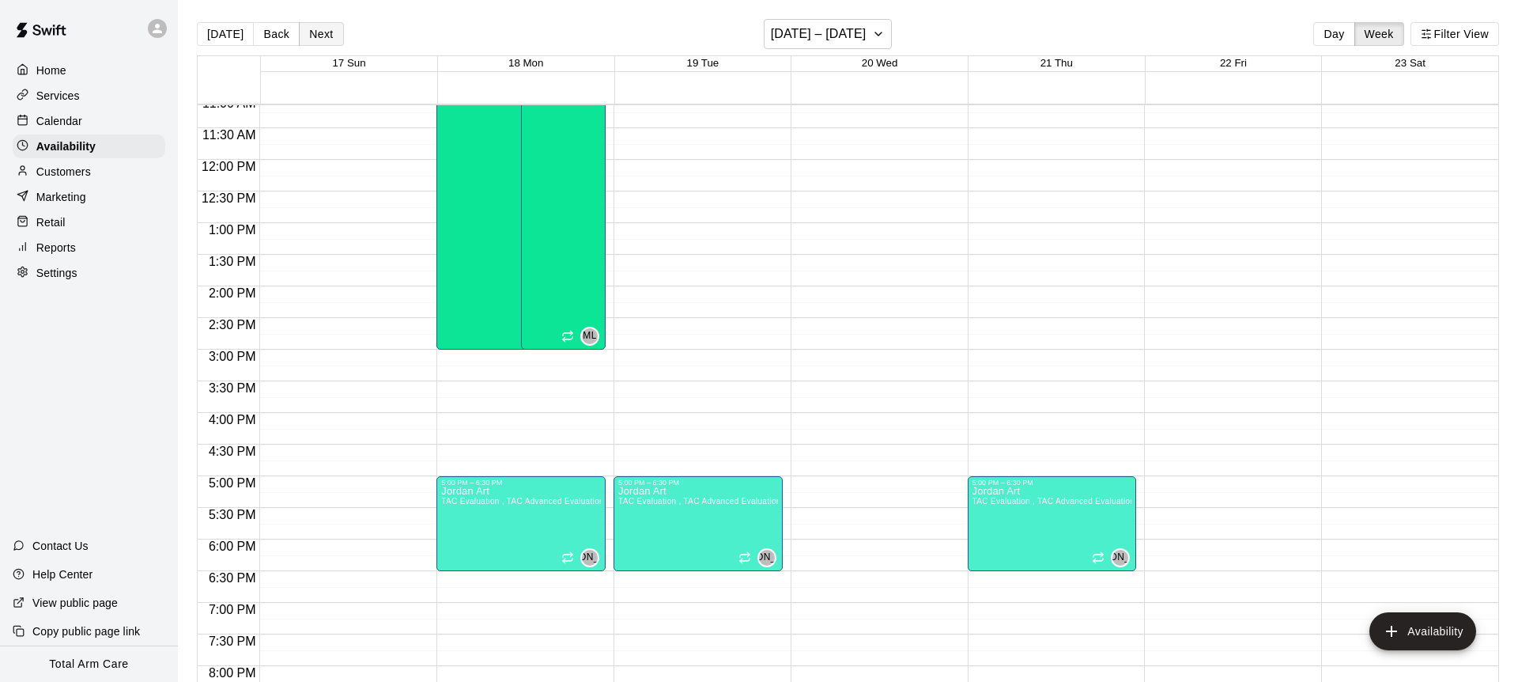
click at [321, 32] on button "Next" at bounding box center [321, 34] width 44 height 24
click at [275, 30] on button "Back" at bounding box center [276, 34] width 47 height 24
click at [274, 29] on button "Back" at bounding box center [276, 34] width 47 height 24
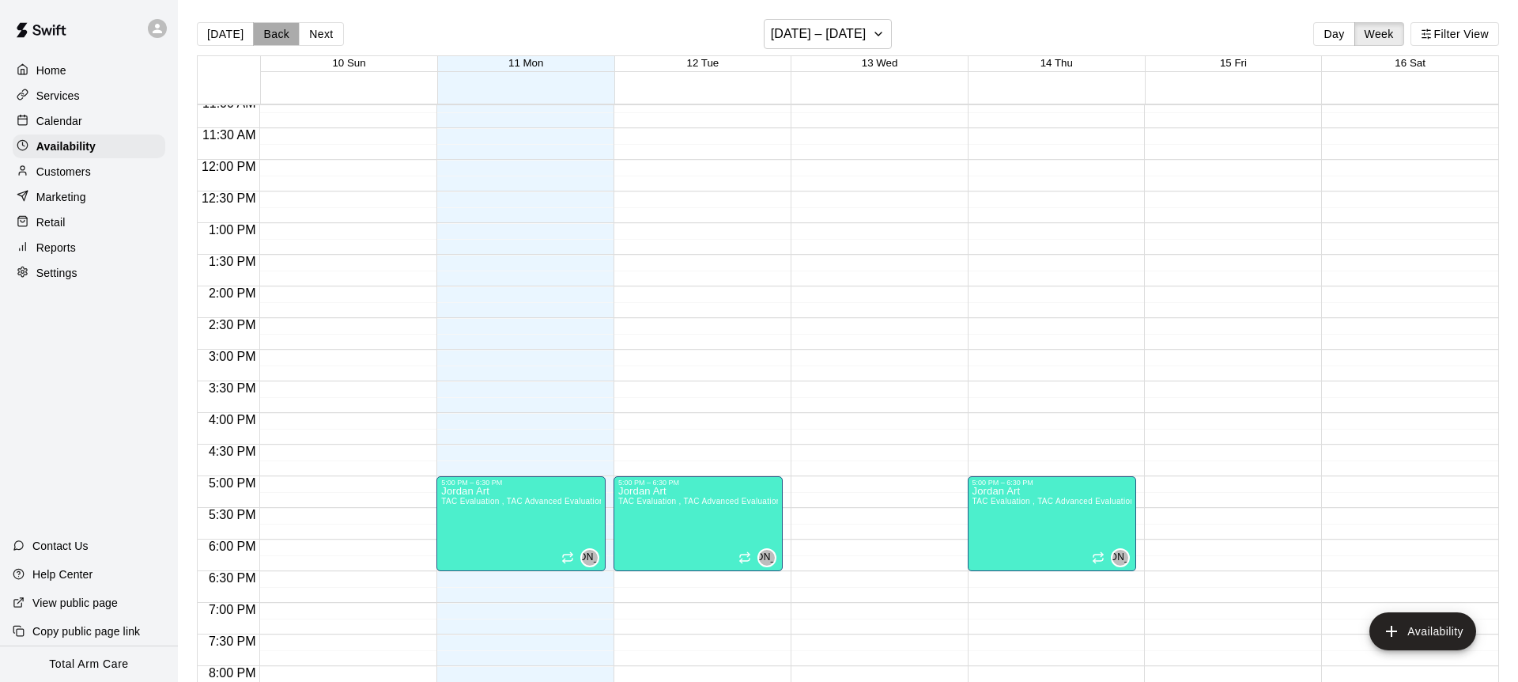
click at [274, 29] on button "Back" at bounding box center [276, 34] width 47 height 24
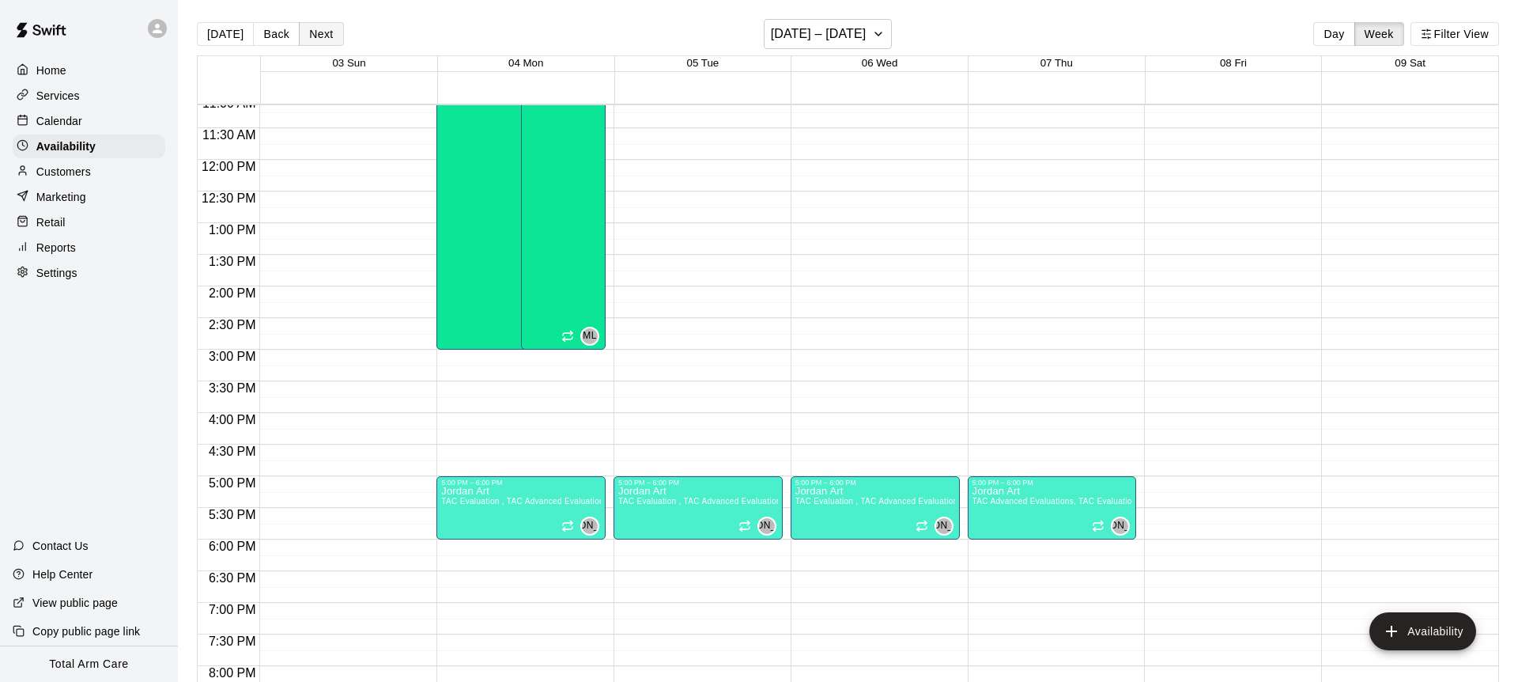
click at [316, 33] on button "Next" at bounding box center [321, 34] width 44 height 24
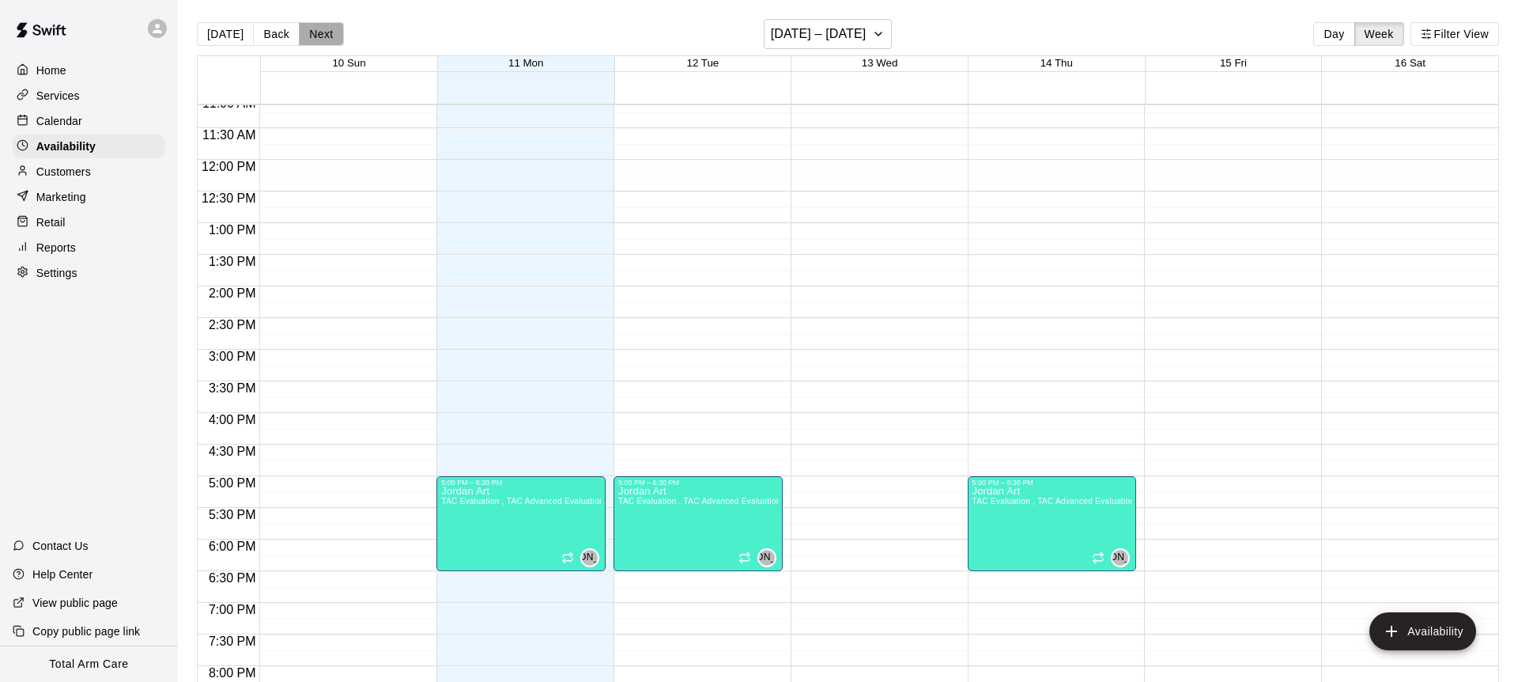
click at [316, 33] on button "Next" at bounding box center [321, 34] width 44 height 24
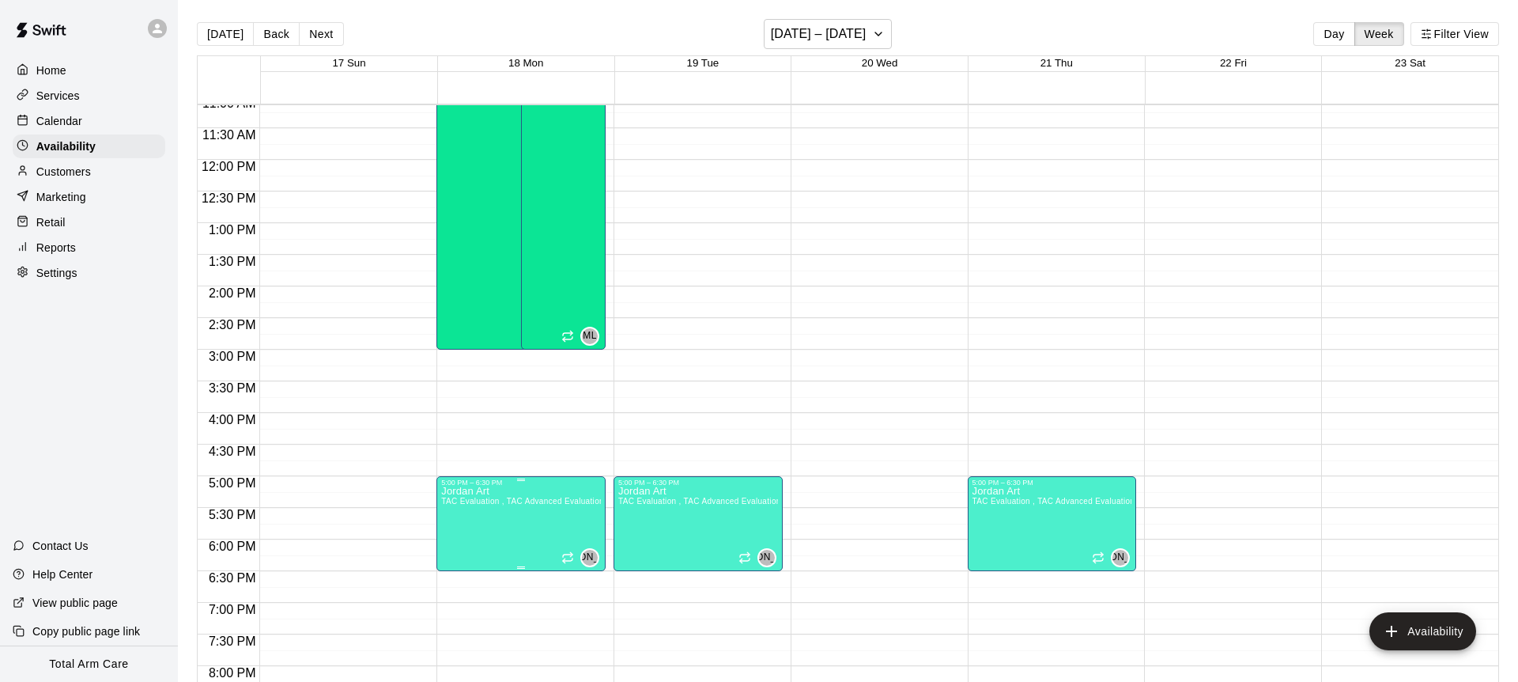
click at [487, 497] on span "TAC Evaluation , TAC Advanced Evaluations" at bounding box center [524, 501] width 167 height 9
click at [461, 553] on icon "delete" at bounding box center [457, 551] width 11 height 14
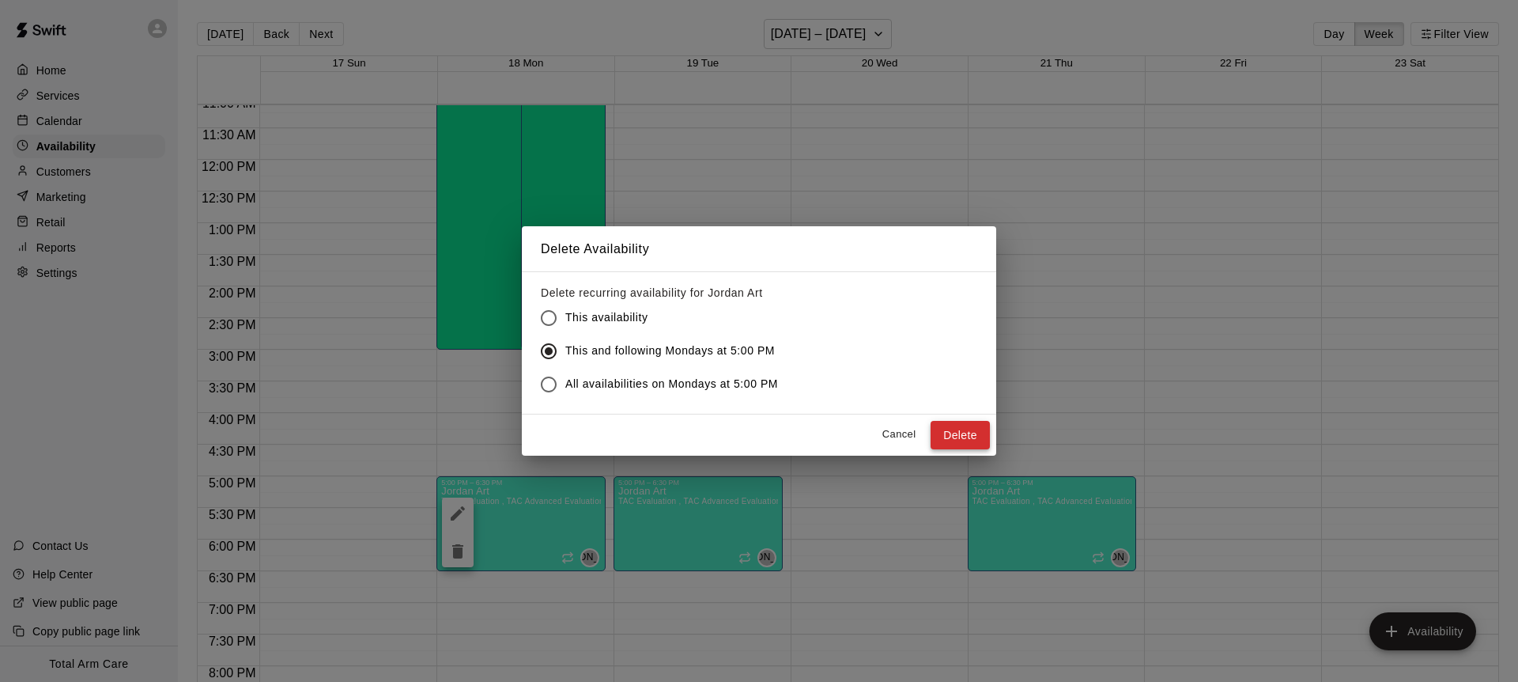
click at [936, 444] on button "Delete" at bounding box center [960, 435] width 59 height 29
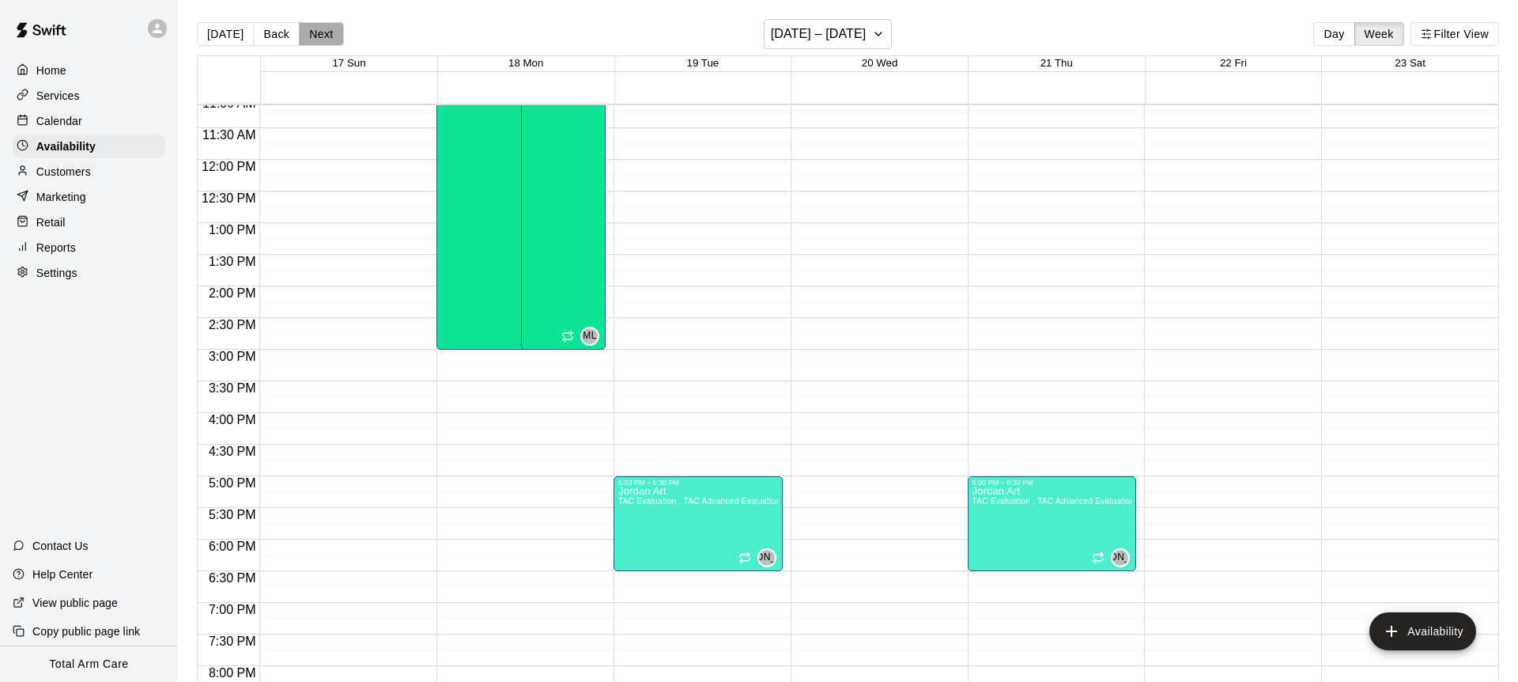
click at [305, 32] on button "Next" at bounding box center [321, 34] width 44 height 24
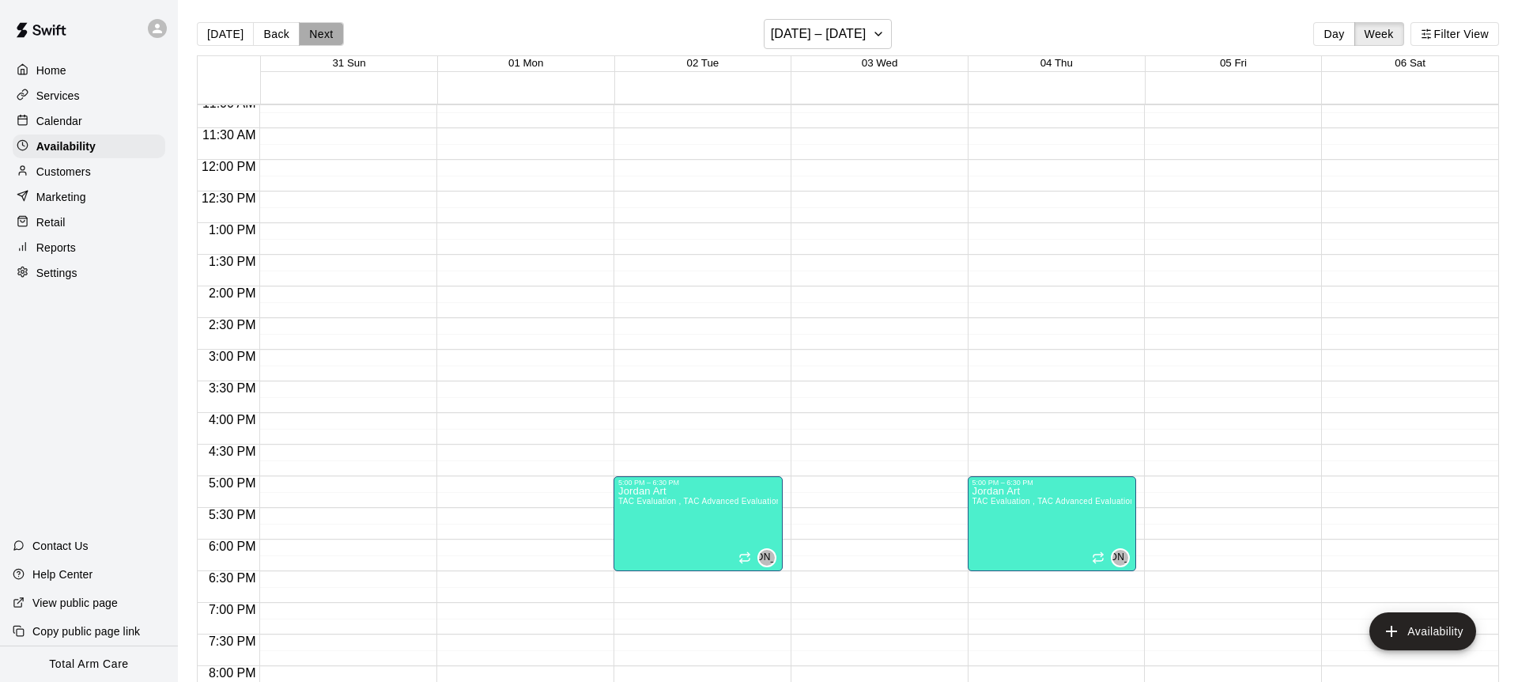
click at [305, 32] on button "Next" at bounding box center [321, 34] width 44 height 24
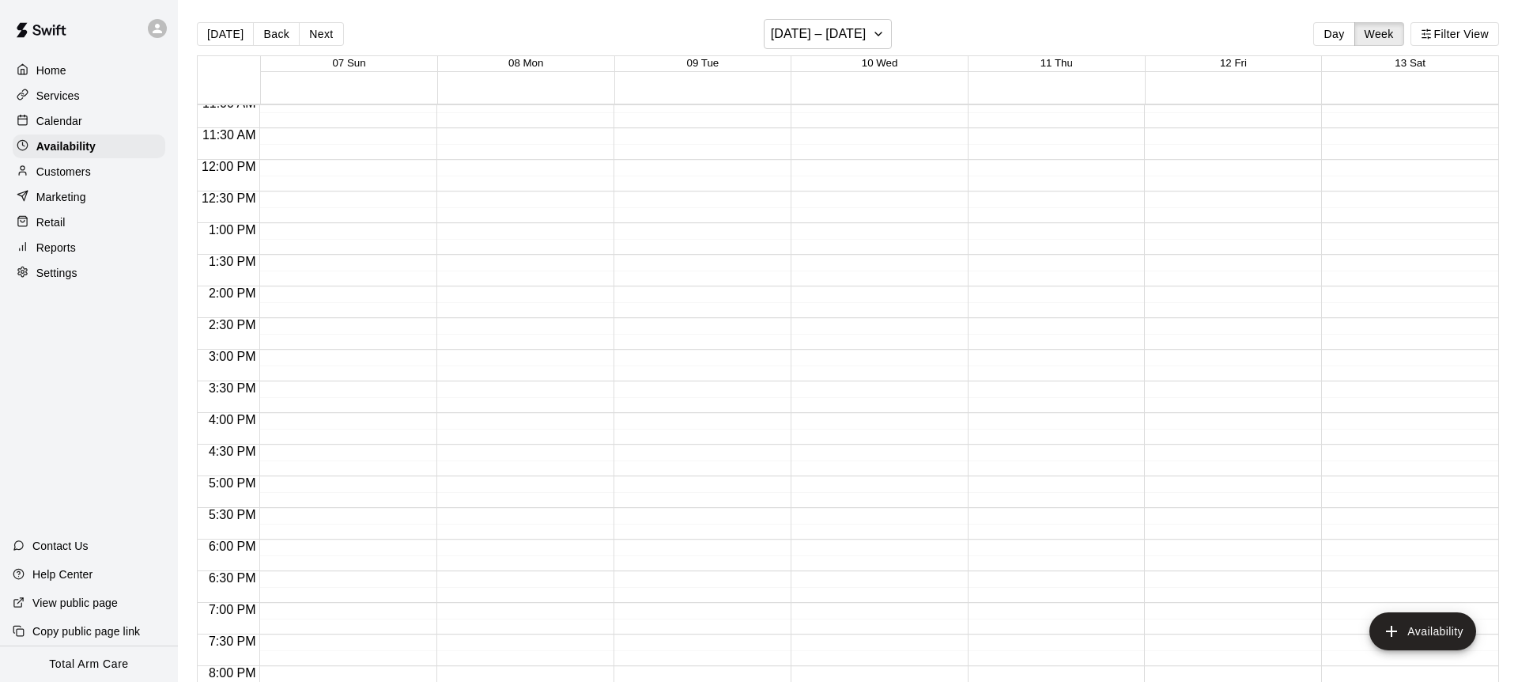
click at [222, 32] on button "[DATE]" at bounding box center [225, 34] width 57 height 24
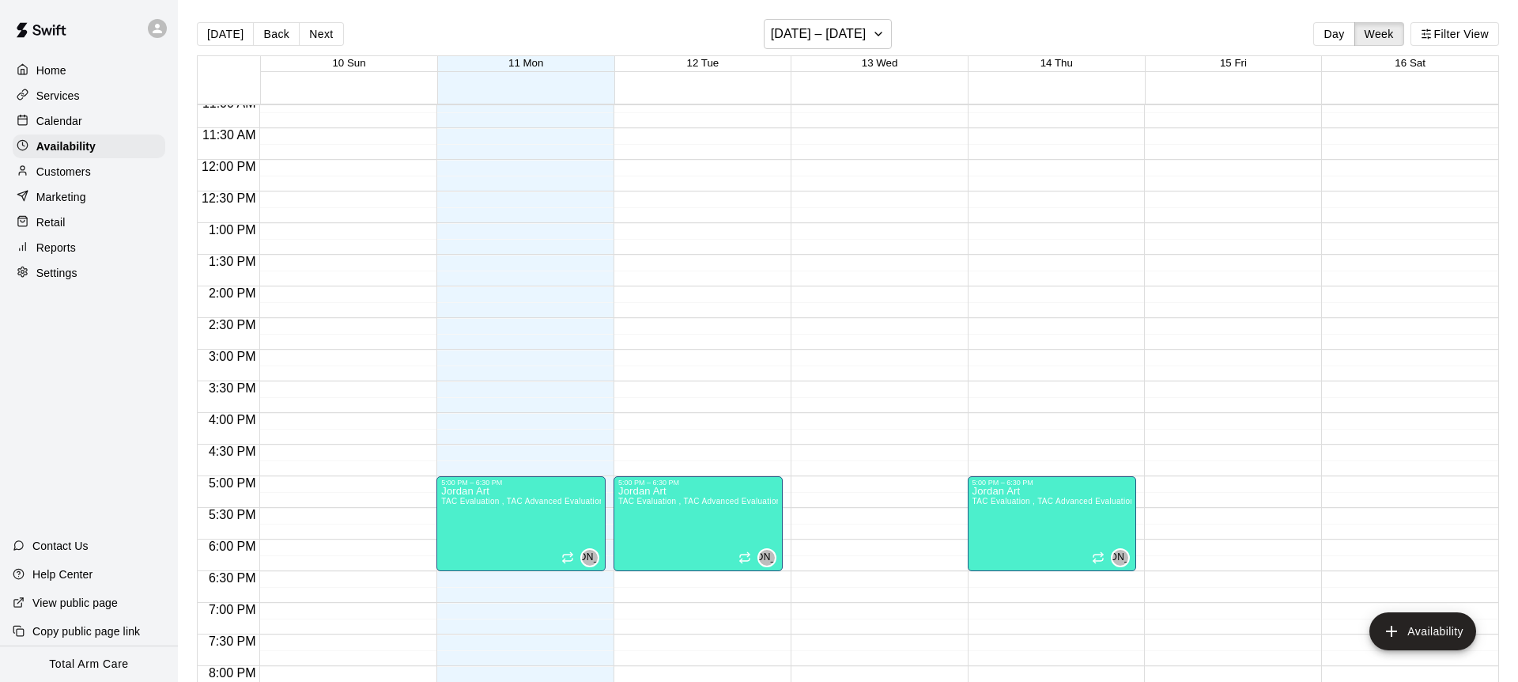
click at [69, 172] on p "Customers" at bounding box center [63, 172] width 55 height 16
